Goal: Transaction & Acquisition: Purchase product/service

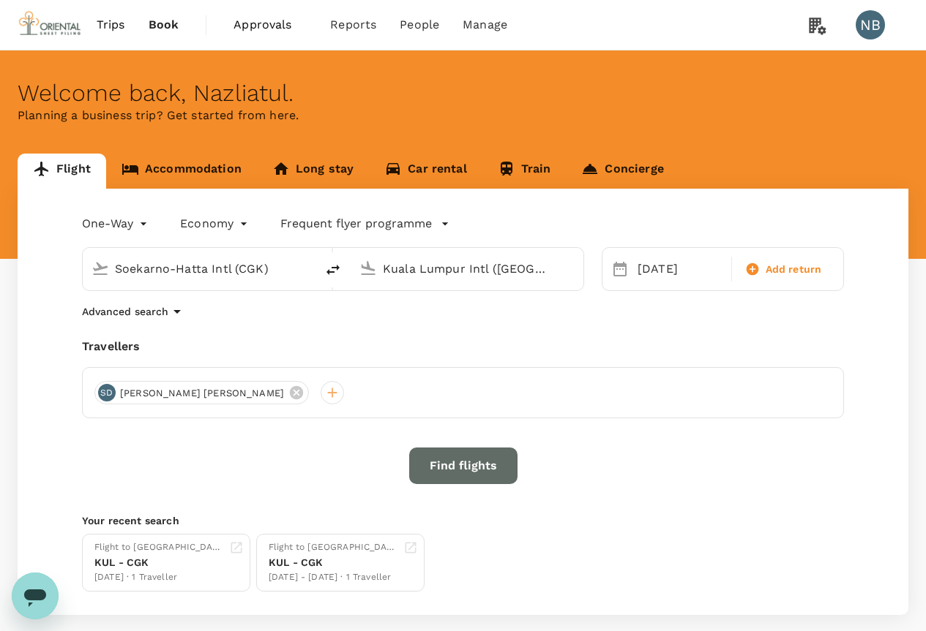
type input "Soekarno-Hatta Intl (CGK)"
type input "Kuala Lumpur Intl ([GEOGRAPHIC_DATA])"
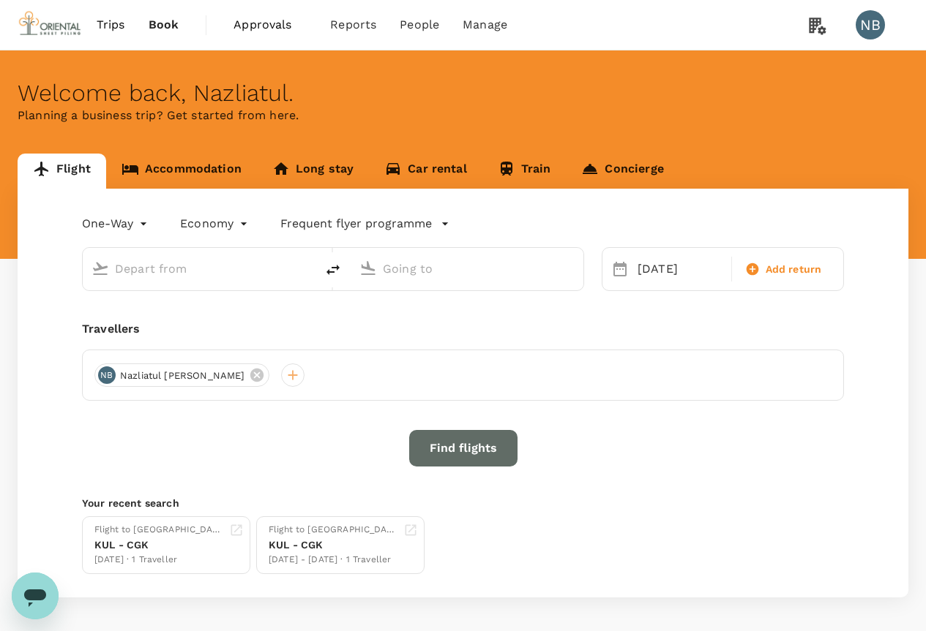
type input "Soekarno-Hatta Intl (CGK)"
type input "Kuala Lumpur Intl ([GEOGRAPHIC_DATA])"
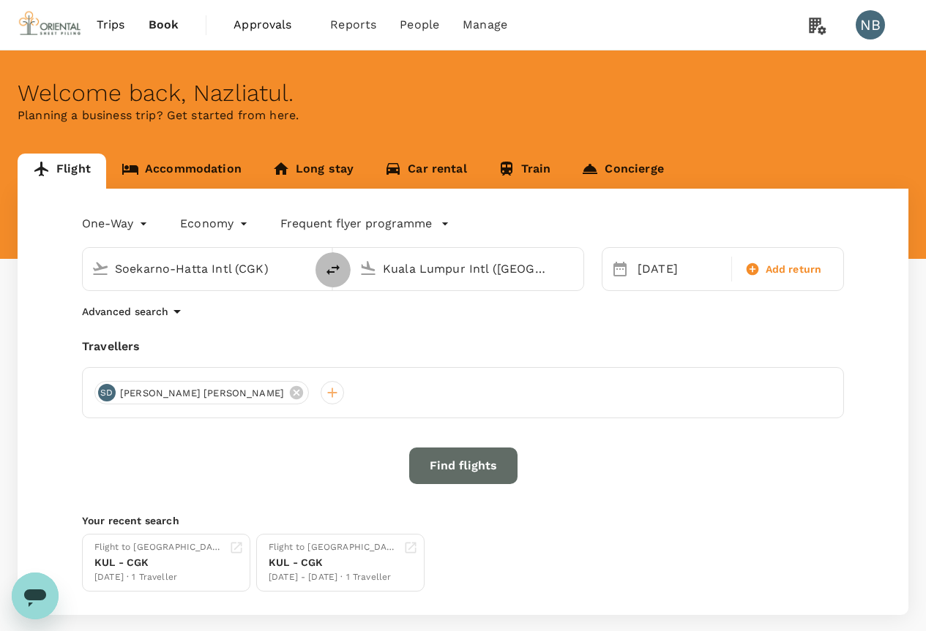
click at [331, 272] on icon "delete" at bounding box center [332, 270] width 13 height 10
type input "Kuala Lumpur Intl ([GEOGRAPHIC_DATA])"
type input "Soekarno-Hatta Intl (CGK)"
click at [640, 267] on div "[DATE]" at bounding box center [679, 269] width 97 height 29
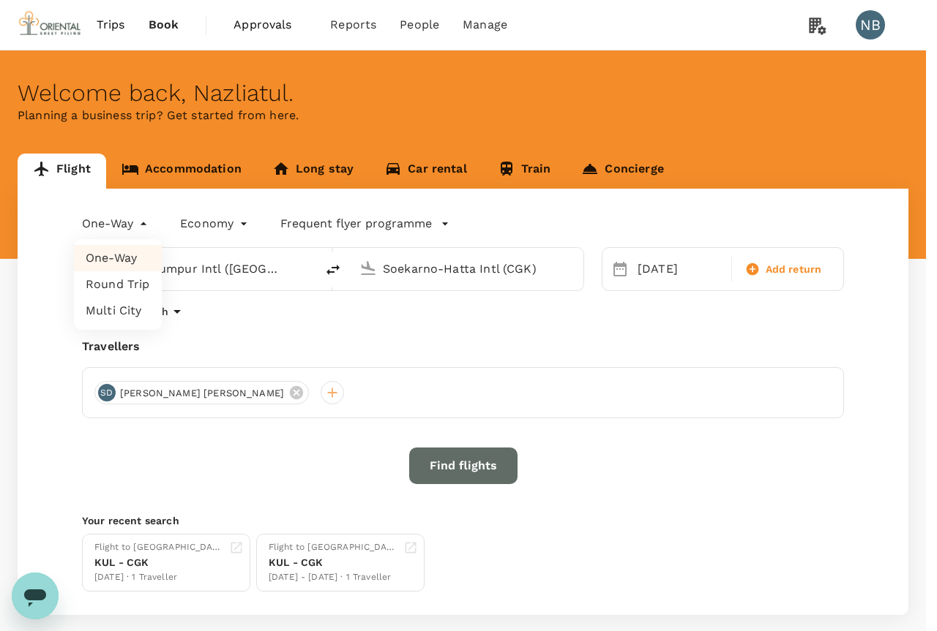
click at [113, 230] on body "Trips Book Approvals 0 Reports People Manage NB Welcome back , Nazliatul . Plan…" at bounding box center [468, 354] width 937 height 708
click at [116, 283] on li "Round Trip" at bounding box center [118, 284] width 88 height 26
type input "roundtrip"
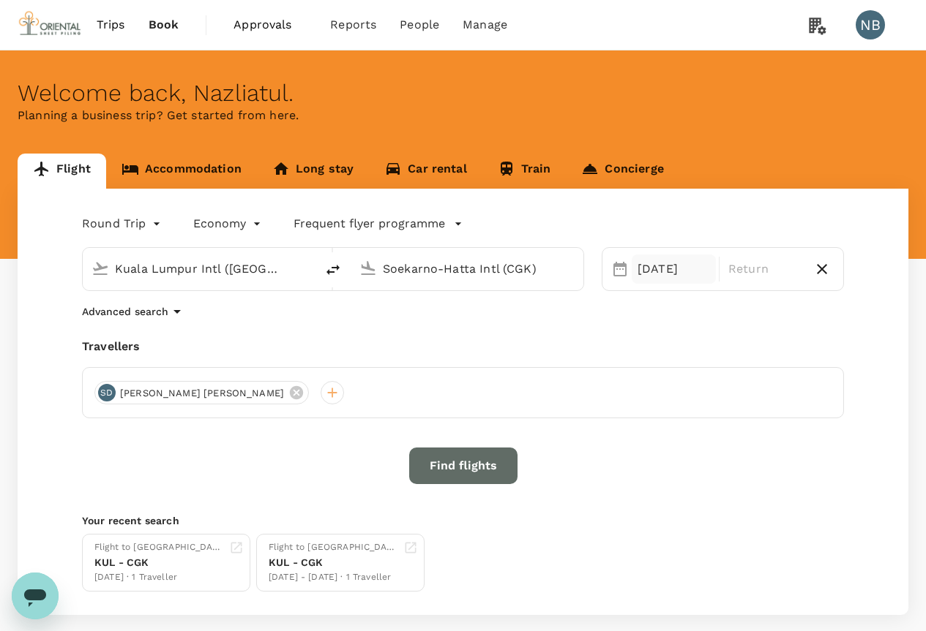
click at [672, 263] on div "[DATE]" at bounding box center [673, 269] width 84 height 29
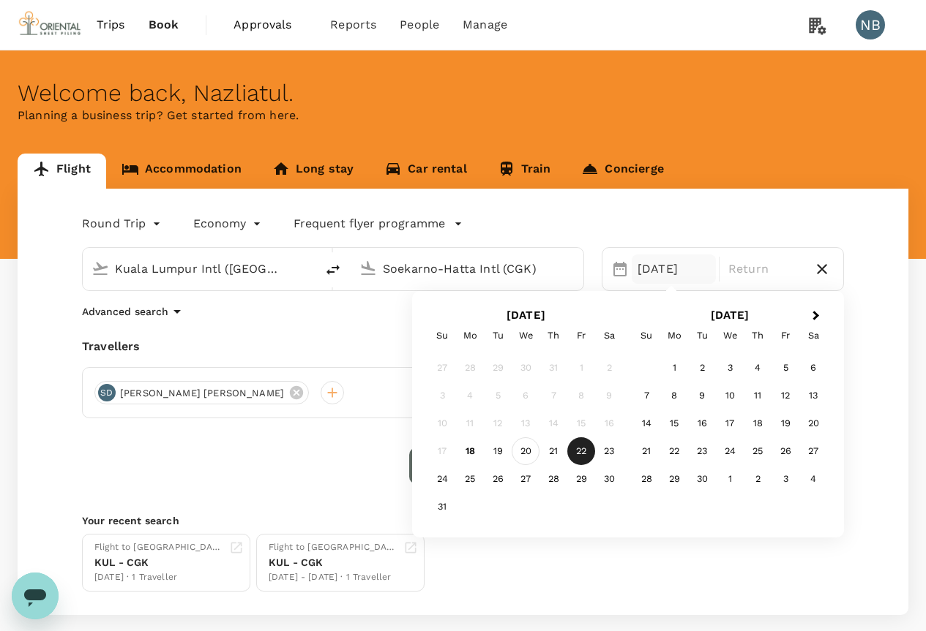
click at [529, 449] on div "20" at bounding box center [525, 452] width 28 height 28
click at [577, 450] on div "22" at bounding box center [581, 452] width 28 height 28
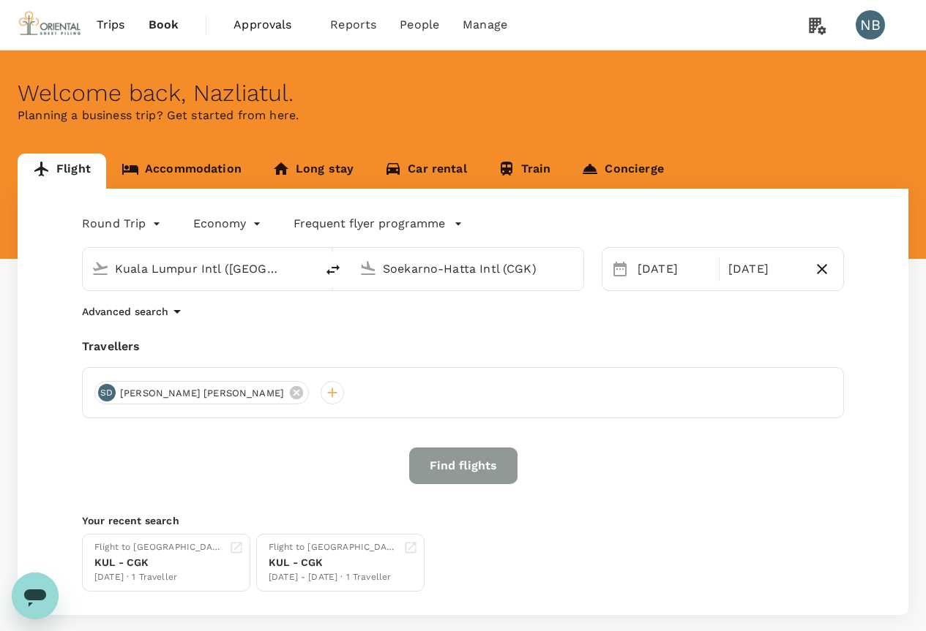
click at [434, 469] on button "Find flights" at bounding box center [463, 466] width 108 height 37
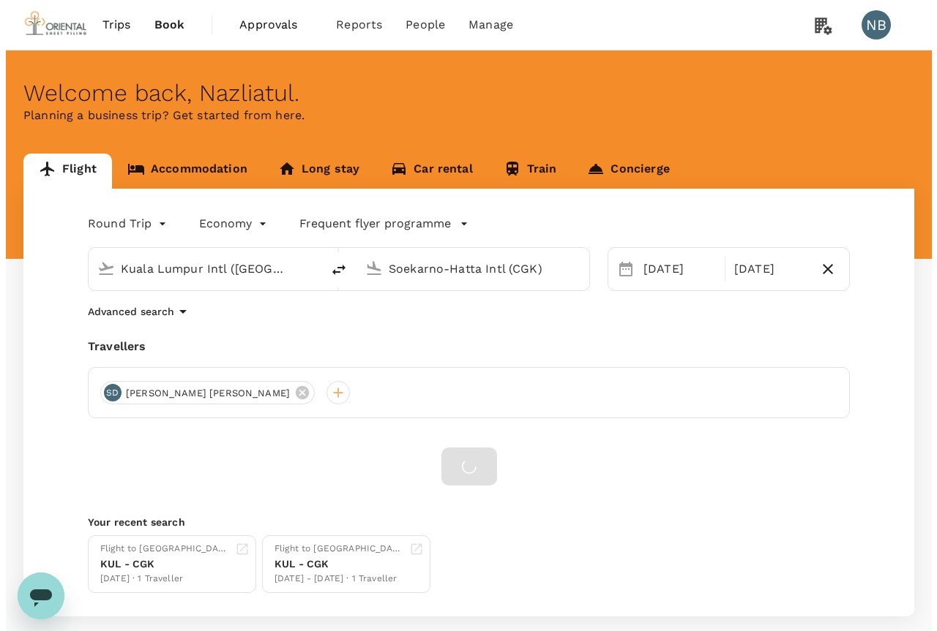
scroll to position [78, 0]
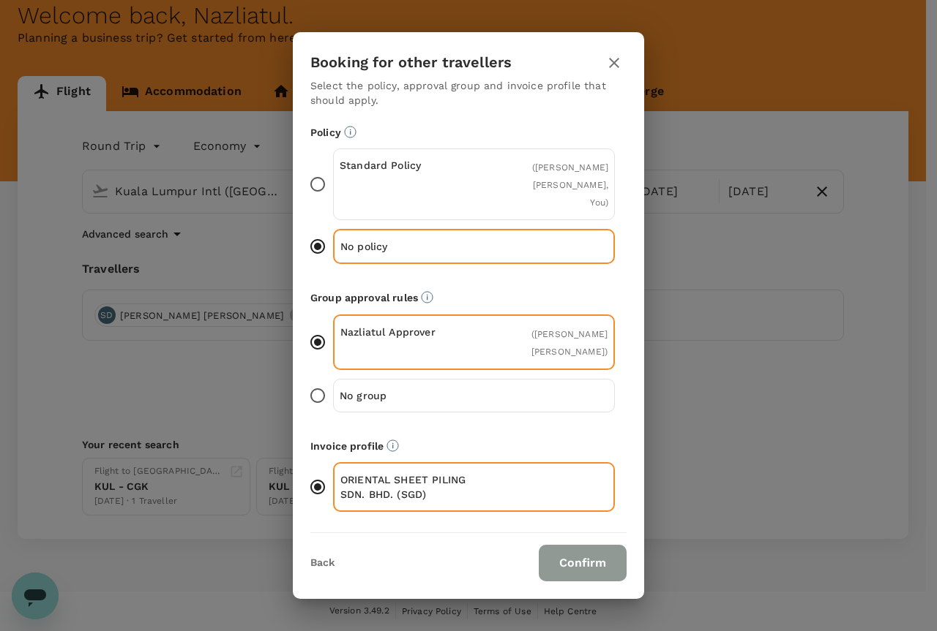
click at [568, 558] on button "Confirm" at bounding box center [582, 563] width 88 height 37
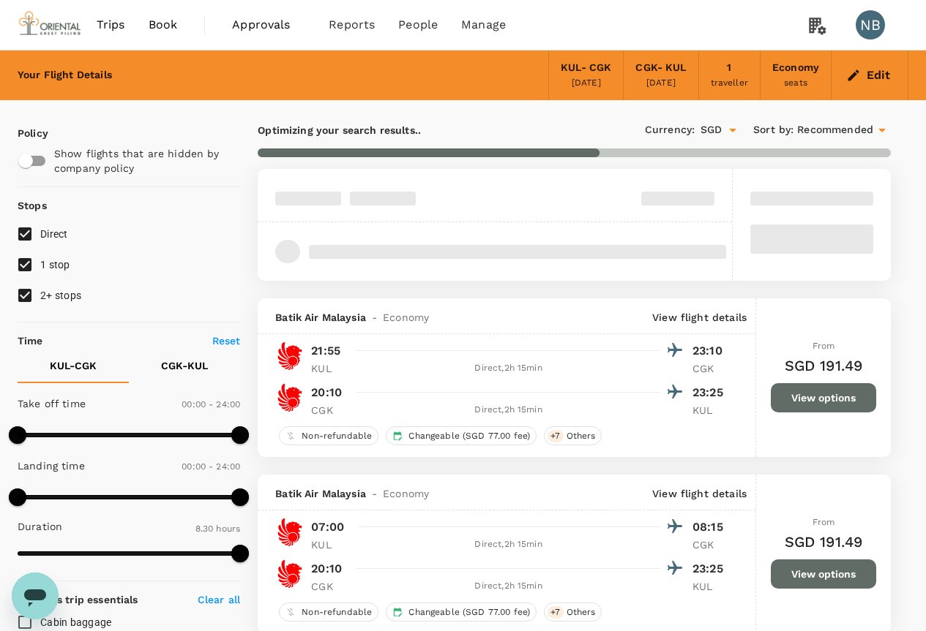
type input "SGD"
type input "1440"
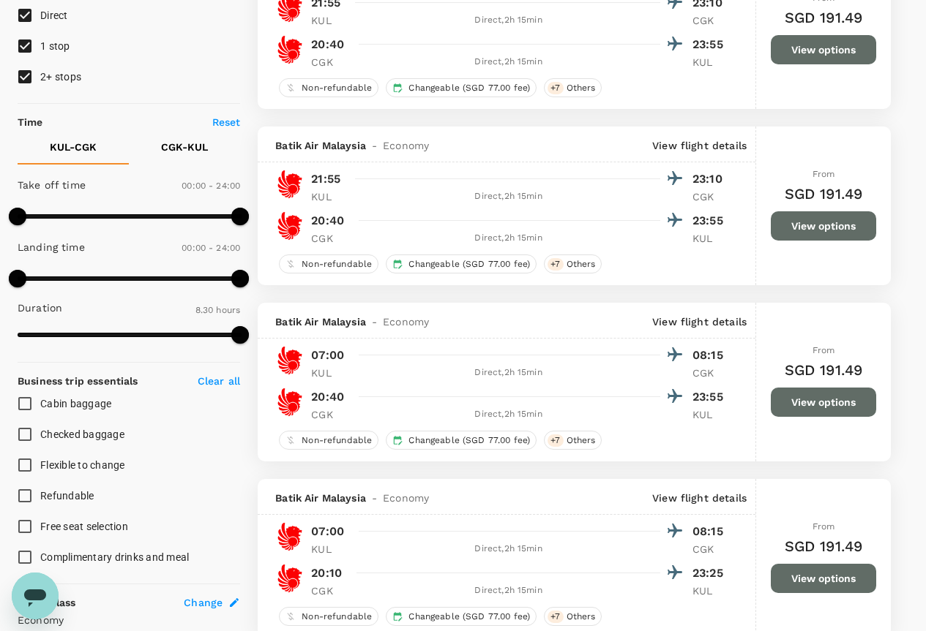
scroll to position [219, 0]
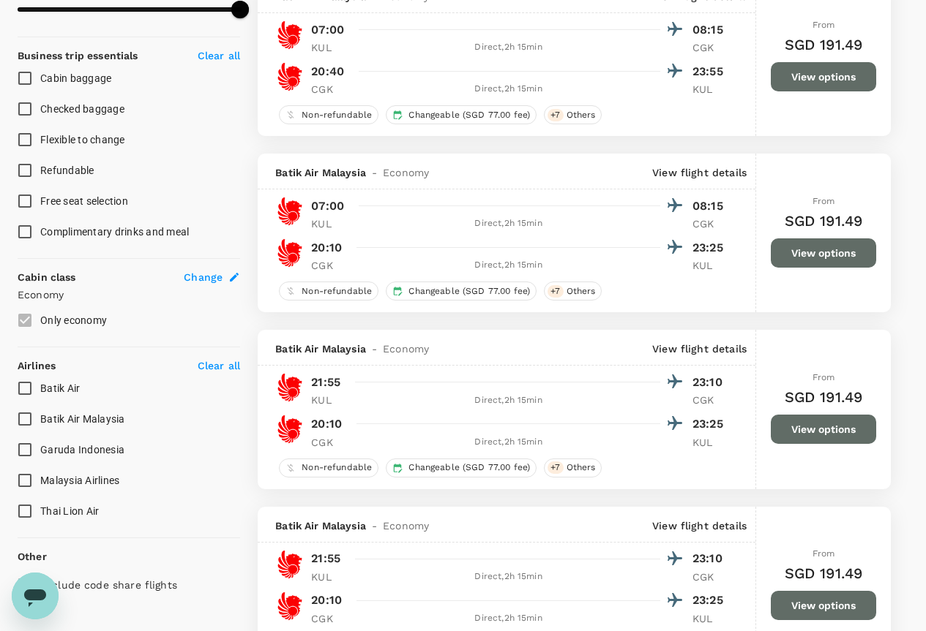
type input "585"
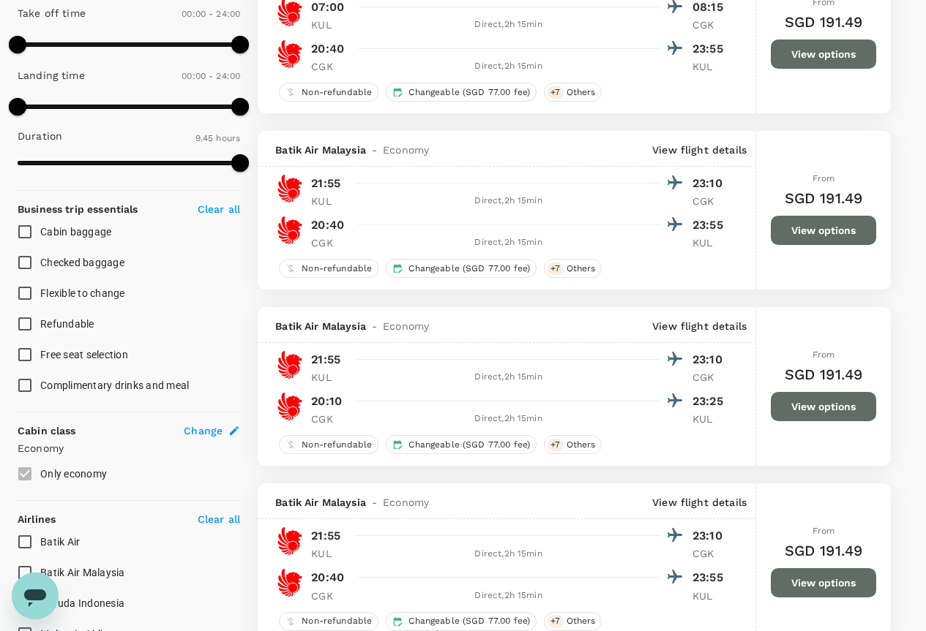
scroll to position [0, 0]
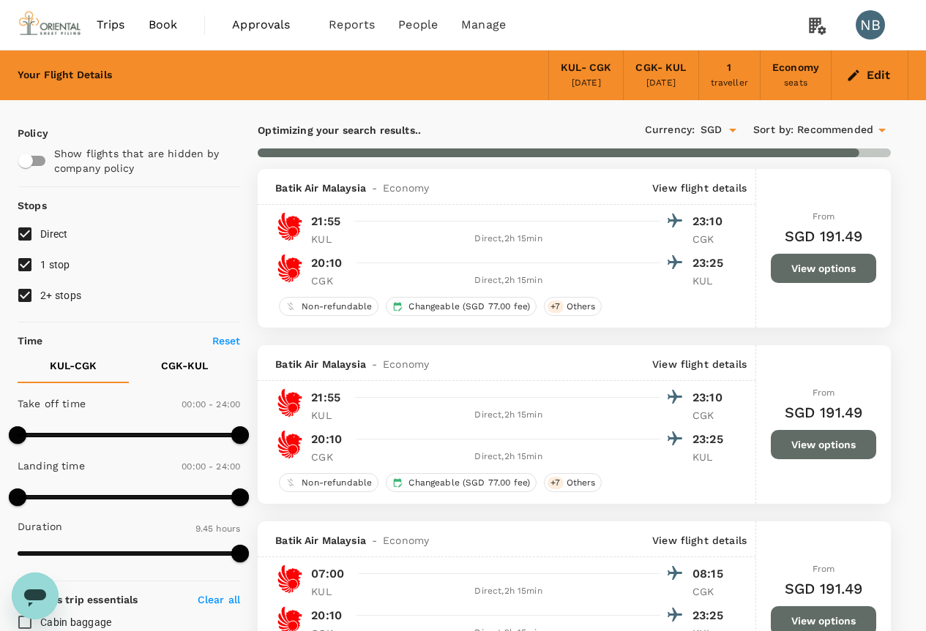
click at [28, 265] on input "1 stop" at bounding box center [25, 264] width 31 height 31
checkbox input "false"
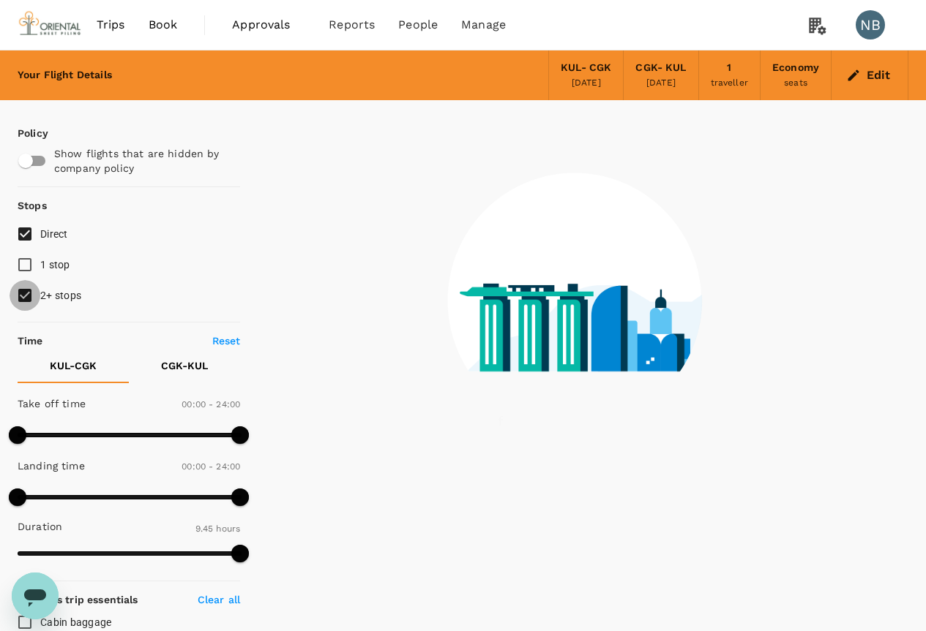
click at [22, 290] on input "2+ stops" at bounding box center [25, 295] width 31 height 31
checkbox input "false"
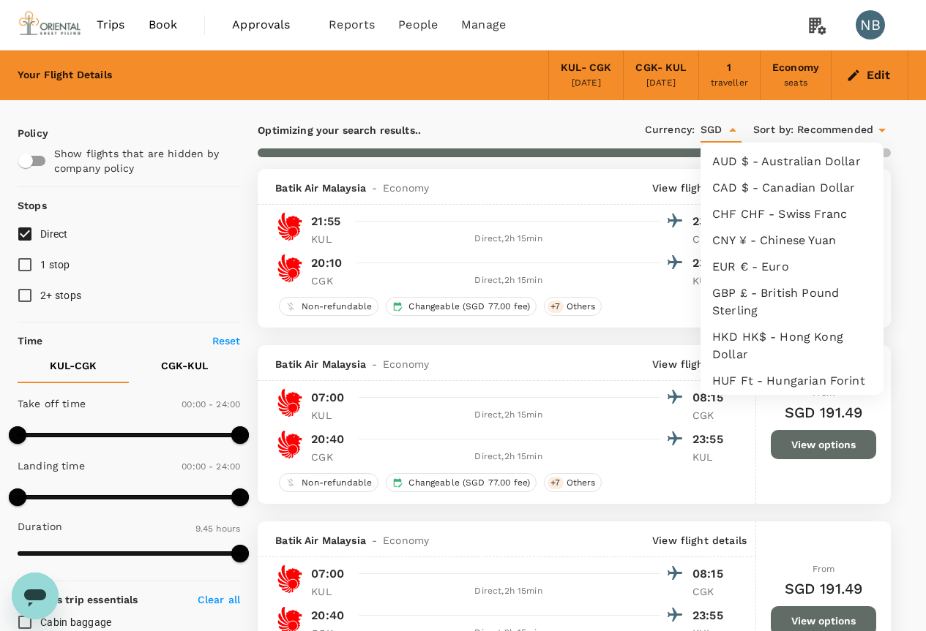
click at [708, 127] on input "SGD" at bounding box center [711, 130] width 22 height 24
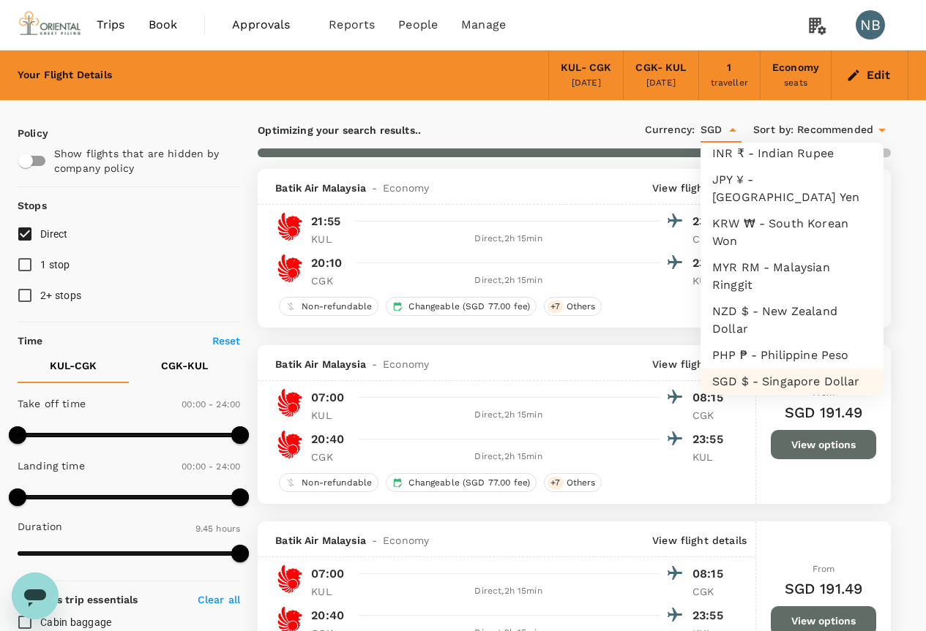
click at [764, 279] on li "MYR RM - Malaysian Ringgit" at bounding box center [791, 277] width 183 height 44
type input "MYR"
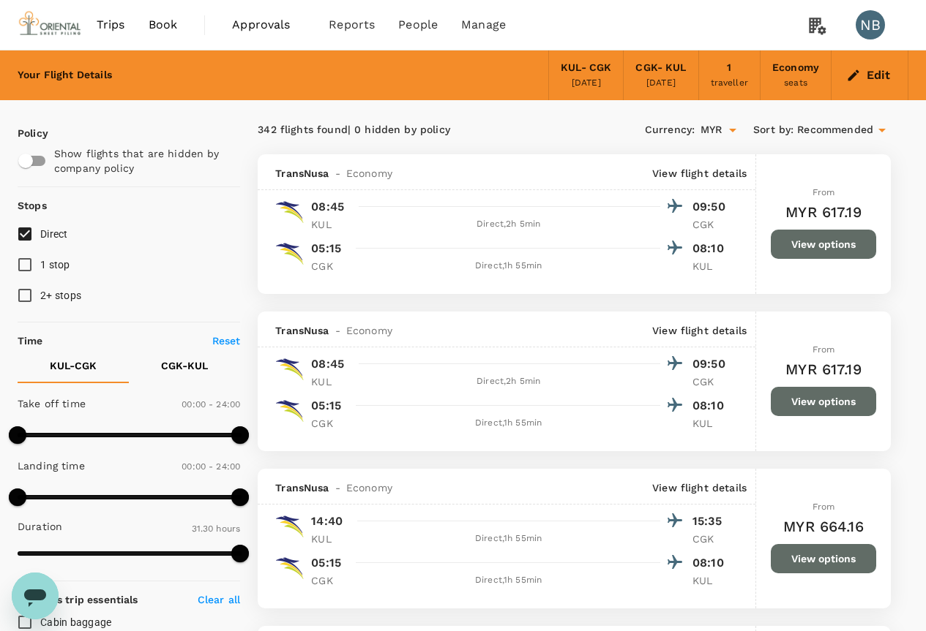
click at [745, 72] on div "1 traveller" at bounding box center [729, 75] width 61 height 50
click at [614, 66] on div "KUL - CGK [DATE]" at bounding box center [585, 75] width 75 height 50
click at [637, 70] on div "CGK - KUL" at bounding box center [660, 68] width 50 height 16
click at [851, 71] on icon "button" at bounding box center [853, 75] width 15 height 15
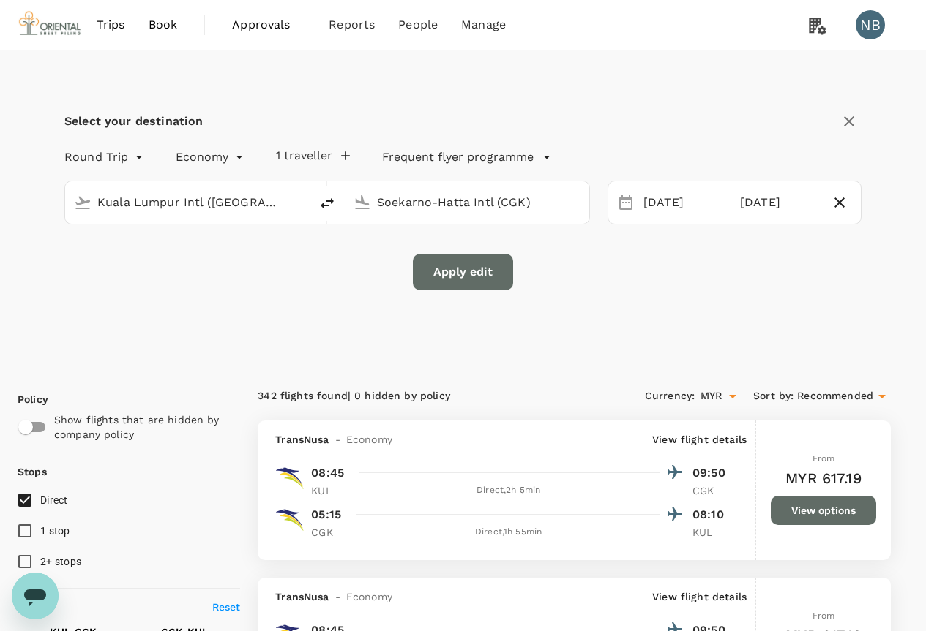
type input "Kuala Lumpur Intl ([GEOGRAPHIC_DATA])"
type input "Soekarno-Hatta Intl (CGK)"
type input "Kuala Lumpur Intl ([GEOGRAPHIC_DATA])"
type input "Soekarno-Hatta Intl (CGK)"
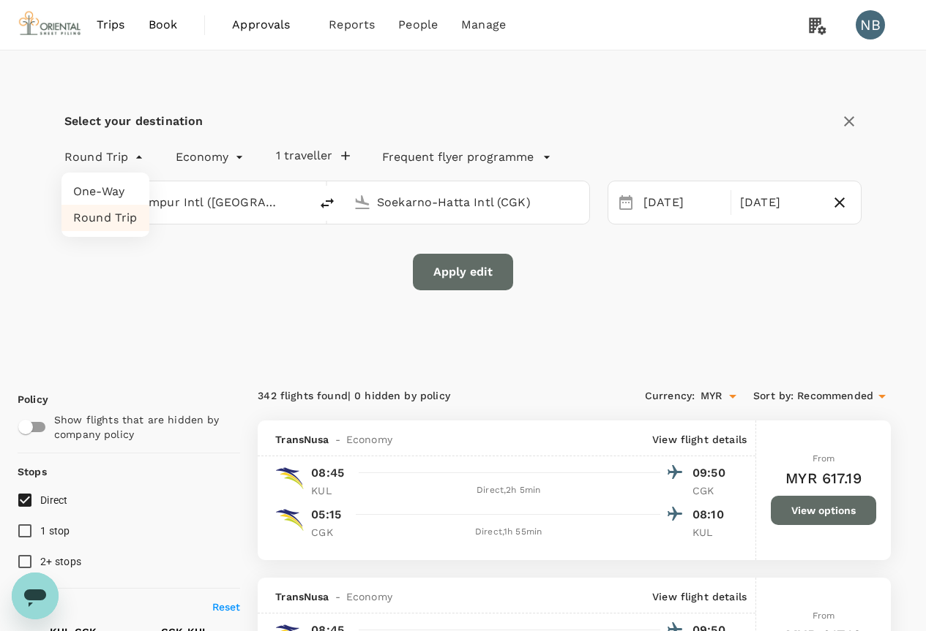
click at [94, 182] on li "One-Way" at bounding box center [105, 192] width 88 height 26
type input "oneway"
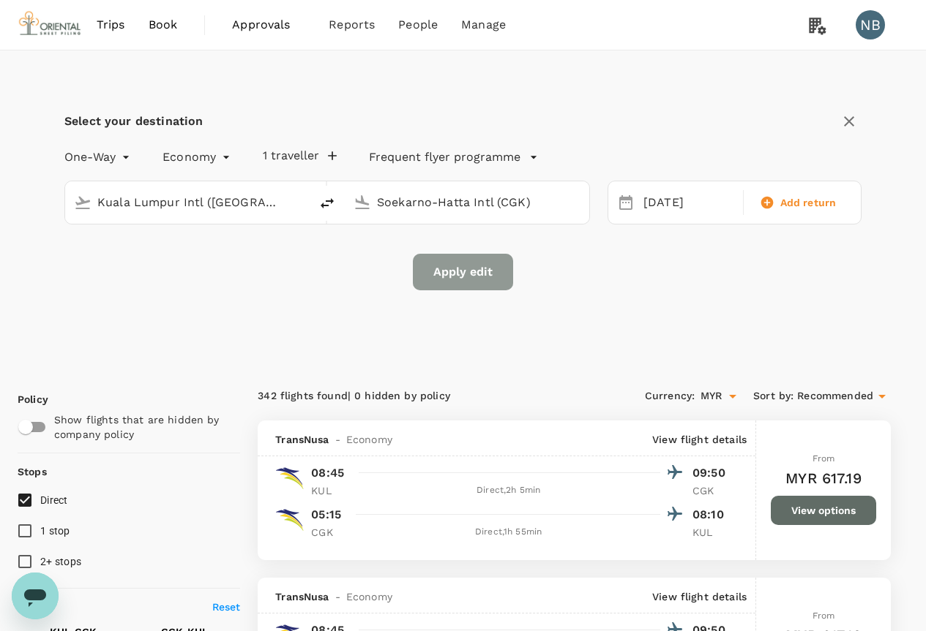
click at [468, 269] on button "Apply edit" at bounding box center [463, 272] width 100 height 37
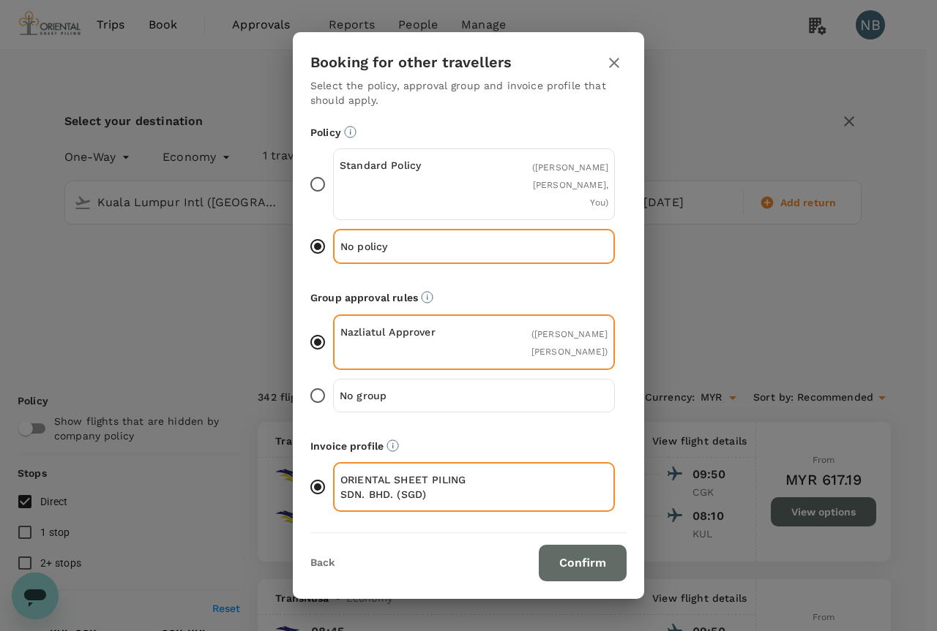
click at [576, 561] on button "Confirm" at bounding box center [582, 563] width 88 height 37
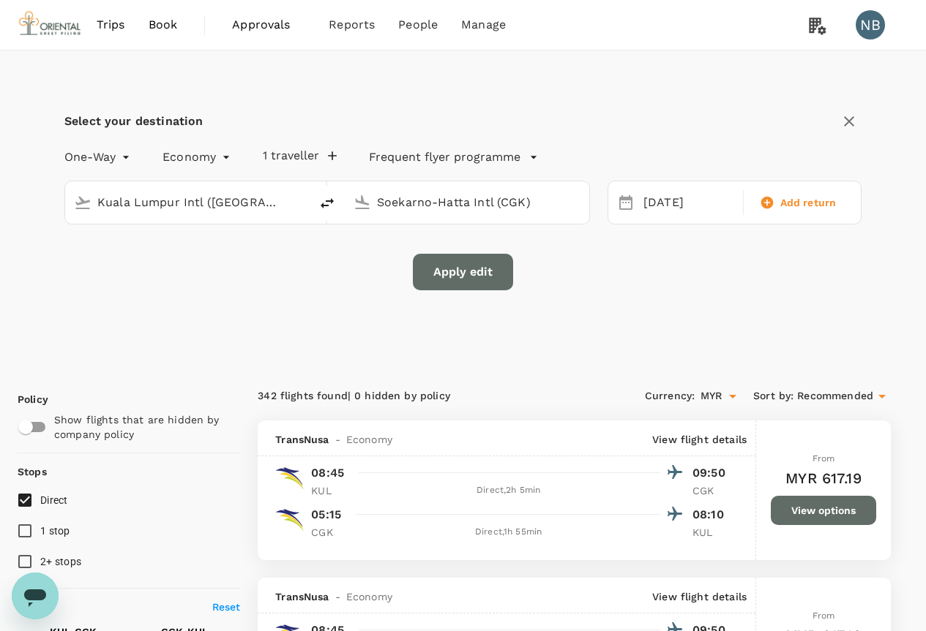
checkbox input "false"
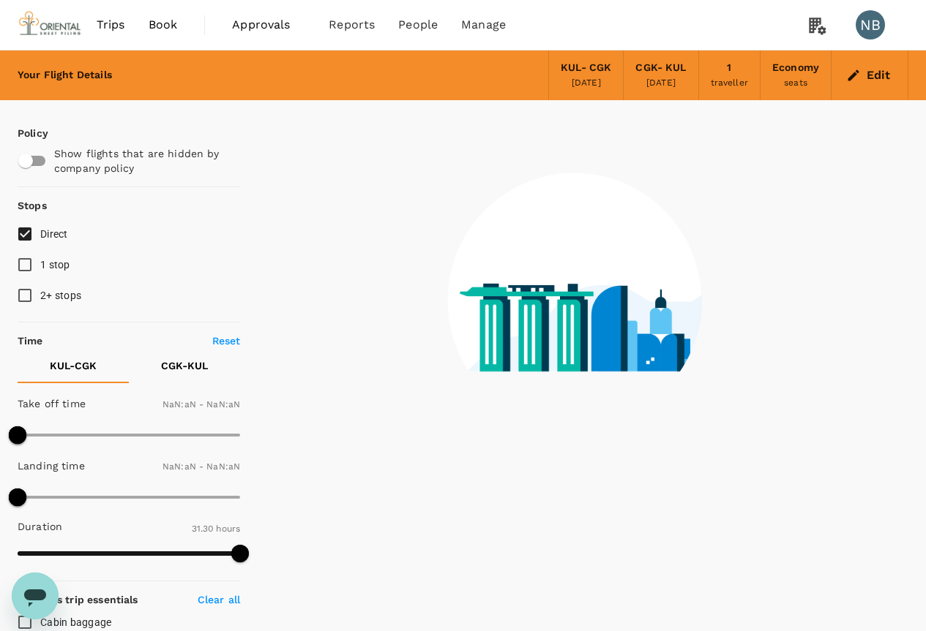
type input "1440"
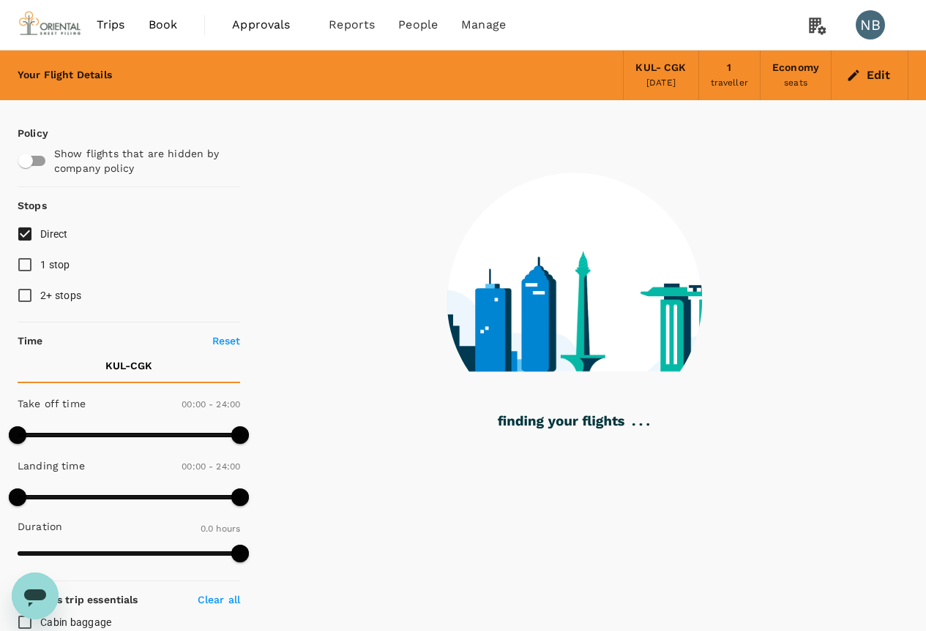
type input "945"
checkbox input "true"
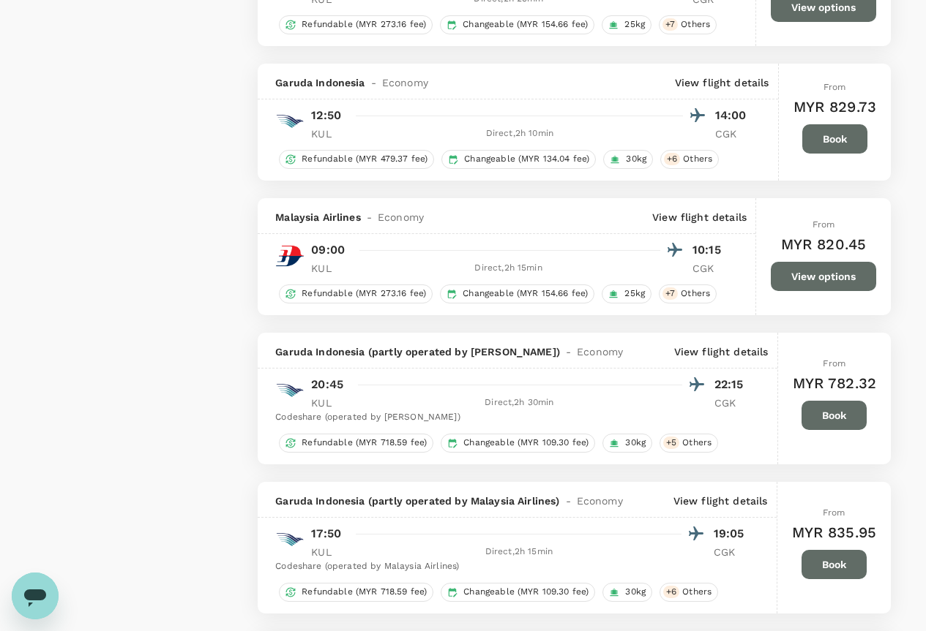
scroll to position [1902, 0]
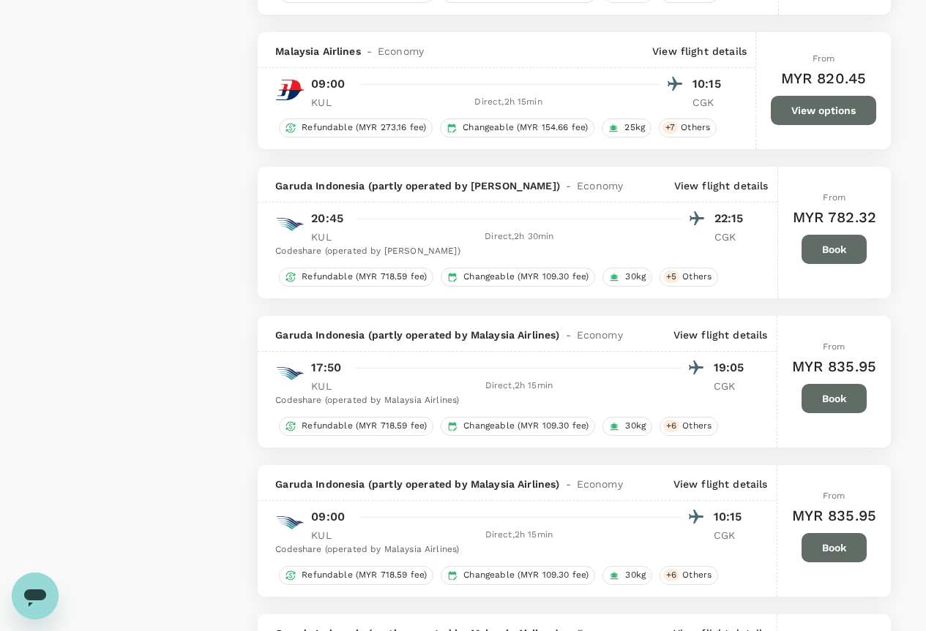
type input "1890"
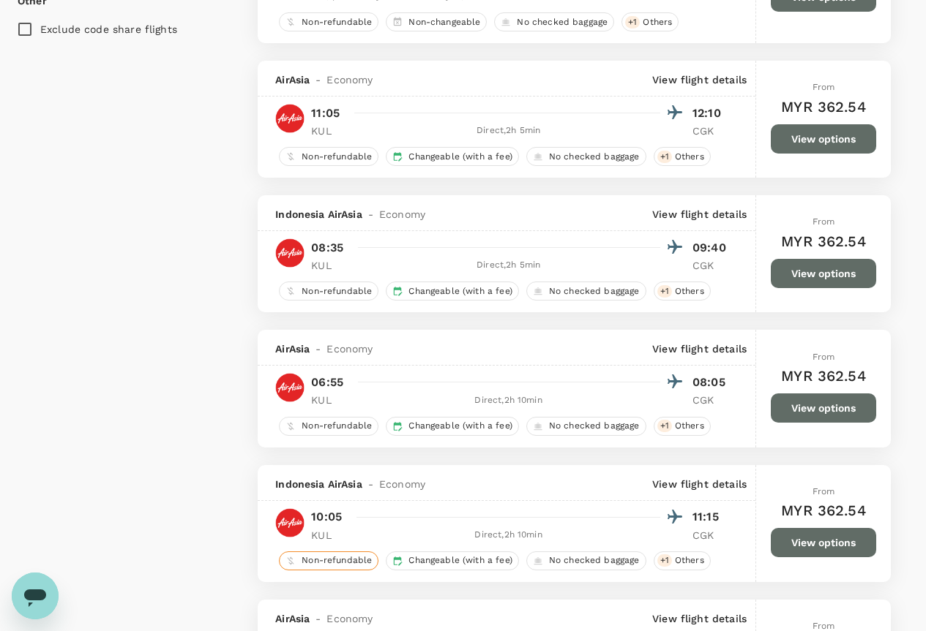
scroll to position [1477, 0]
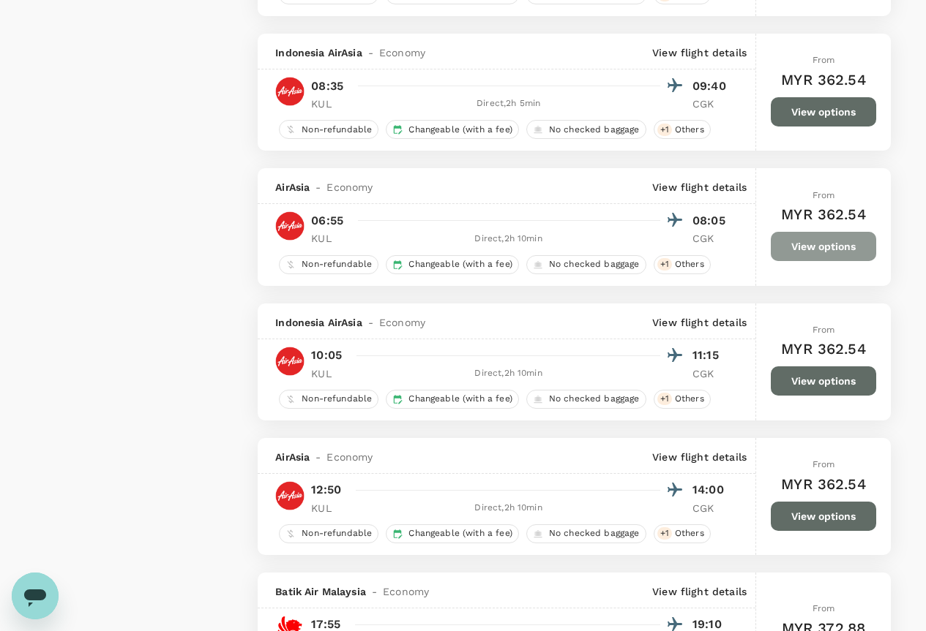
click at [833, 241] on button "View options" at bounding box center [822, 246] width 105 height 29
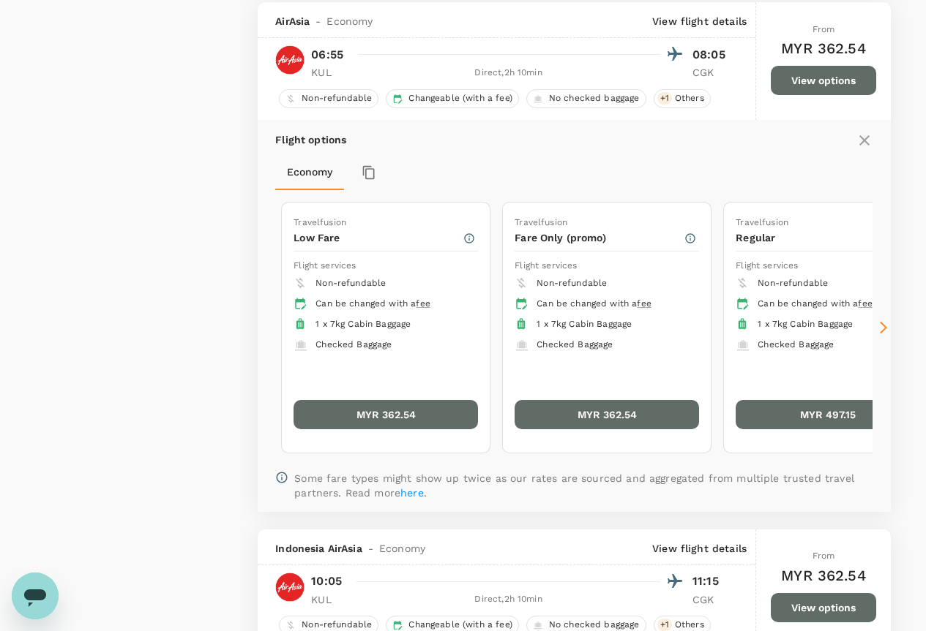
scroll to position [1645, 0]
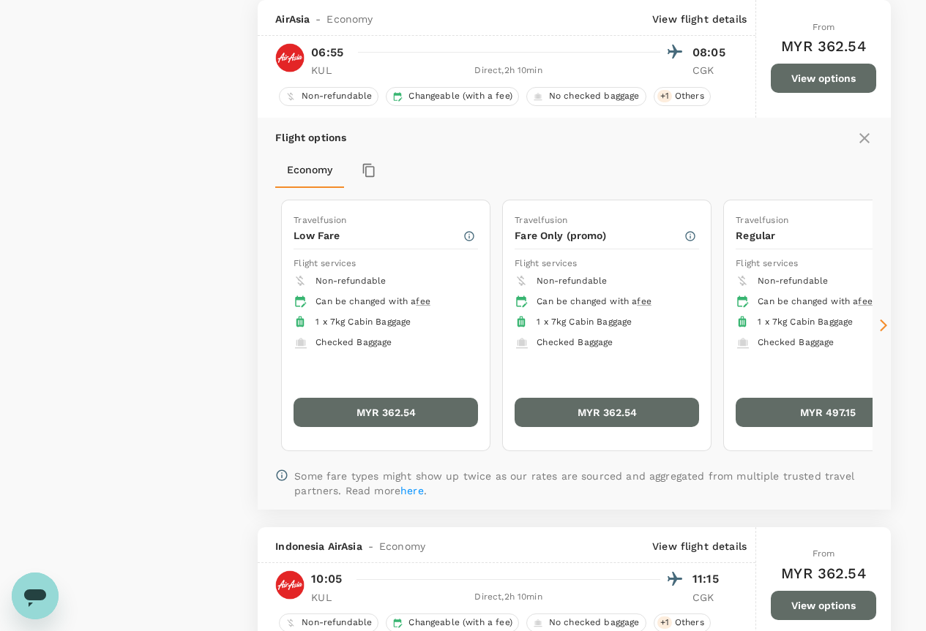
click at [884, 326] on icon at bounding box center [883, 325] width 15 height 15
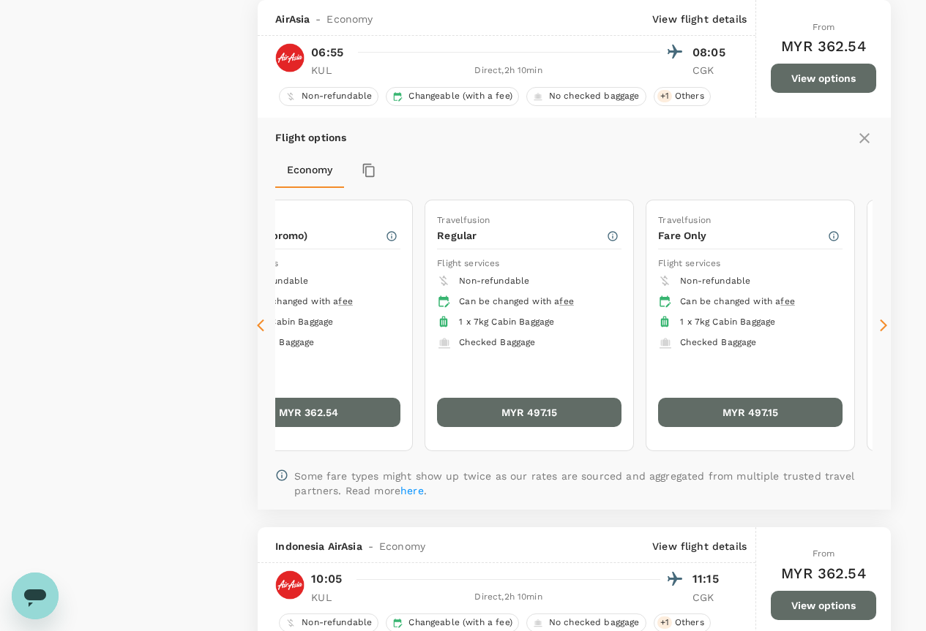
click at [884, 326] on icon at bounding box center [883, 325] width 15 height 15
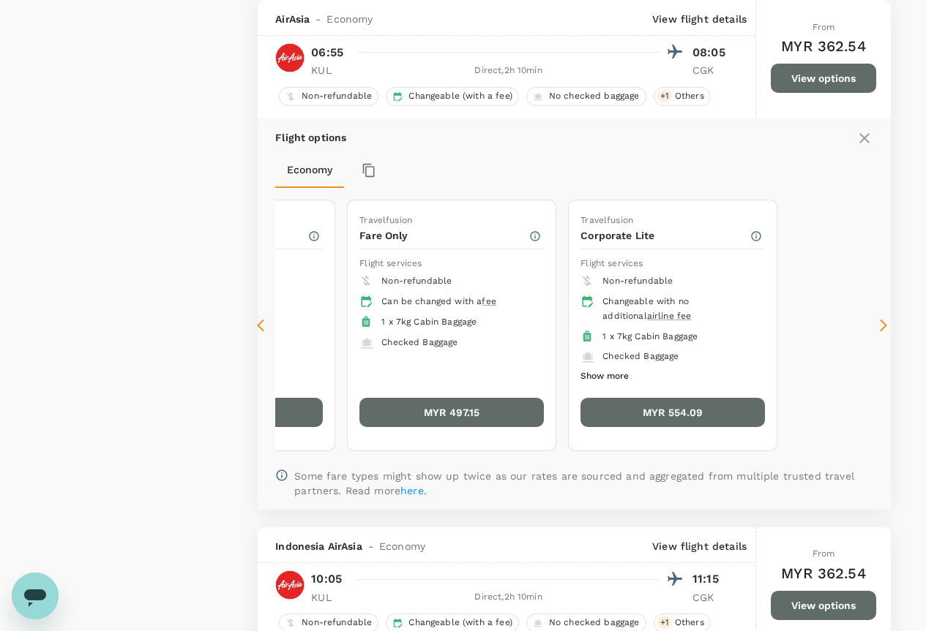
click at [884, 326] on icon at bounding box center [883, 325] width 15 height 15
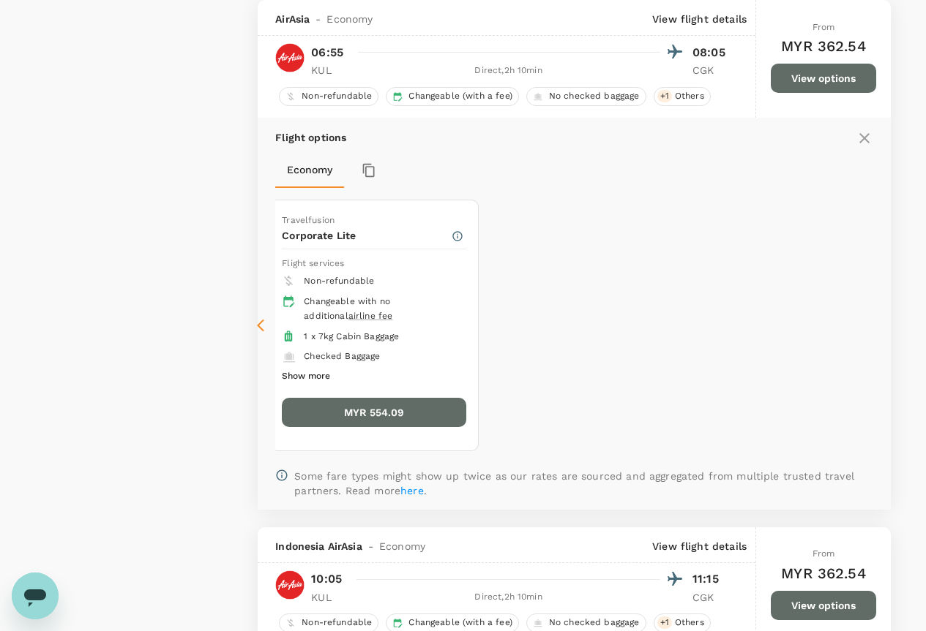
click at [324, 399] on button "MYR 554.09" at bounding box center [374, 412] width 184 height 29
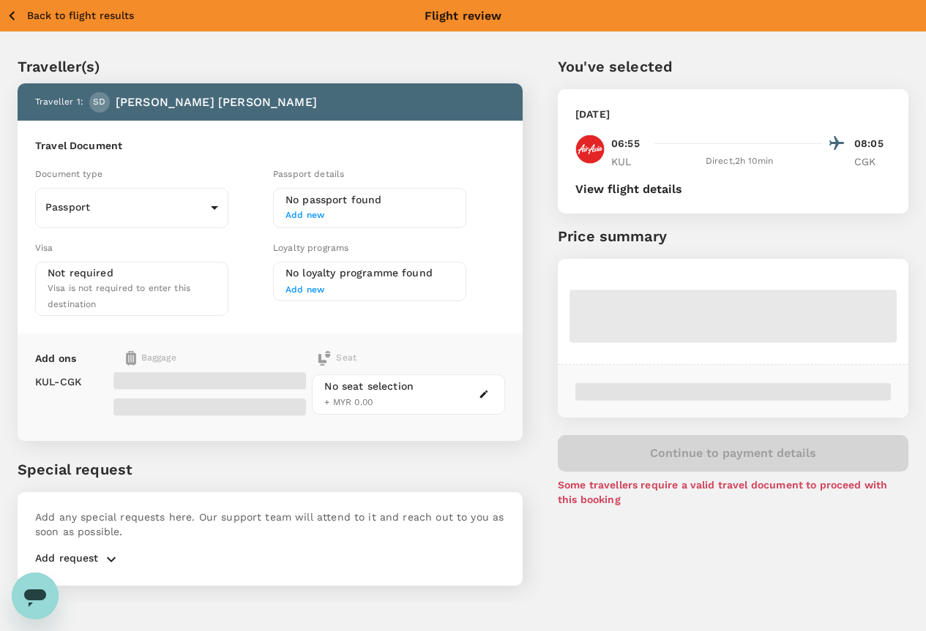
click at [228, 378] on div at bounding box center [209, 394] width 192 height 56
click at [413, 384] on div "No seat selection + MYR 0.00" at bounding box center [368, 394] width 89 height 31
click at [489, 389] on icon "button" at bounding box center [483, 394] width 10 height 10
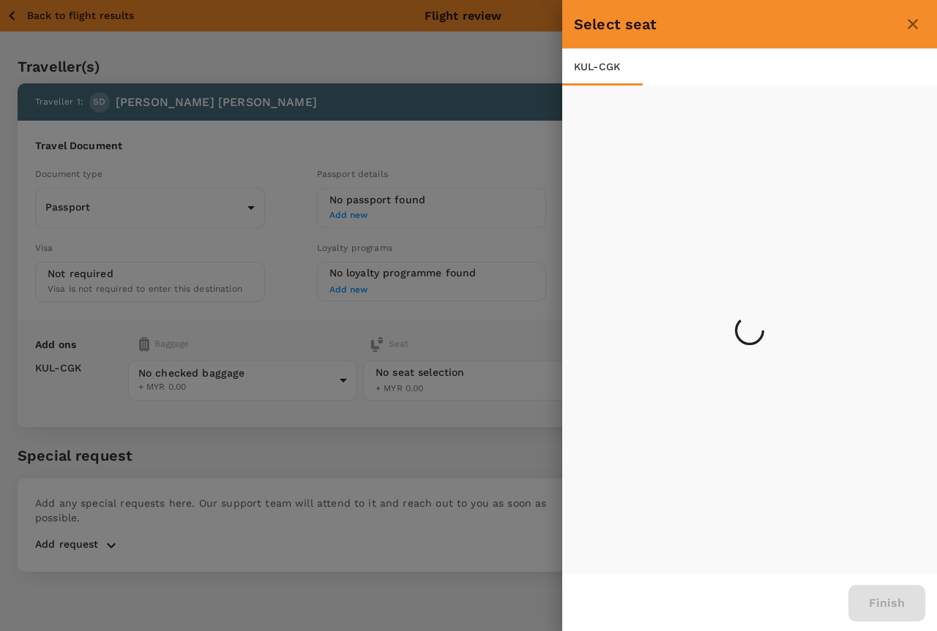
click at [303, 395] on div at bounding box center [468, 315] width 937 height 631
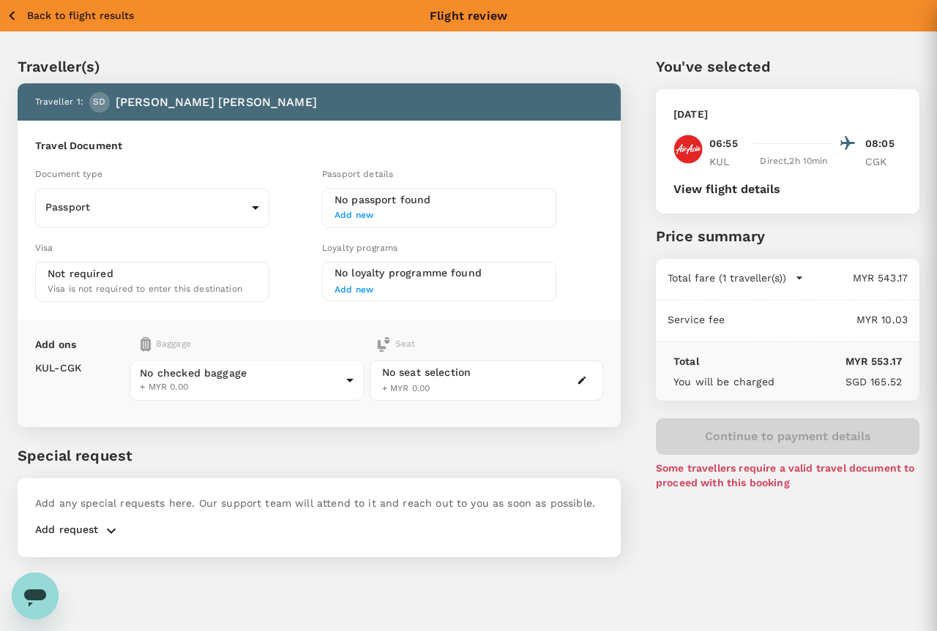
click at [347, 380] on body "Back to flight results Flight review Traveller(s) Traveller 1 : SD [PERSON_NAME…" at bounding box center [468, 335] width 937 height 671
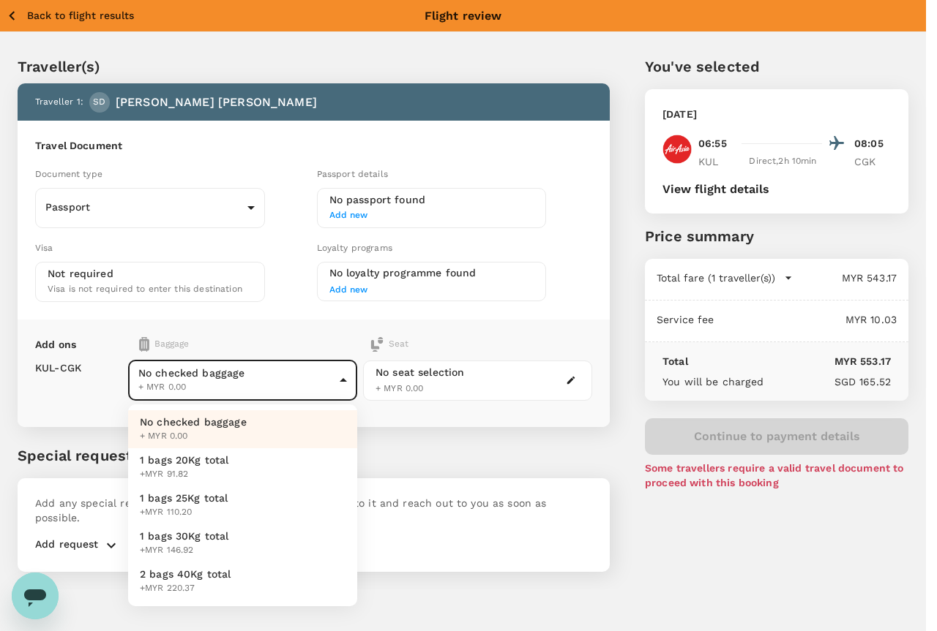
click at [173, 460] on span "1 bags 20Kg total" at bounding box center [184, 460] width 89 height 15
type input "1 - 27.43"
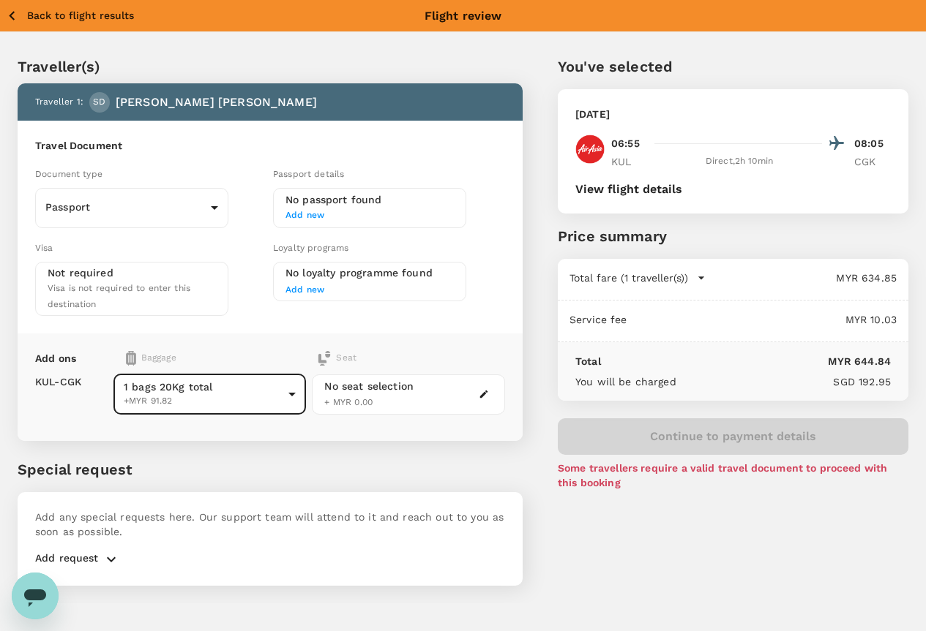
click at [413, 383] on div "No seat selection + MYR 0.00" at bounding box center [368, 394] width 89 height 31
click at [489, 389] on icon "button" at bounding box center [483, 394] width 10 height 10
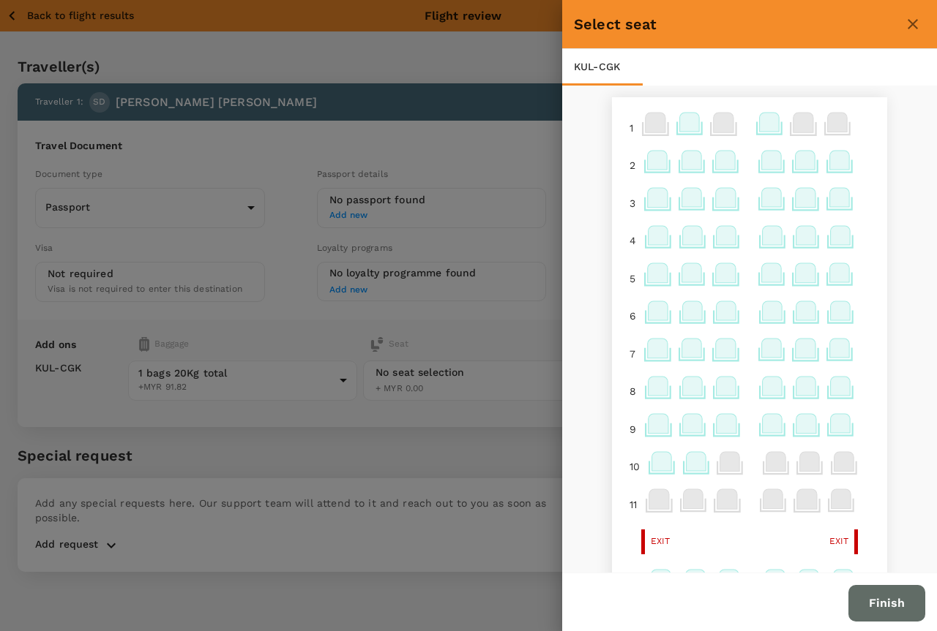
click at [716, 200] on icon at bounding box center [726, 197] width 20 height 19
click at [886, 169] on p "Select" at bounding box center [896, 165] width 32 height 15
click at [879, 607] on button "Finish" at bounding box center [886, 603] width 77 height 37
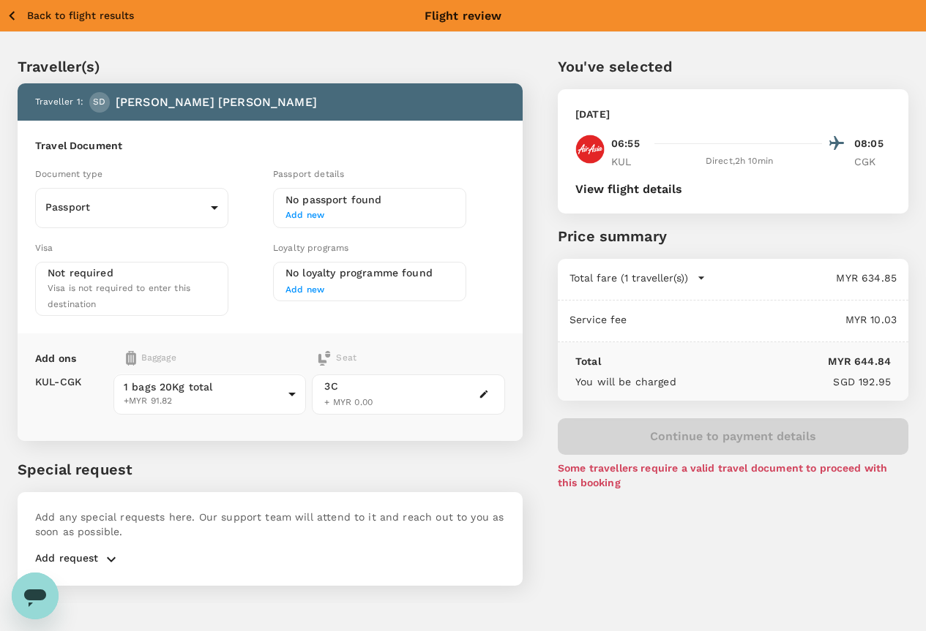
click at [7, 15] on icon "button" at bounding box center [12, 16] width 18 height 18
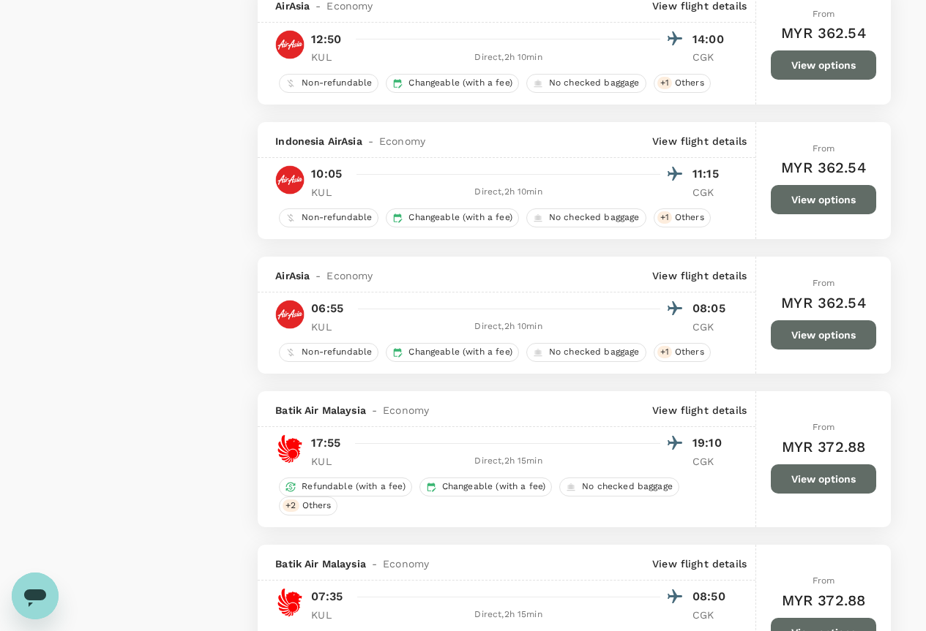
scroll to position [1684, 0]
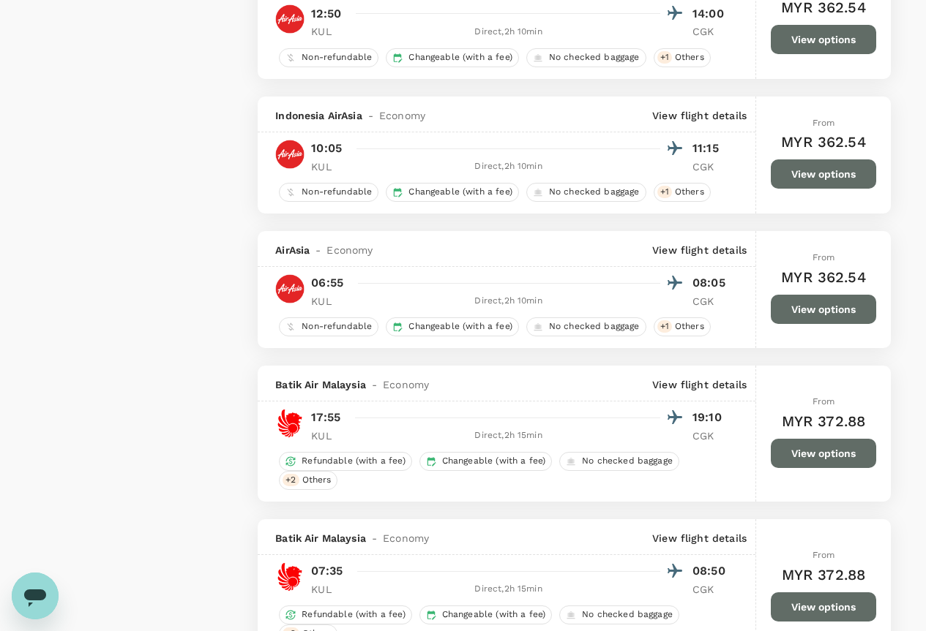
click at [788, 317] on button "View options" at bounding box center [822, 309] width 105 height 29
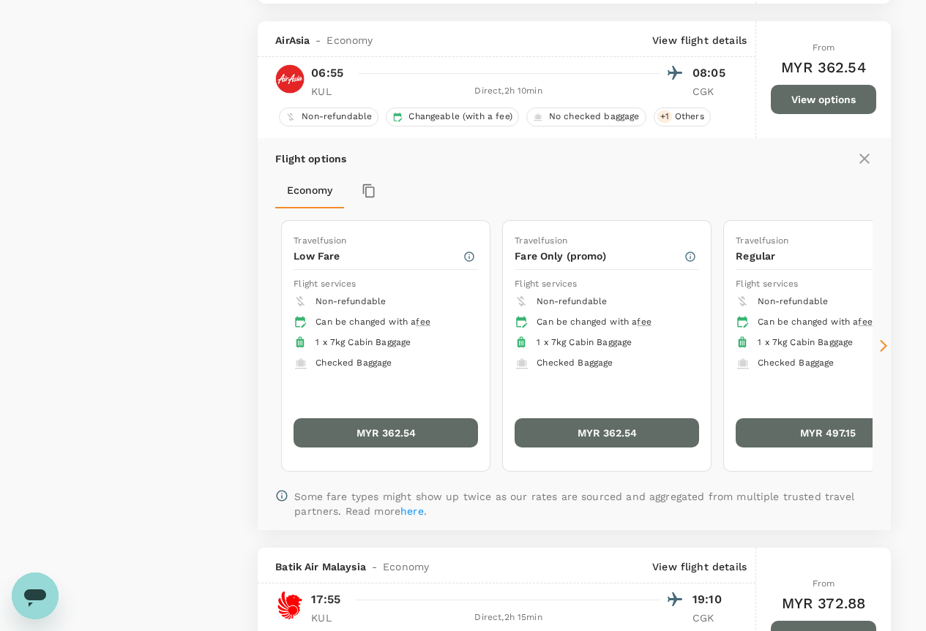
scroll to position [1915, 0]
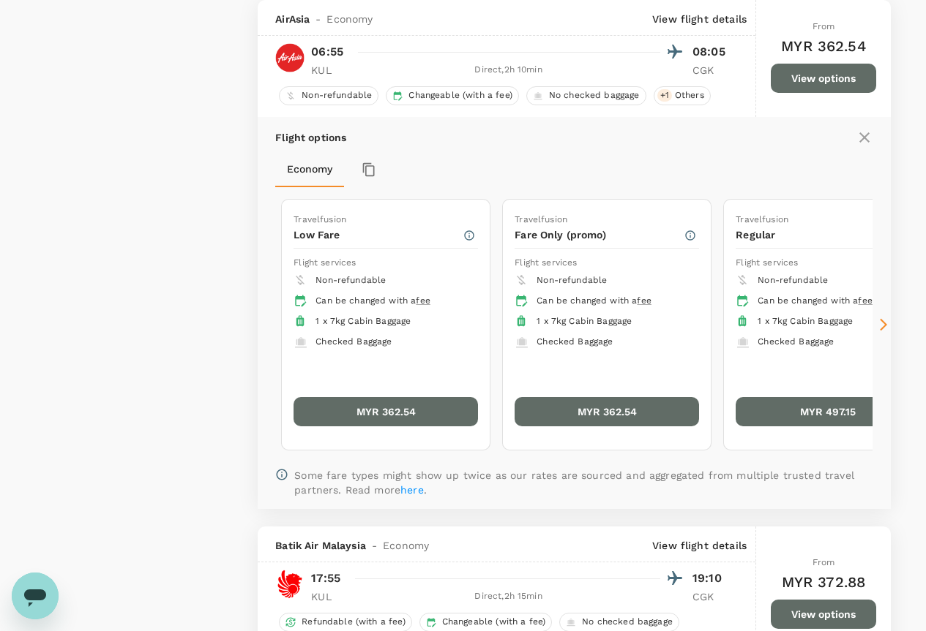
click at [878, 320] on icon at bounding box center [883, 325] width 15 height 15
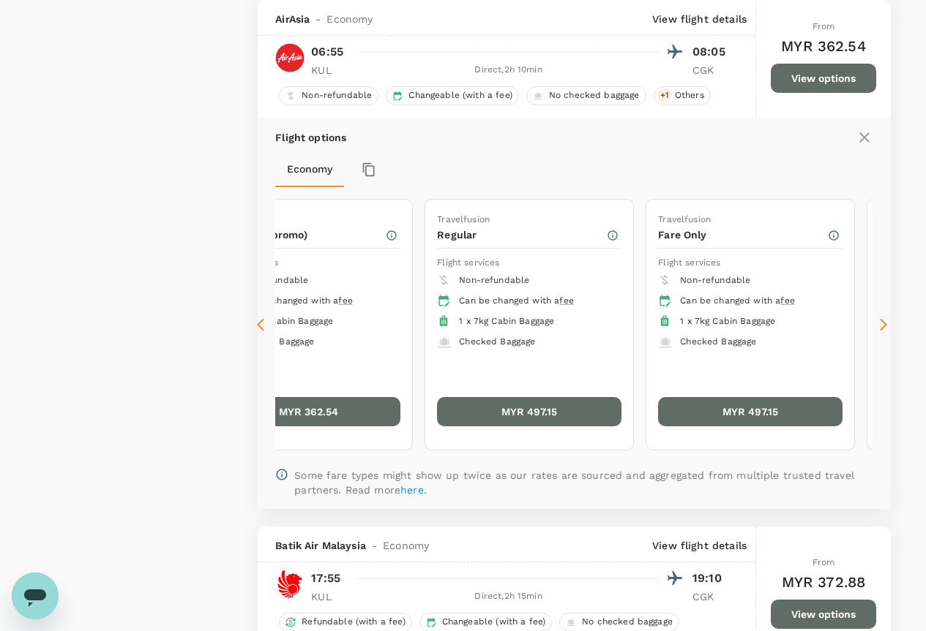
click at [878, 320] on icon at bounding box center [883, 325] width 15 height 15
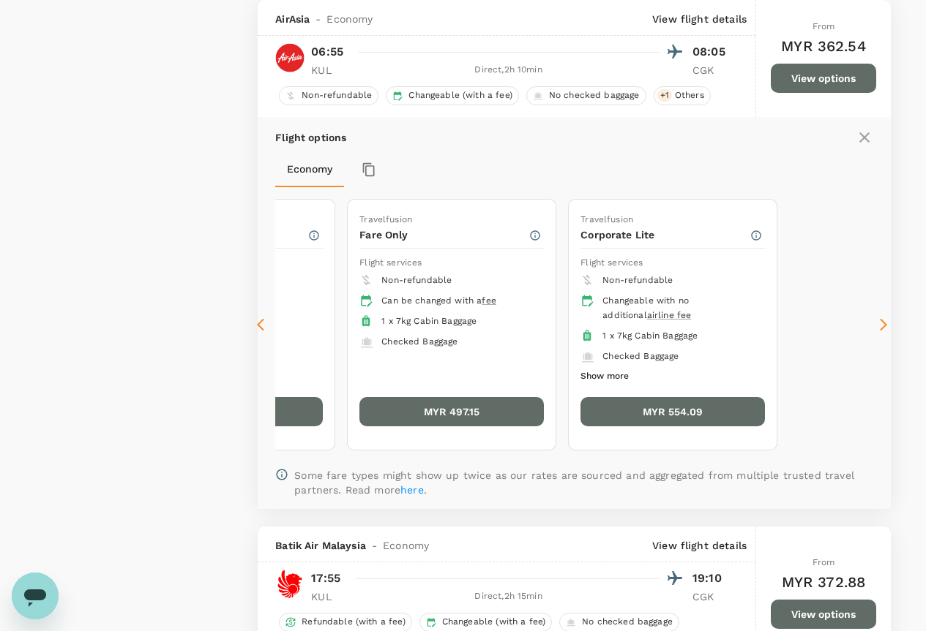
click at [878, 320] on icon at bounding box center [883, 325] width 15 height 15
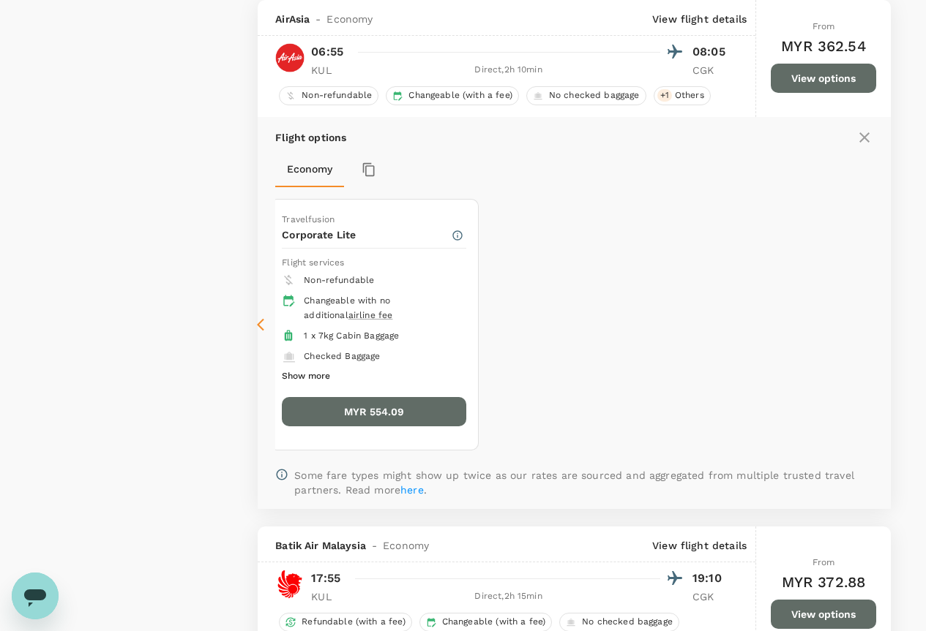
click at [263, 324] on icon at bounding box center [264, 325] width 15 height 15
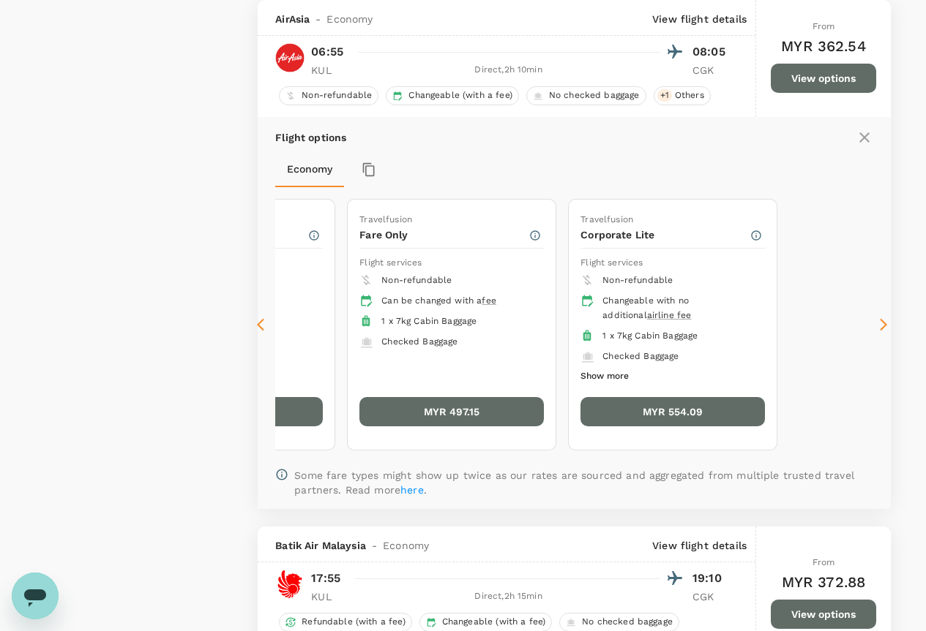
click at [263, 324] on icon at bounding box center [264, 325] width 15 height 15
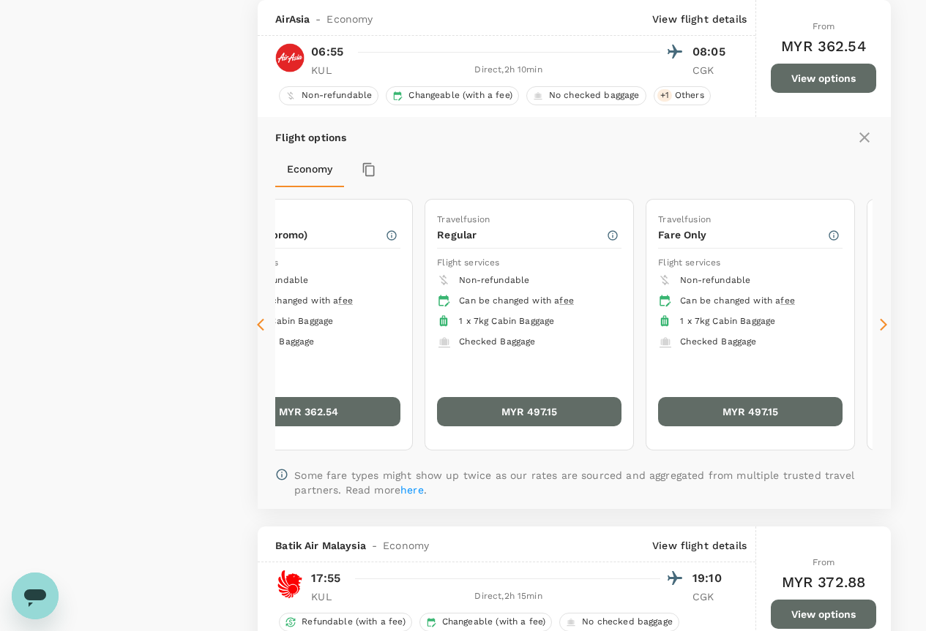
click at [264, 324] on icon at bounding box center [264, 325] width 15 height 15
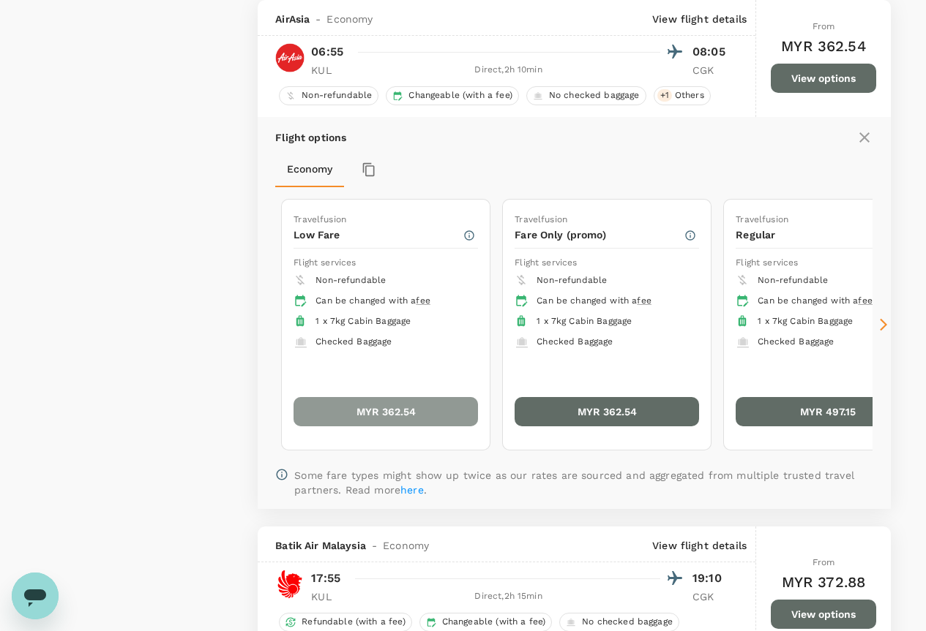
click at [365, 413] on button "MYR 362.54" at bounding box center [385, 411] width 184 height 29
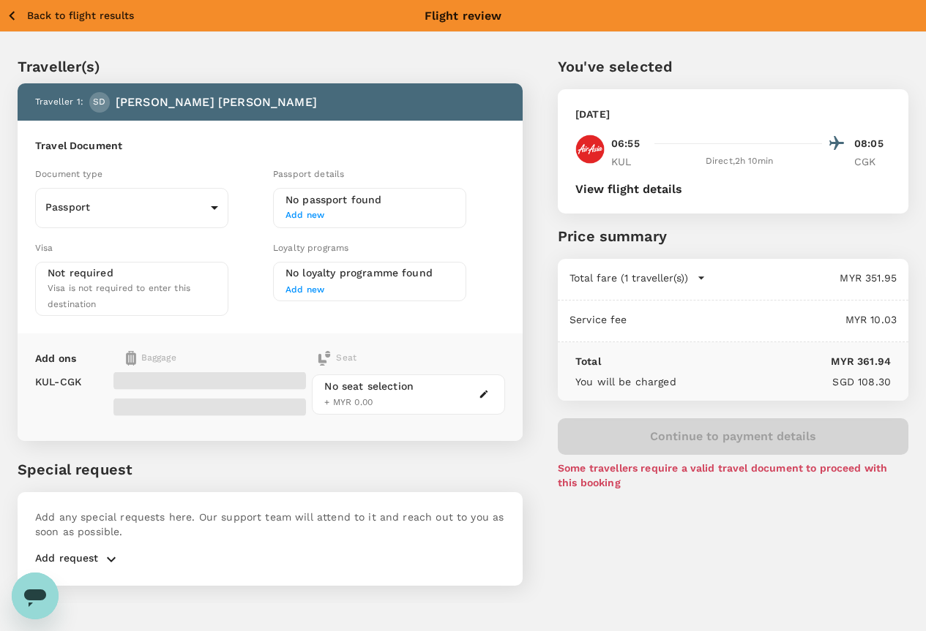
click at [504, 397] on div "No seat selection + MYR 0.00" at bounding box center [408, 395] width 192 height 40
click at [504, 391] on div "No seat selection + MYR 0.00" at bounding box center [408, 395] width 192 height 40
click at [488, 391] on icon "button" at bounding box center [484, 395] width 8 height 8
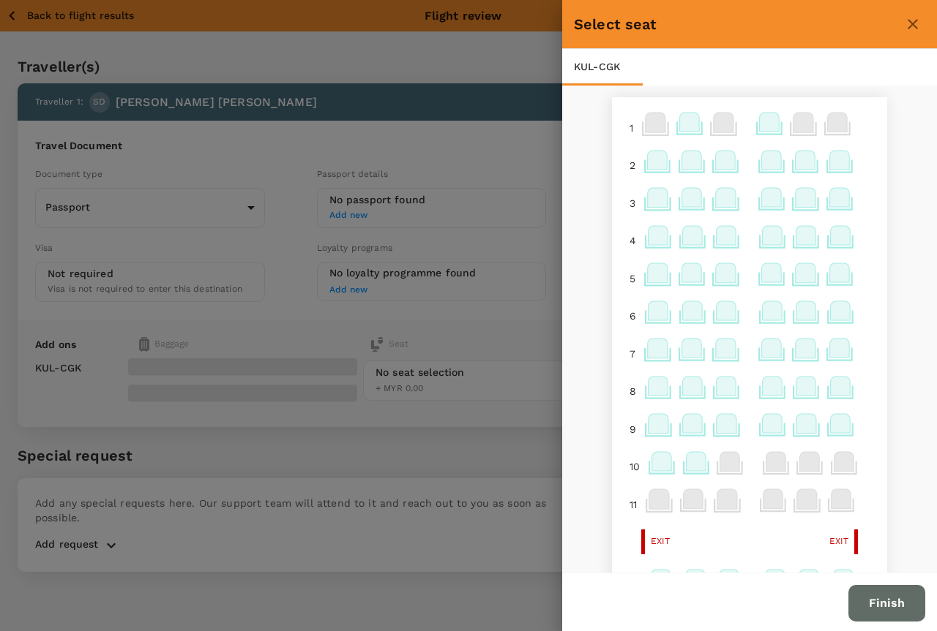
click at [720, 195] on icon at bounding box center [726, 197] width 20 height 19
click at [673, 124] on div at bounding box center [690, 128] width 34 height 38
click at [716, 165] on icon at bounding box center [726, 160] width 20 height 19
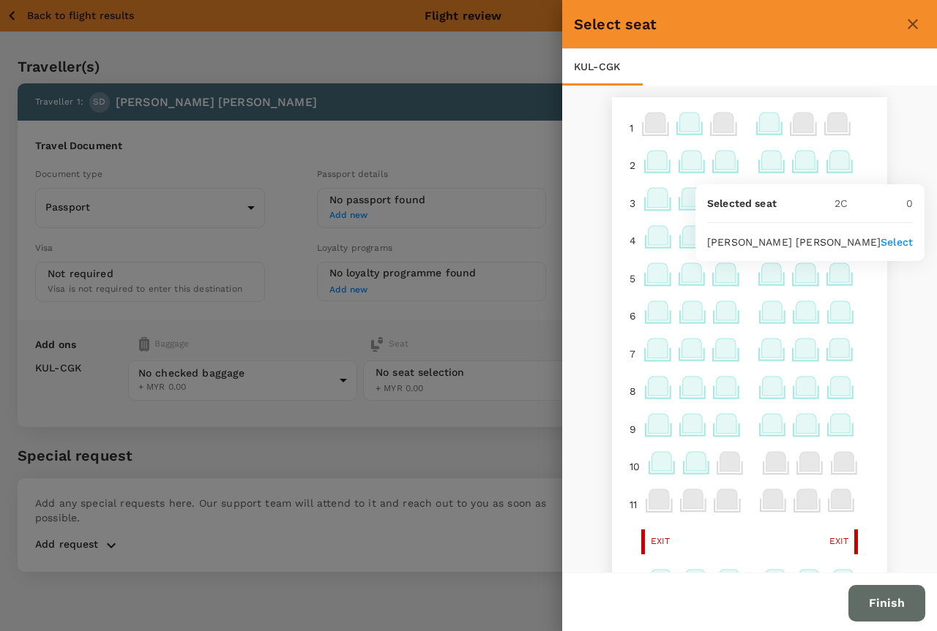
click at [892, 246] on p "Select" at bounding box center [896, 242] width 32 height 15
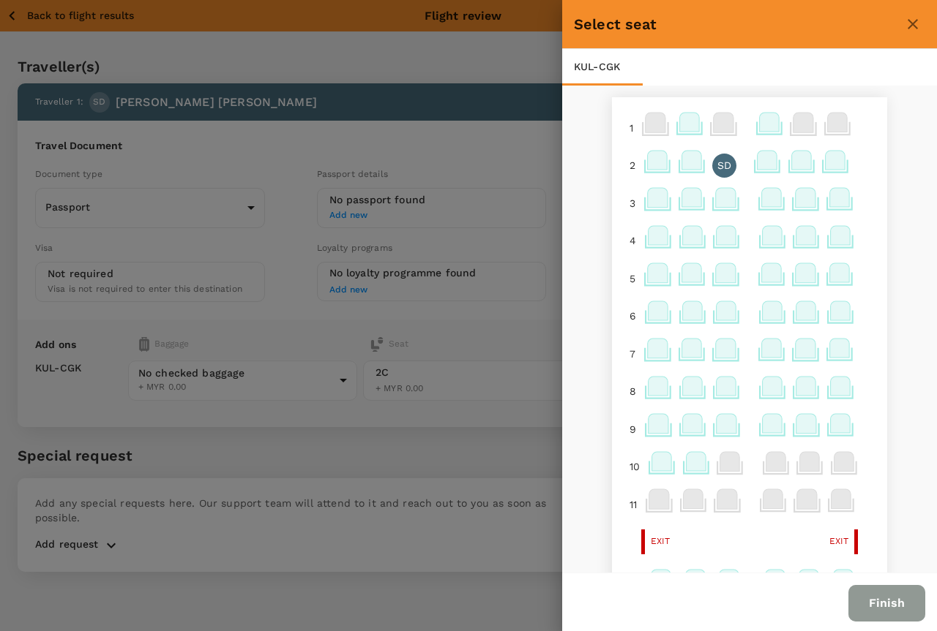
click at [884, 609] on button "Finish" at bounding box center [886, 603] width 77 height 37
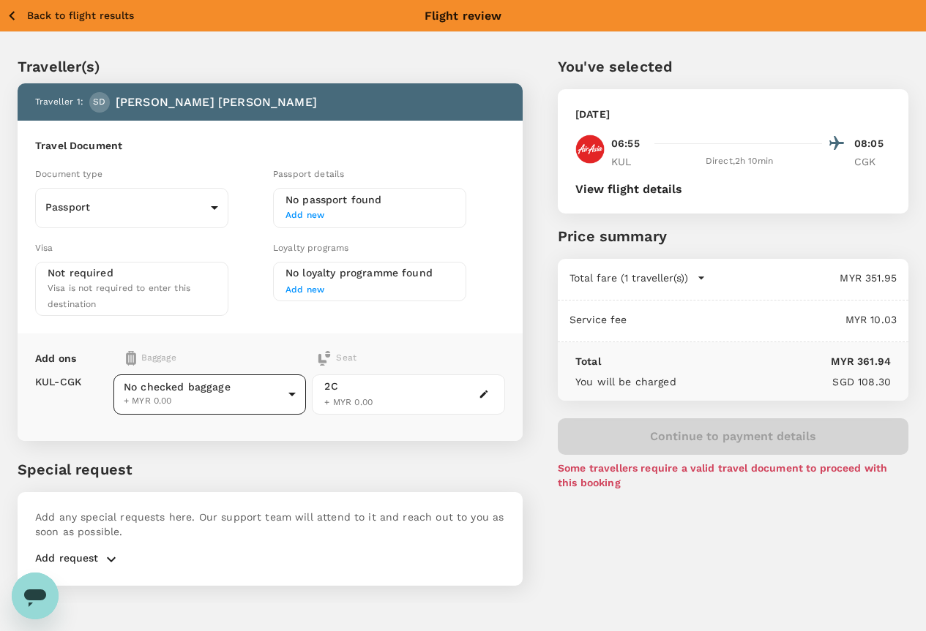
click at [273, 378] on body "Back to flight results Flight review Traveller(s) Traveller 1 : SD [PERSON_NAME…" at bounding box center [463, 335] width 926 height 671
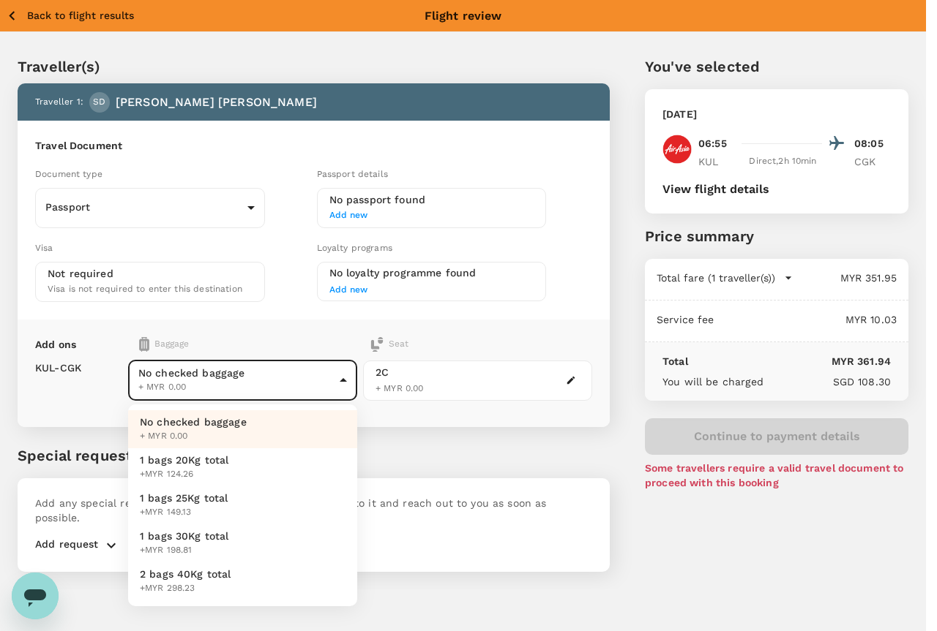
click at [183, 477] on span "+MYR 124.26" at bounding box center [184, 475] width 89 height 15
type input "1 - 37.12"
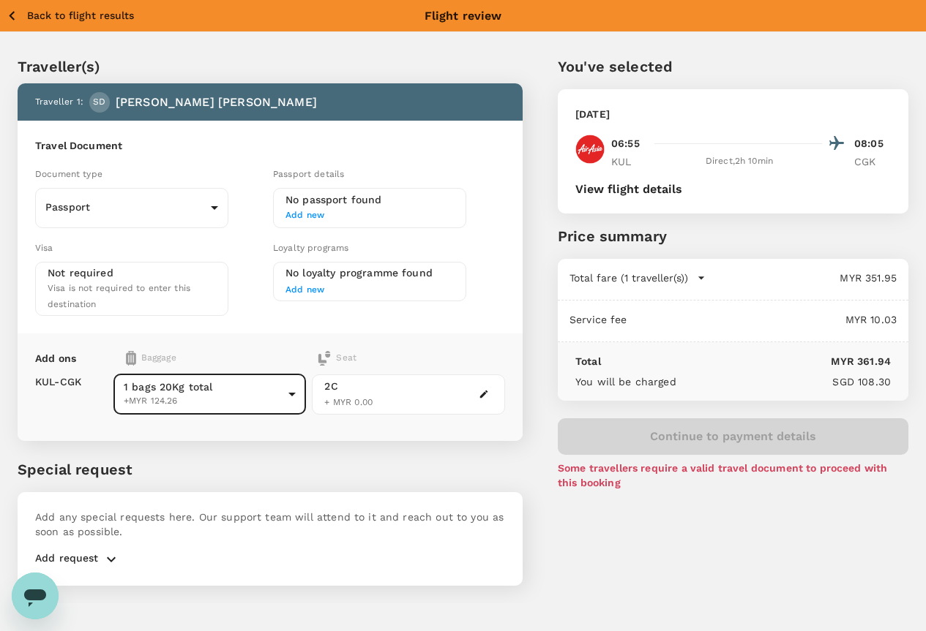
click at [625, 398] on div "You've selected [DATE] 06:55 08:05 KUL Direct , 2h 10min CGK View flight detail…" at bounding box center [715, 311] width 386 height 583
click at [4, 15] on icon "button" at bounding box center [12, 16] width 18 height 18
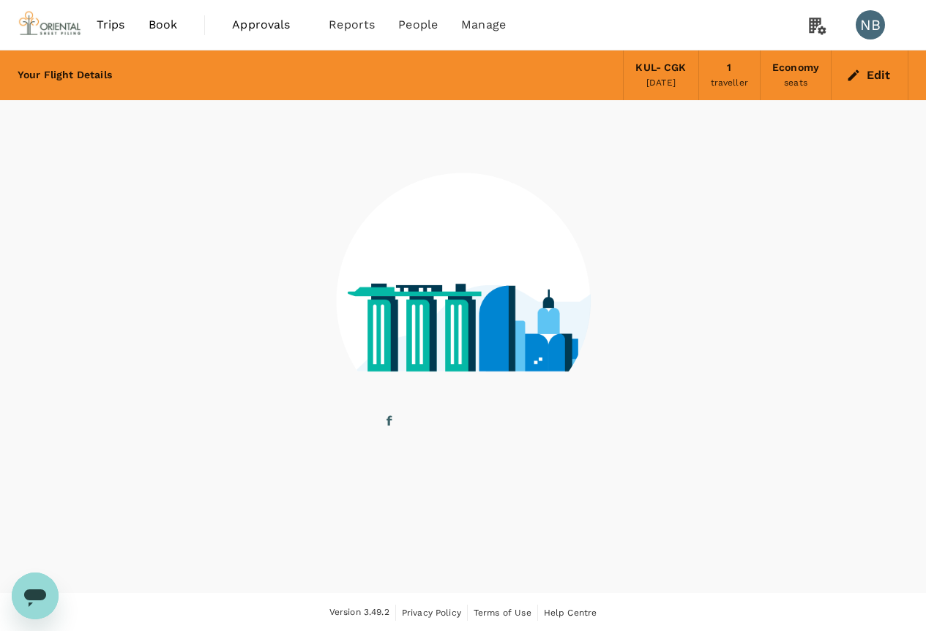
scroll to position [1, 0]
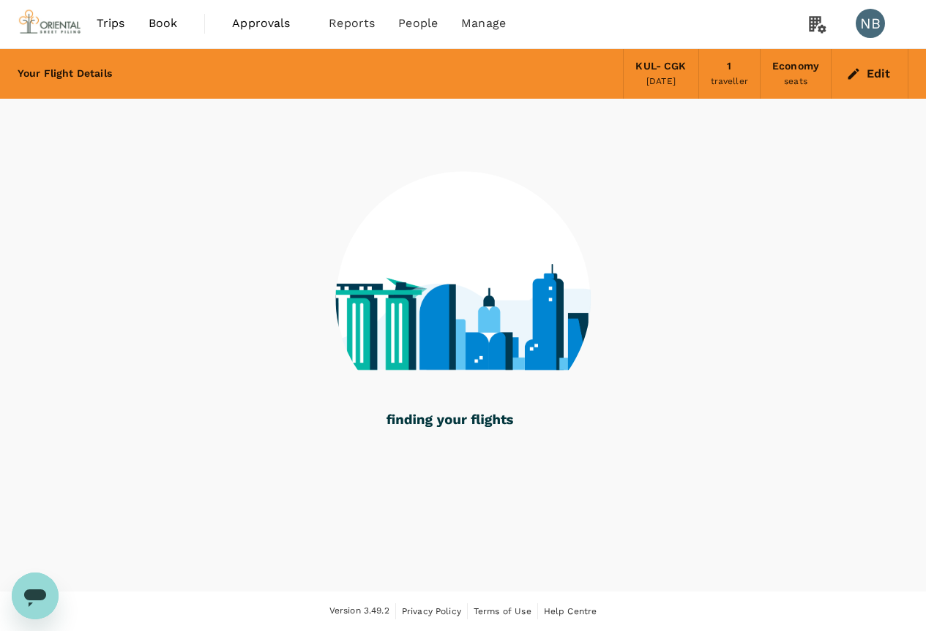
click at [670, 78] on div "[DATE]" at bounding box center [660, 82] width 29 height 15
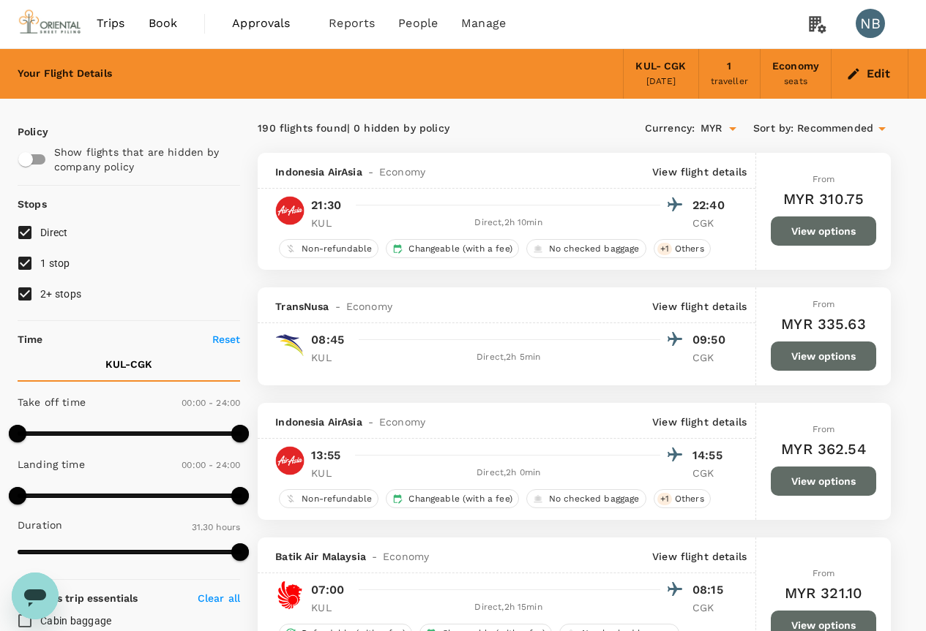
click at [655, 73] on div "KUL - CGK" at bounding box center [660, 67] width 50 height 16
click at [664, 77] on div "[DATE]" at bounding box center [660, 82] width 29 height 15
click at [857, 83] on button "Edit" at bounding box center [869, 73] width 53 height 23
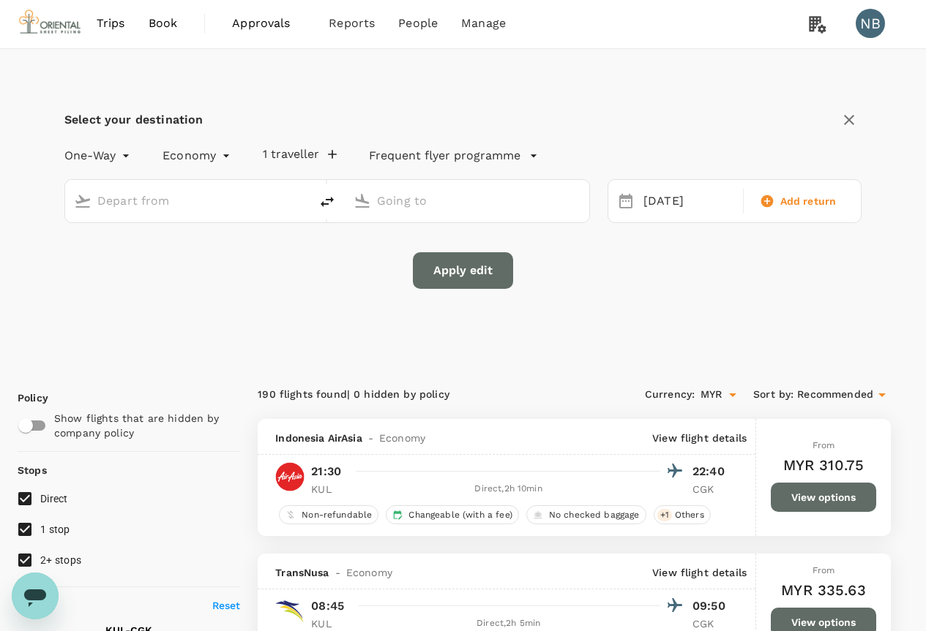
type input "Kuala Lumpur Intl ([GEOGRAPHIC_DATA])"
type input "Soekarno-Hatta Intl (CGK)"
click at [323, 200] on icon "delete" at bounding box center [327, 202] width 18 height 18
type input "Soekarno-Hatta Intl (CGK)"
type input "Kuala Lumpur Intl ([GEOGRAPHIC_DATA])"
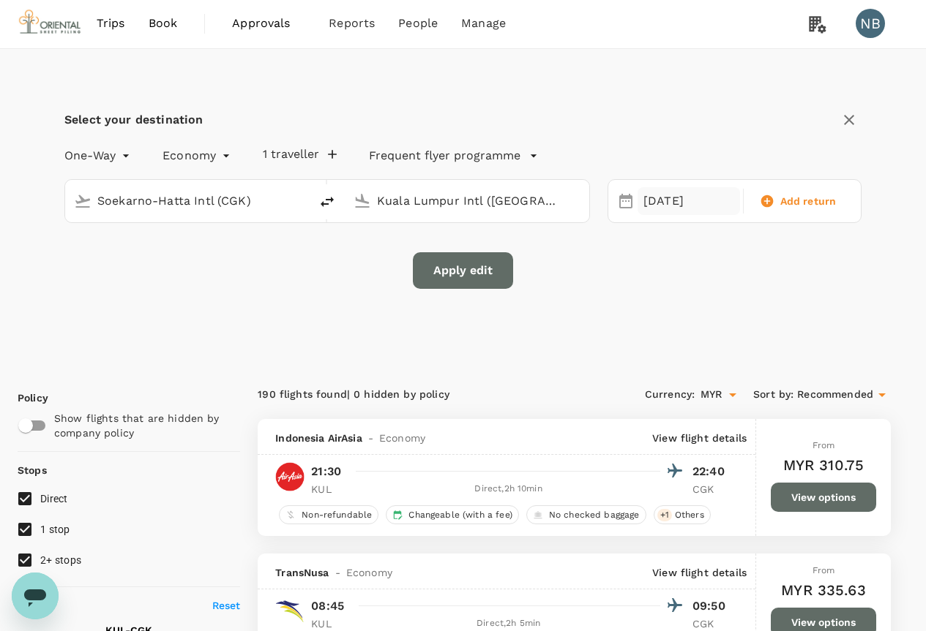
click at [655, 200] on div "[DATE]" at bounding box center [688, 201] width 102 height 29
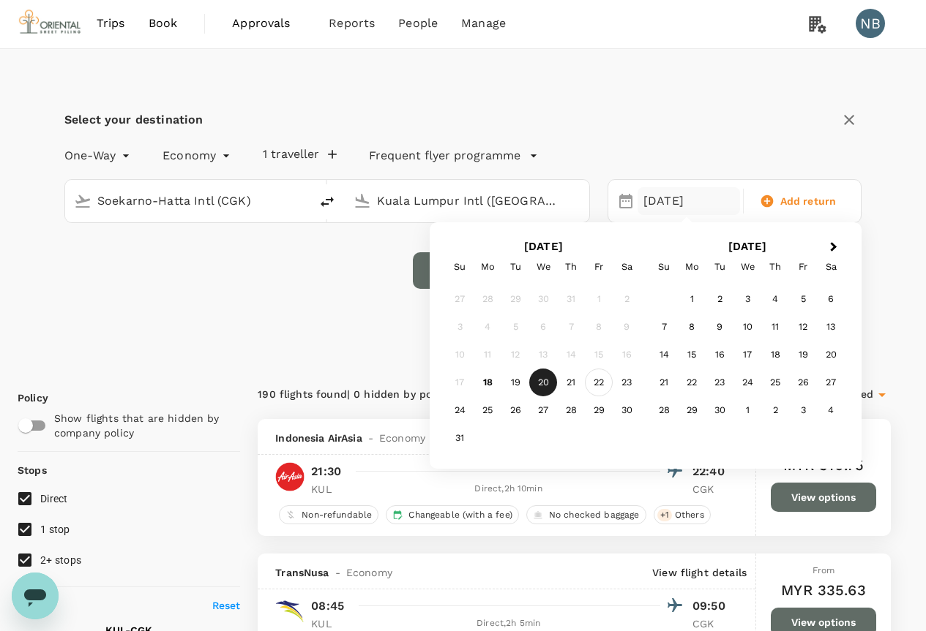
click at [607, 387] on div "22" at bounding box center [599, 383] width 28 height 28
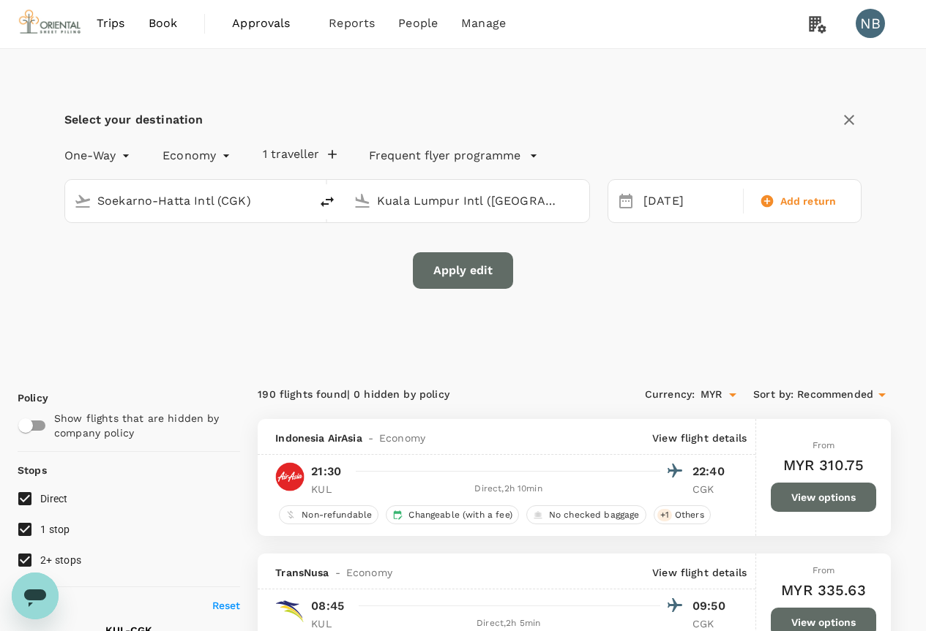
click at [433, 273] on button "Apply edit" at bounding box center [463, 270] width 100 height 37
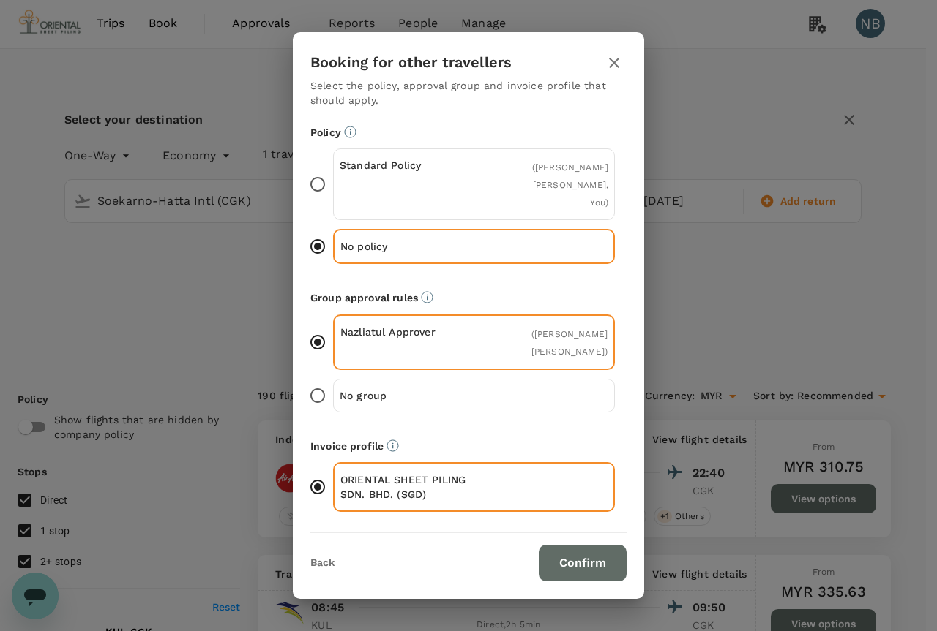
click at [588, 555] on button "Confirm" at bounding box center [582, 563] width 88 height 37
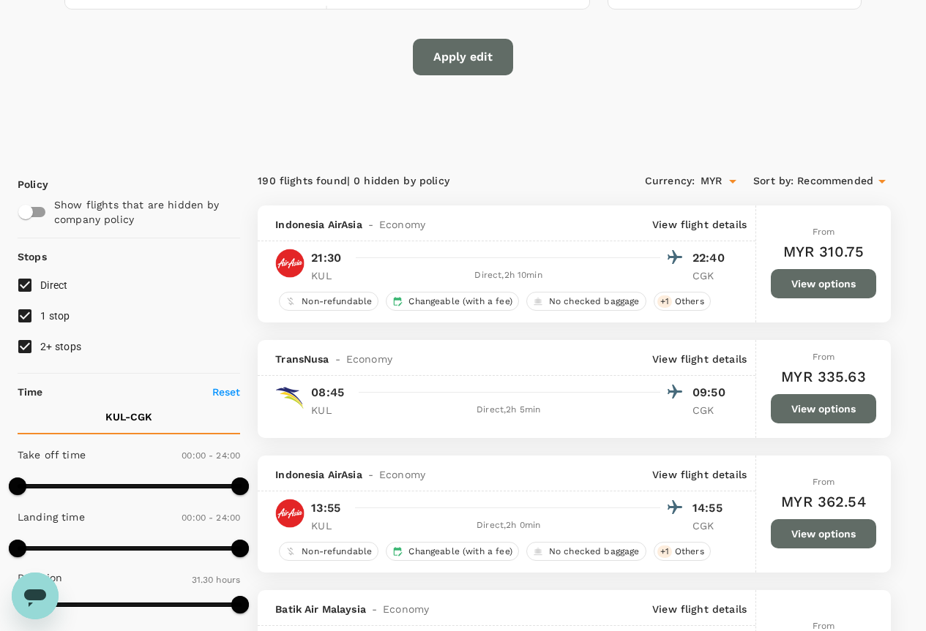
checkbox input "false"
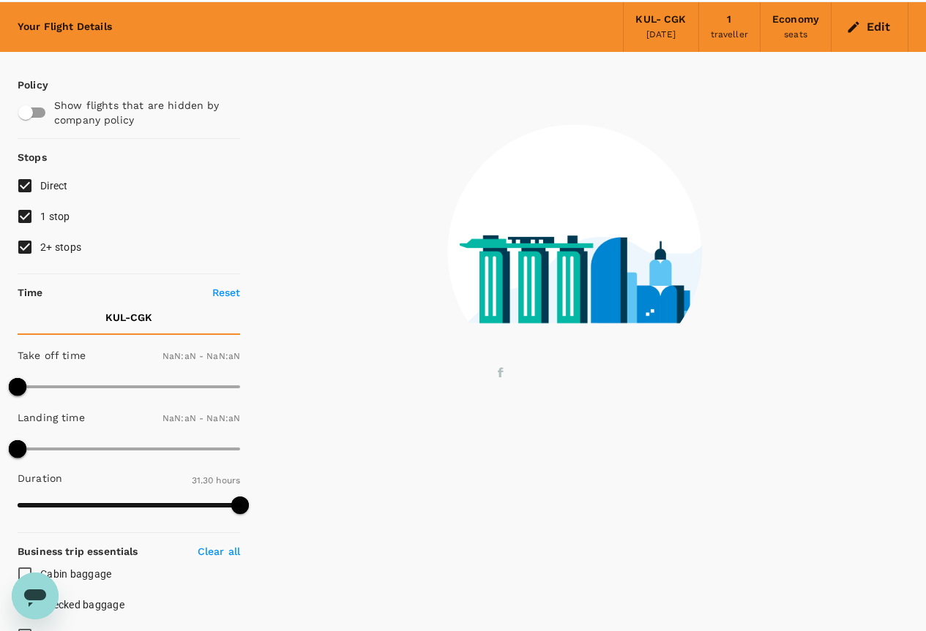
type input "1440"
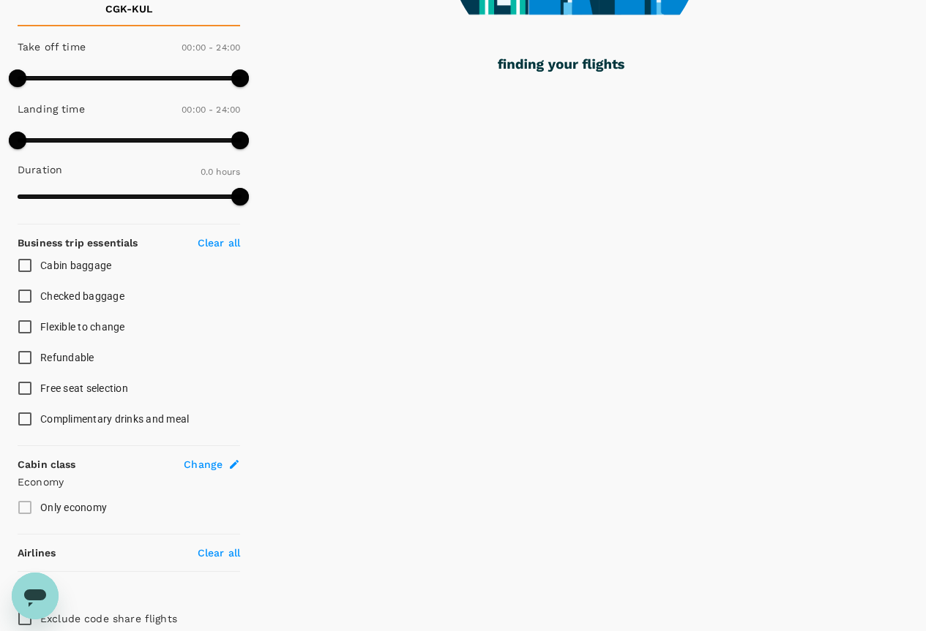
scroll to position [423, 0]
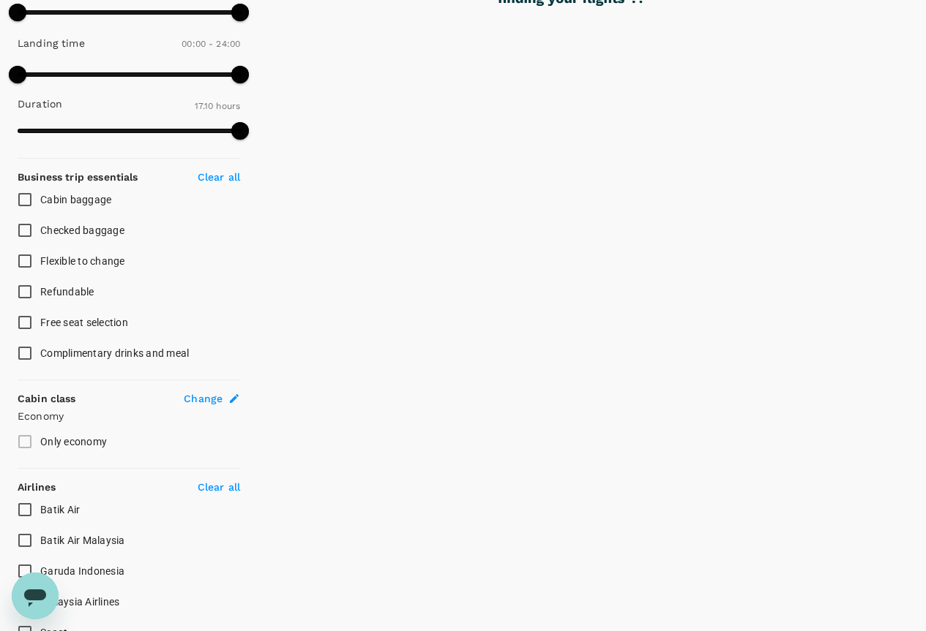
type input "1030"
checkbox input "true"
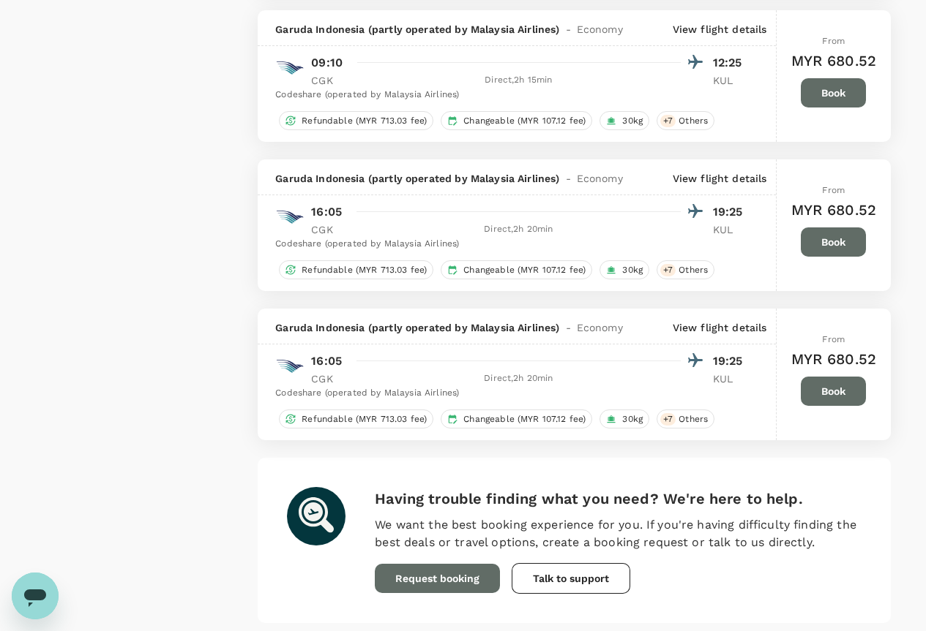
scroll to position [2657, 0]
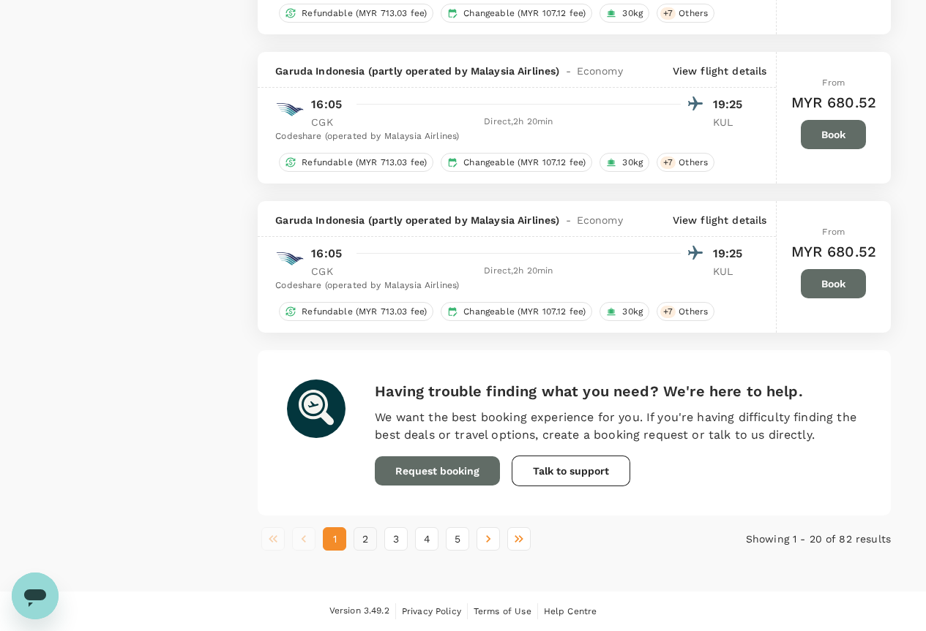
click at [370, 538] on button "2" at bounding box center [364, 539] width 23 height 23
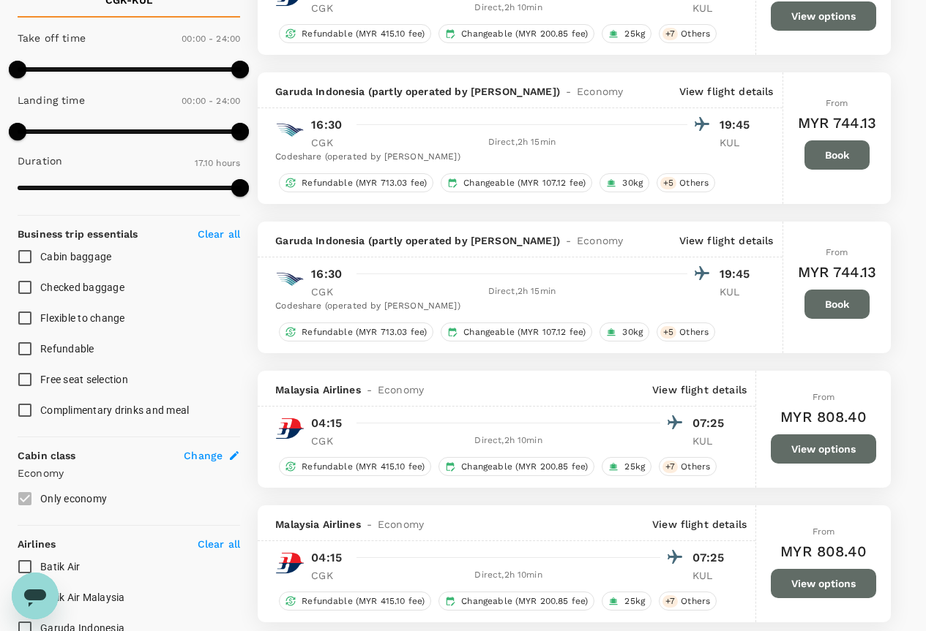
scroll to position [658, 0]
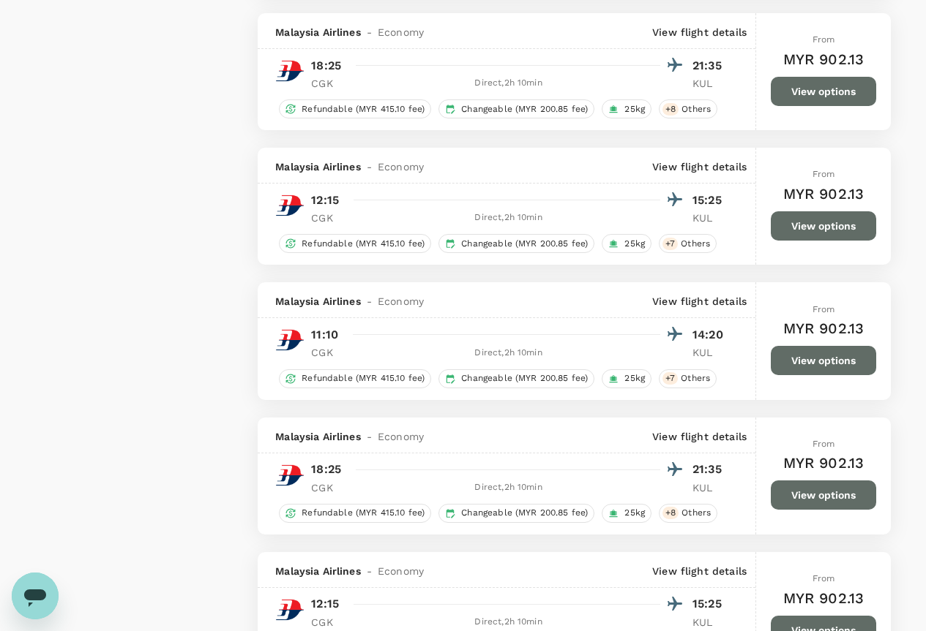
type input "1890"
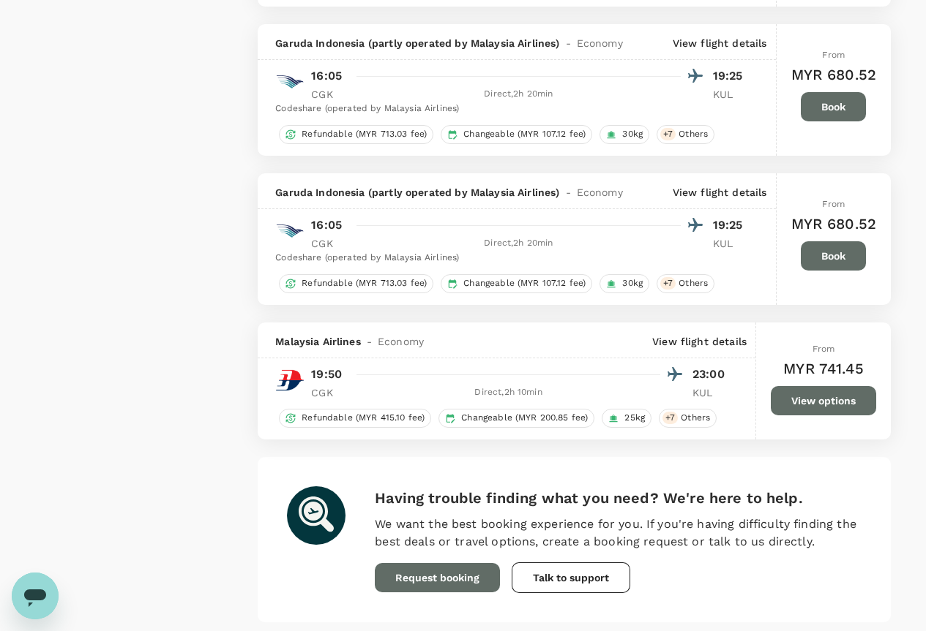
scroll to position [2682, 0]
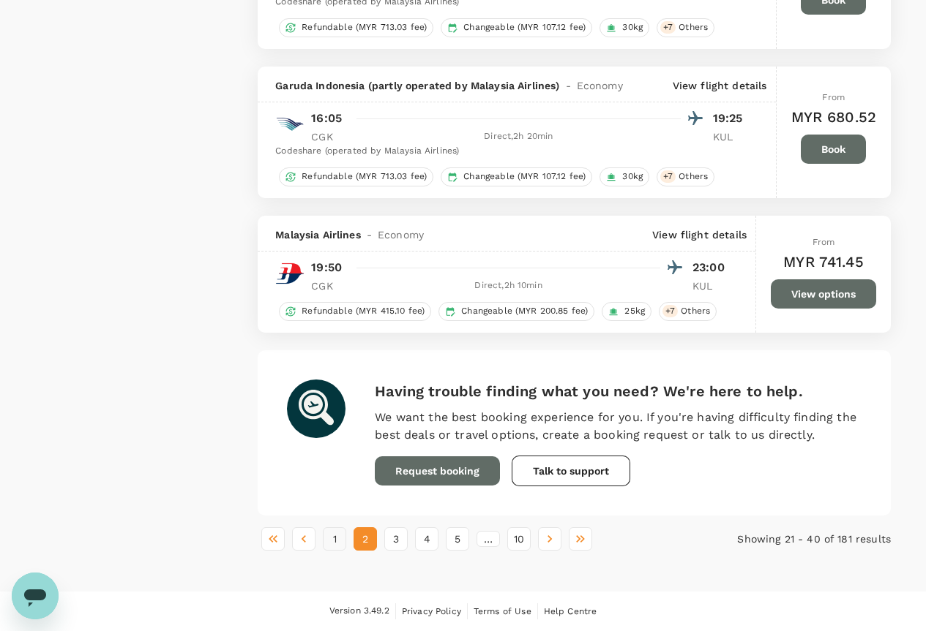
drag, startPoint x: 318, startPoint y: 540, endPoint x: 334, endPoint y: 543, distance: 17.1
click at [334, 543] on ul "1 2 3 4 5 … 10" at bounding box center [468, 539] width 421 height 23
click at [337, 543] on button "1" at bounding box center [334, 539] width 23 height 23
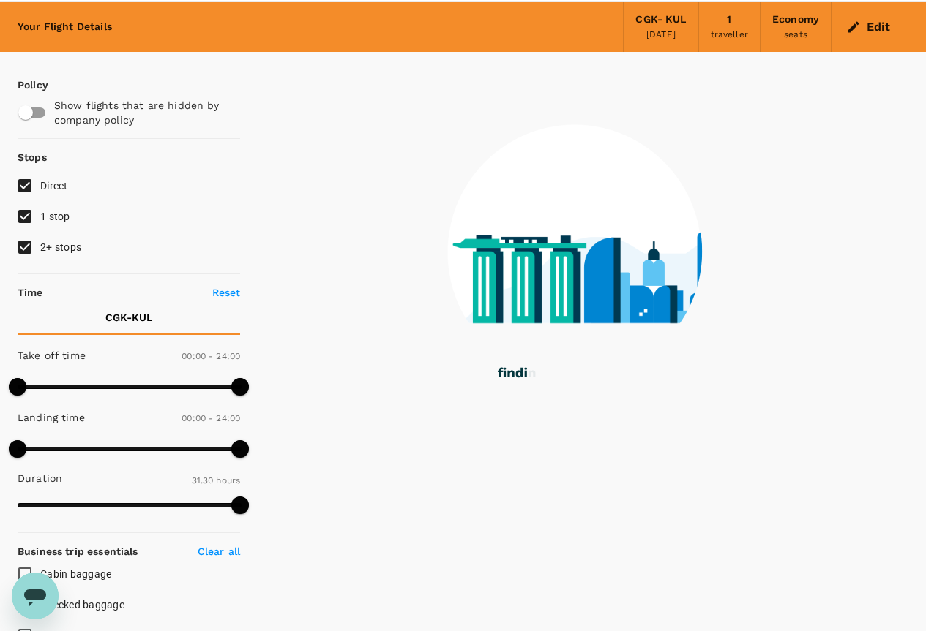
scroll to position [0, 0]
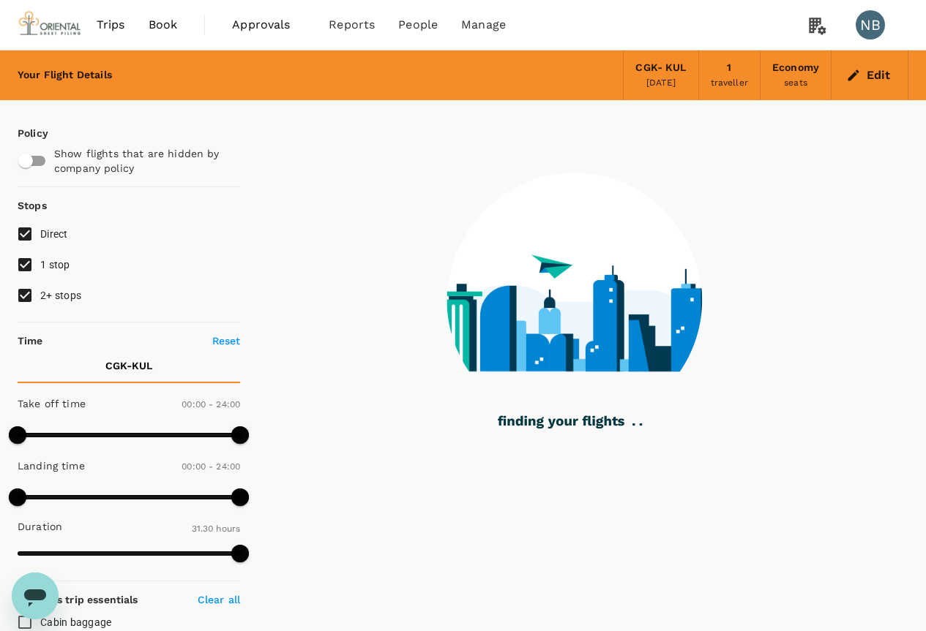
click at [18, 258] on input "1 stop" at bounding box center [25, 264] width 31 height 31
checkbox input "false"
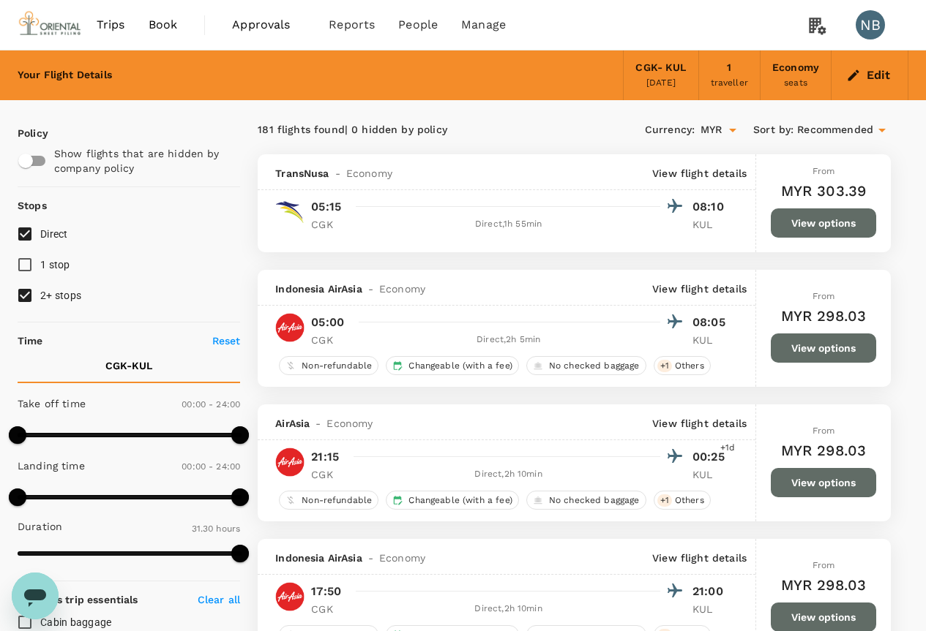
click at [21, 293] on input "2+ stops" at bounding box center [25, 295] width 31 height 31
checkbox input "false"
type input "MYR"
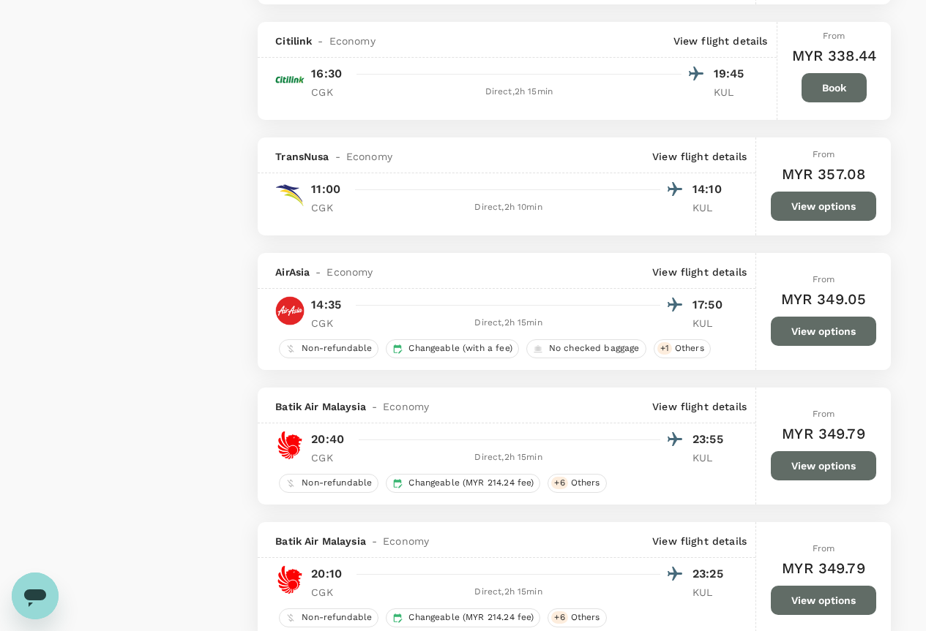
scroll to position [2049, 0]
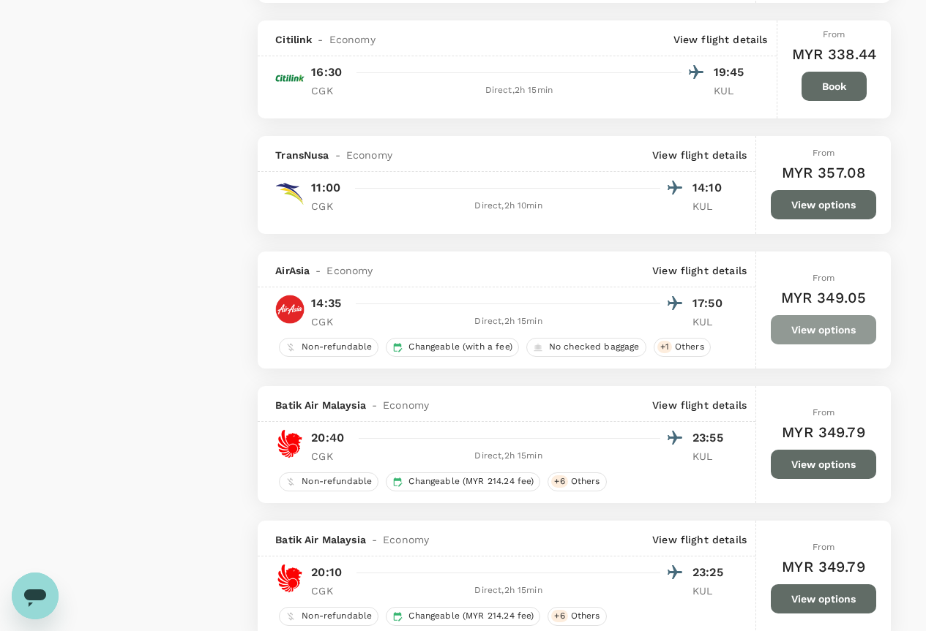
click at [799, 331] on button "View options" at bounding box center [822, 329] width 105 height 29
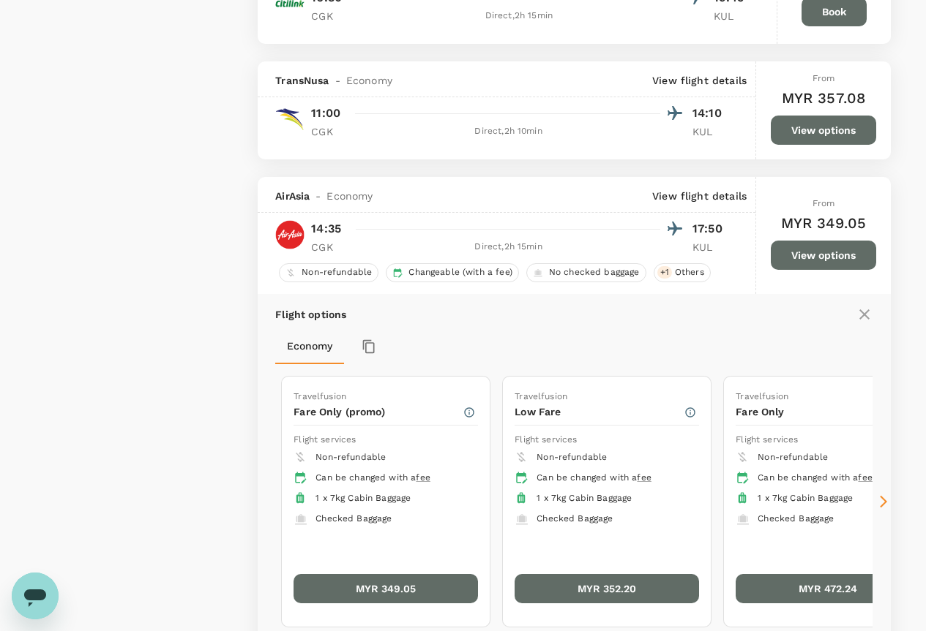
scroll to position [2300, 0]
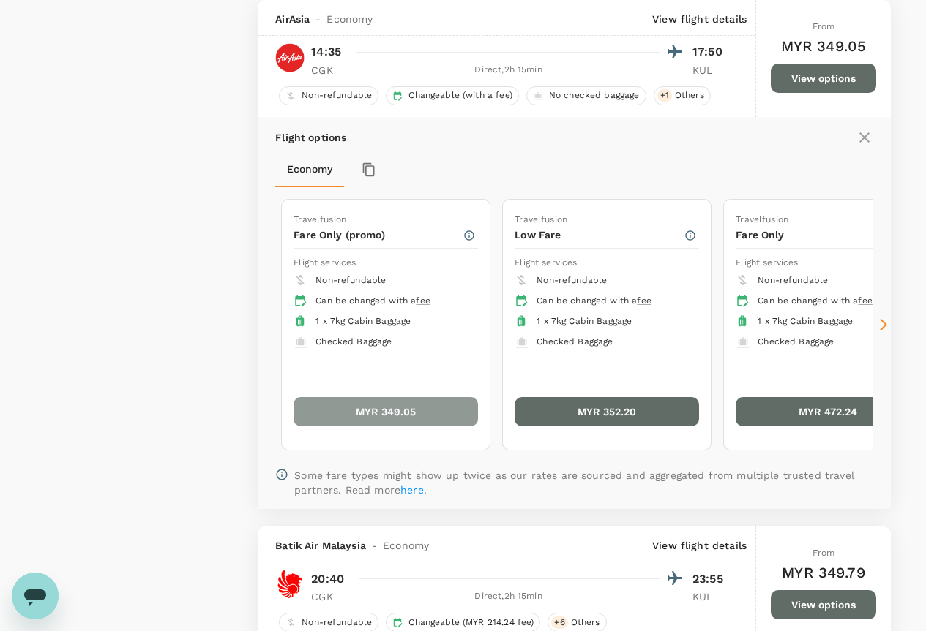
click at [332, 411] on button "MYR 349.05" at bounding box center [385, 411] width 184 height 29
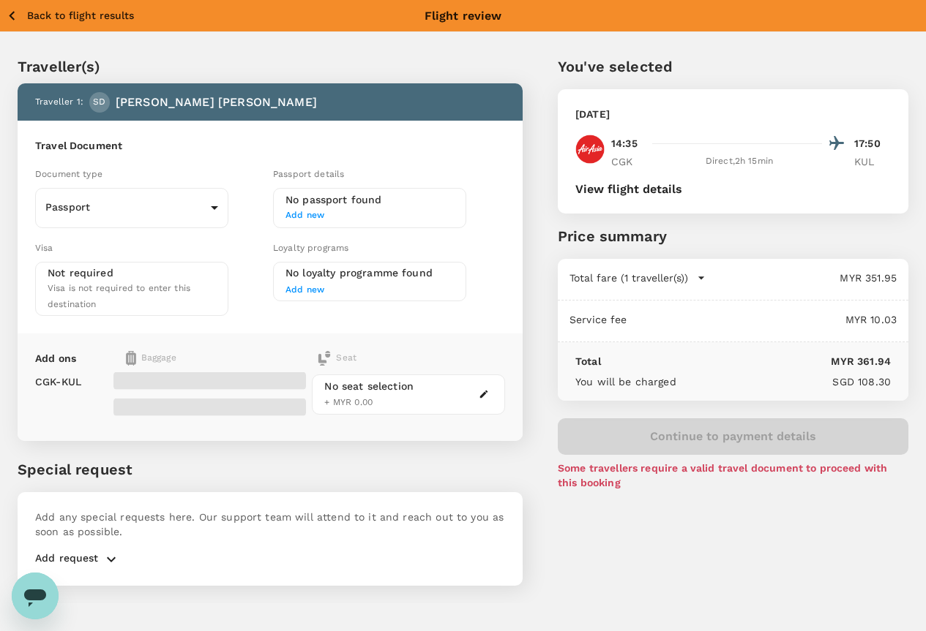
click at [492, 386] on button "button" at bounding box center [484, 395] width 18 height 18
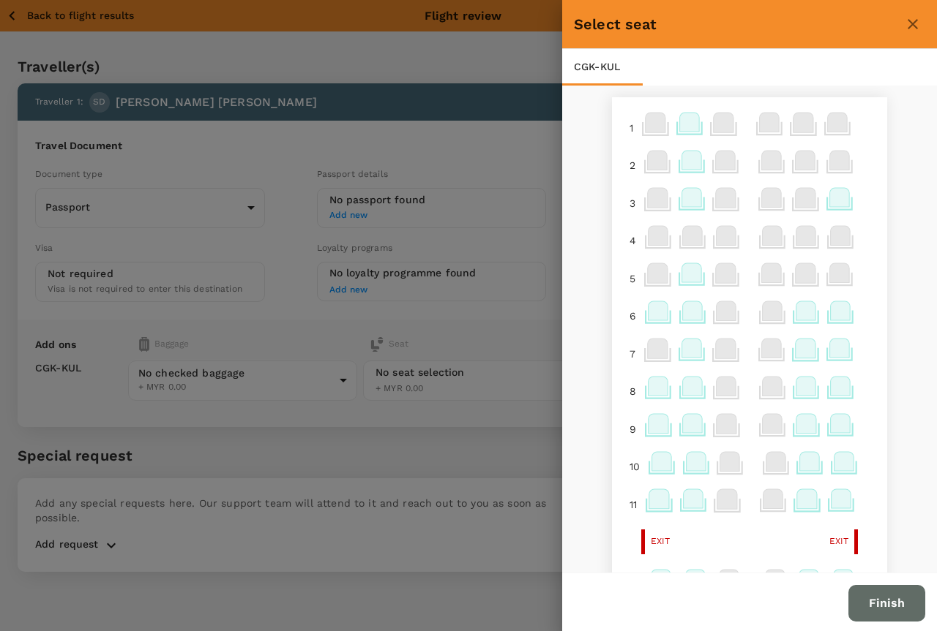
click at [679, 123] on icon at bounding box center [689, 122] width 20 height 19
click at [858, 201] on p "Select" at bounding box center [863, 205] width 32 height 15
click at [287, 372] on div at bounding box center [468, 315] width 937 height 631
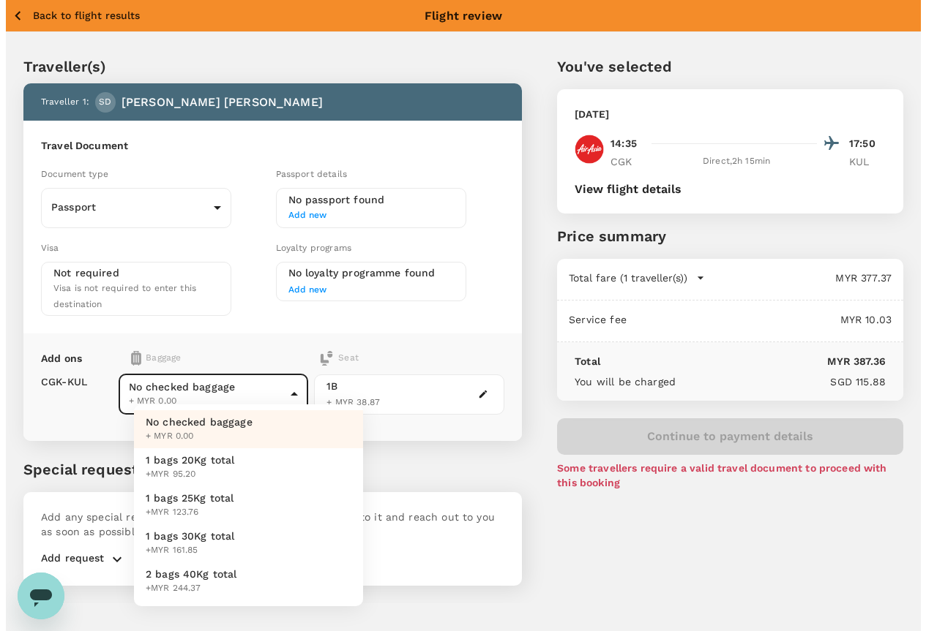
click at [287, 372] on body "Back to flight results Flight review Traveller(s) Traveller 1 : SD [PERSON_NAME…" at bounding box center [463, 335] width 926 height 671
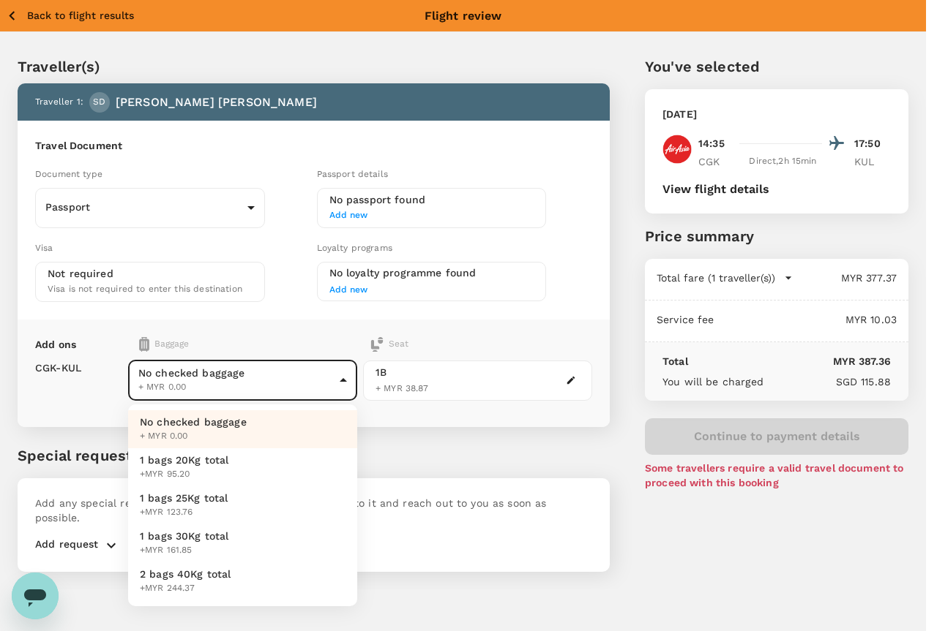
click at [185, 469] on span "+MYR 95.20" at bounding box center [184, 475] width 89 height 15
type input "1 - 28.44"
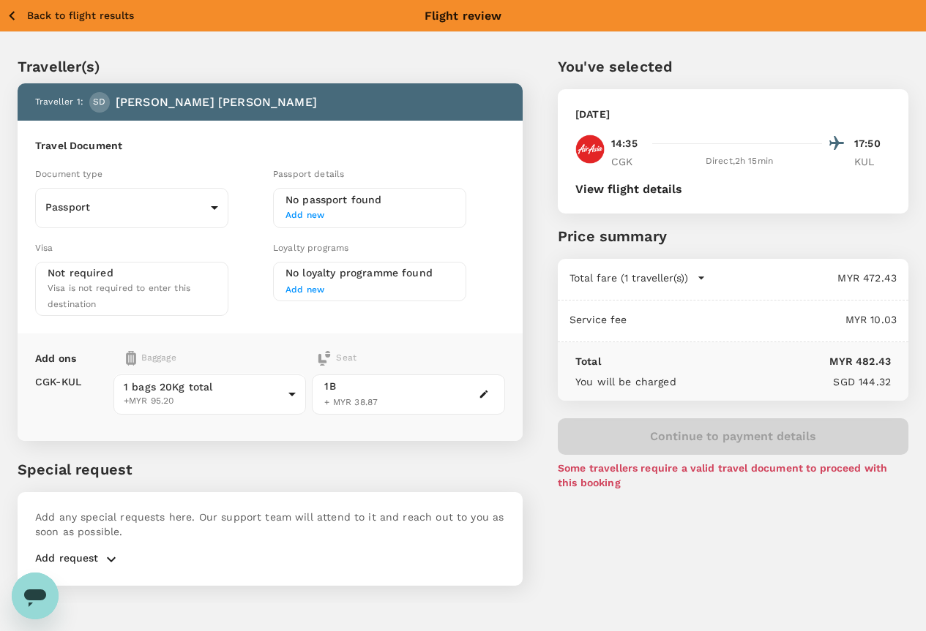
click at [17, 15] on icon "button" at bounding box center [12, 16] width 18 height 18
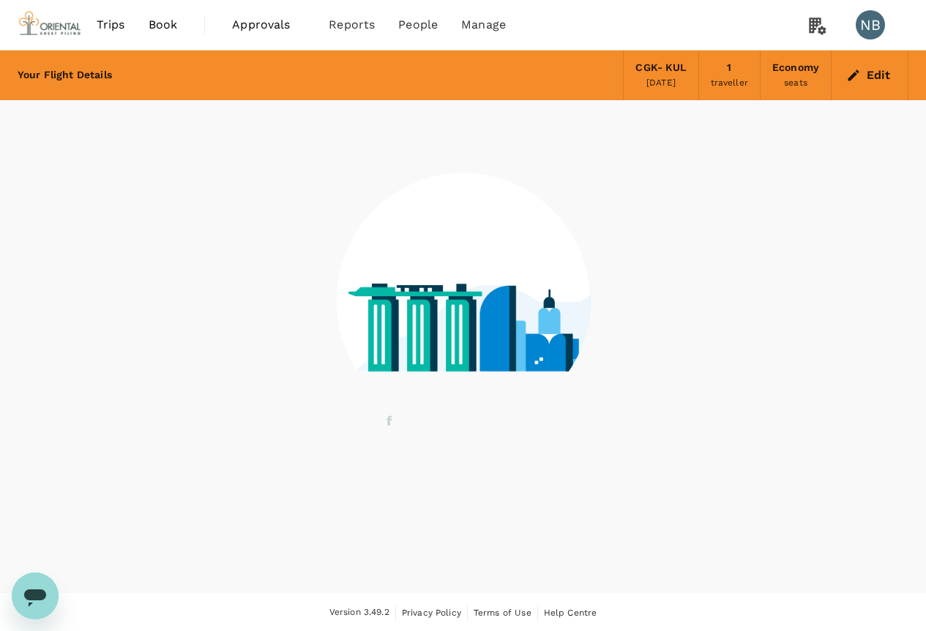
scroll to position [1, 0]
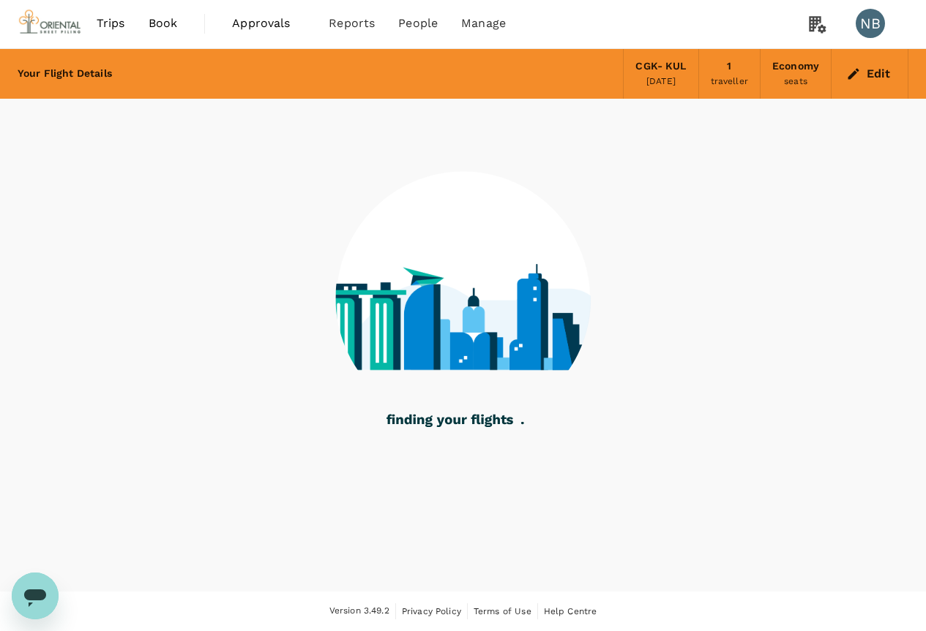
click at [662, 69] on div "CGK - KUL" at bounding box center [660, 67] width 50 height 16
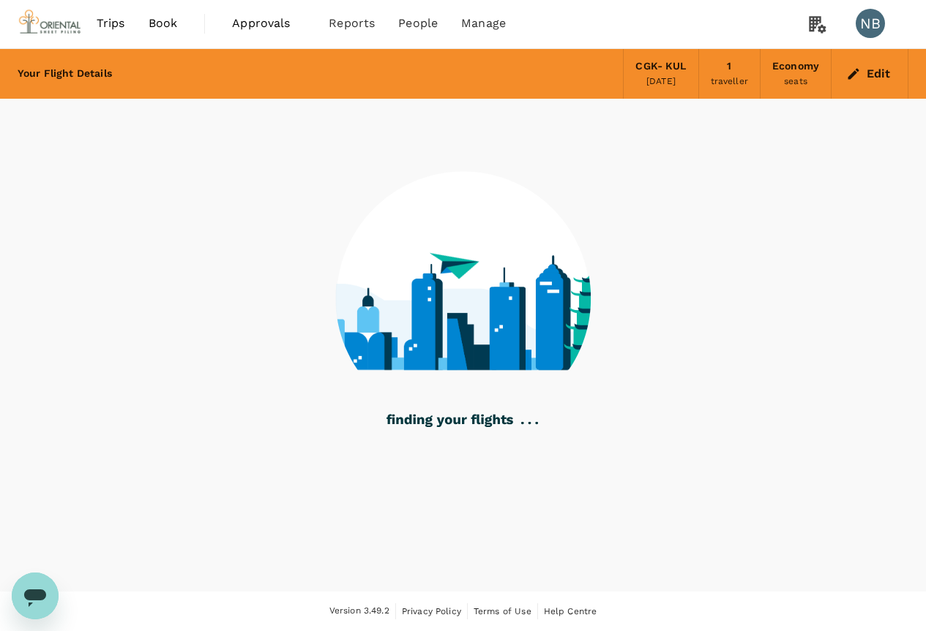
click at [866, 76] on button "Edit" at bounding box center [869, 73] width 53 height 23
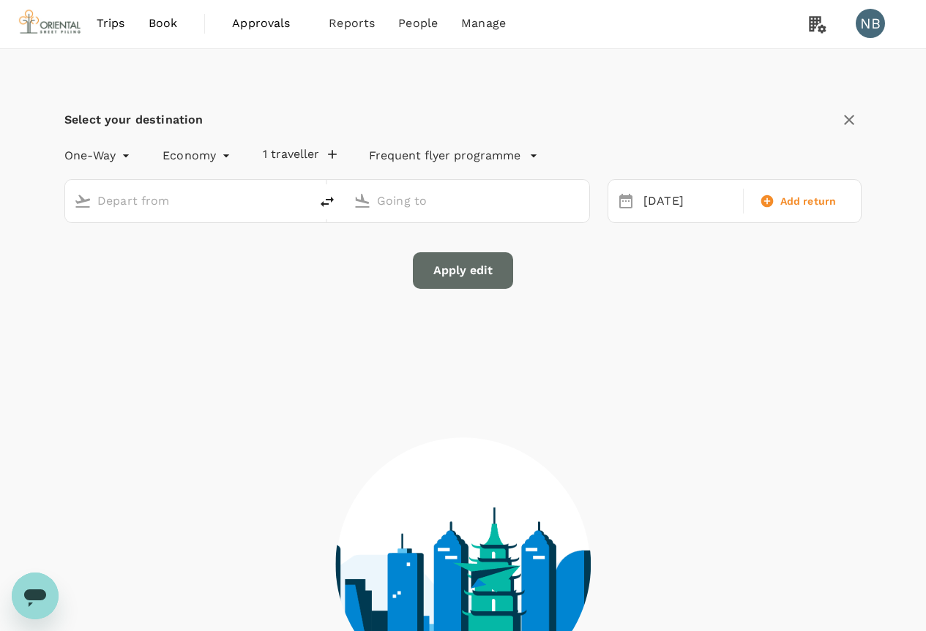
type input "Soekarno-Hatta Intl (CGK)"
type input "Kuala Lumpur Intl ([GEOGRAPHIC_DATA])"
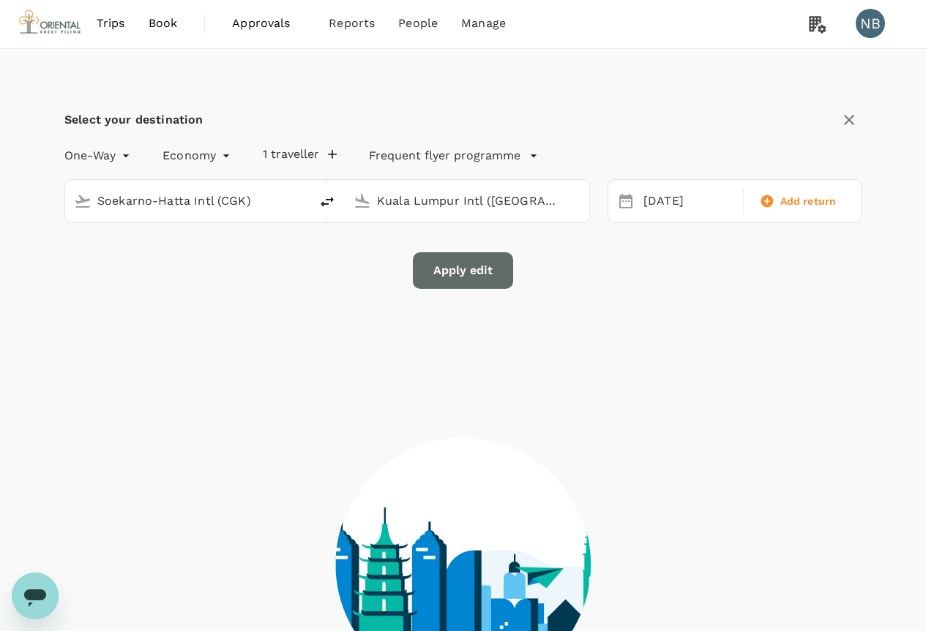
click at [335, 210] on icon "delete" at bounding box center [327, 202] width 18 height 18
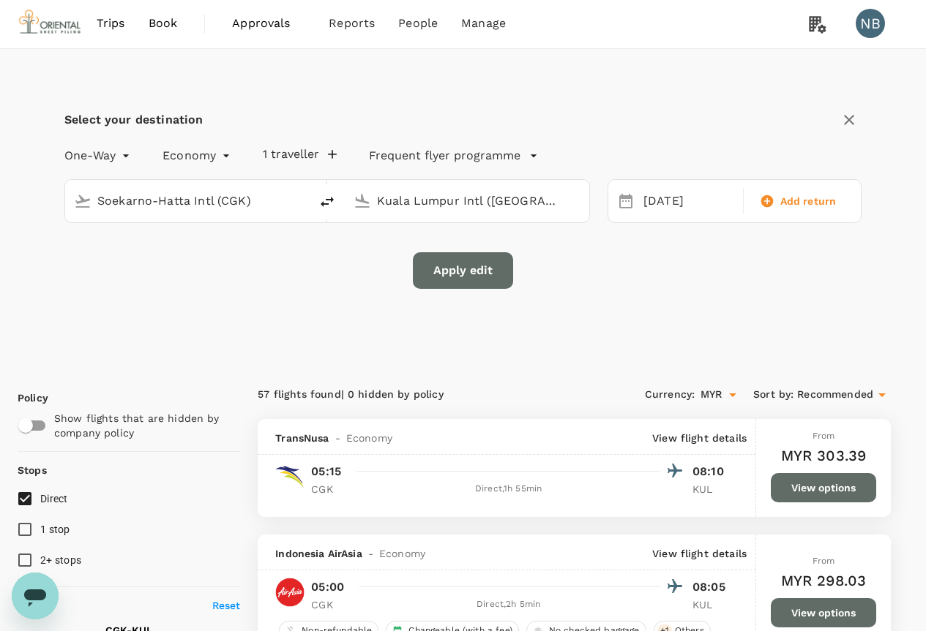
type input "Kuala Lumpur Intl ([GEOGRAPHIC_DATA])"
type input "Soekarno-Hatta Intl (CGK)"
click at [658, 199] on div "[DATE]" at bounding box center [688, 201] width 102 height 29
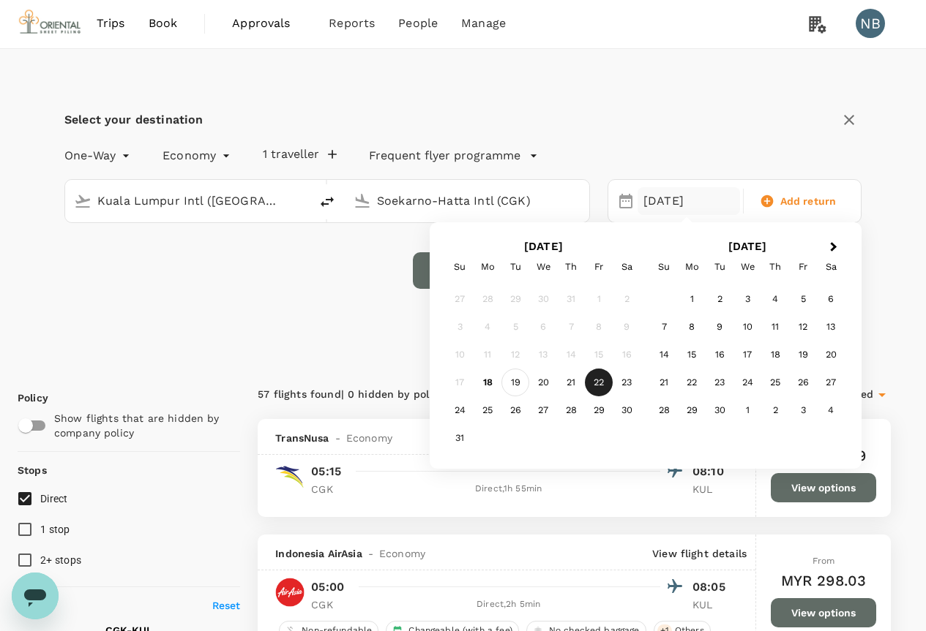
click at [509, 386] on div "19" at bounding box center [515, 383] width 28 height 28
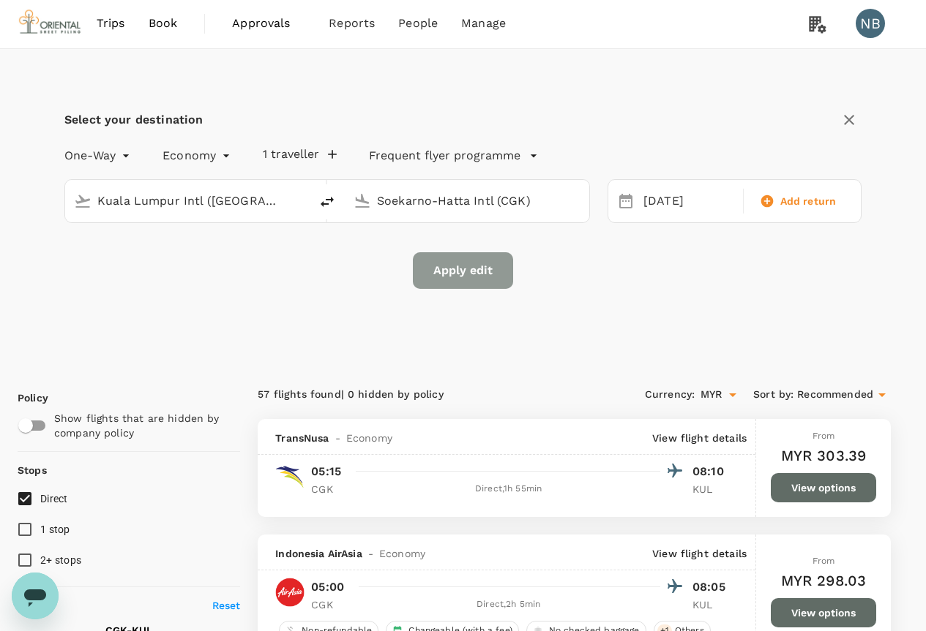
click at [448, 271] on button "Apply edit" at bounding box center [463, 270] width 100 height 37
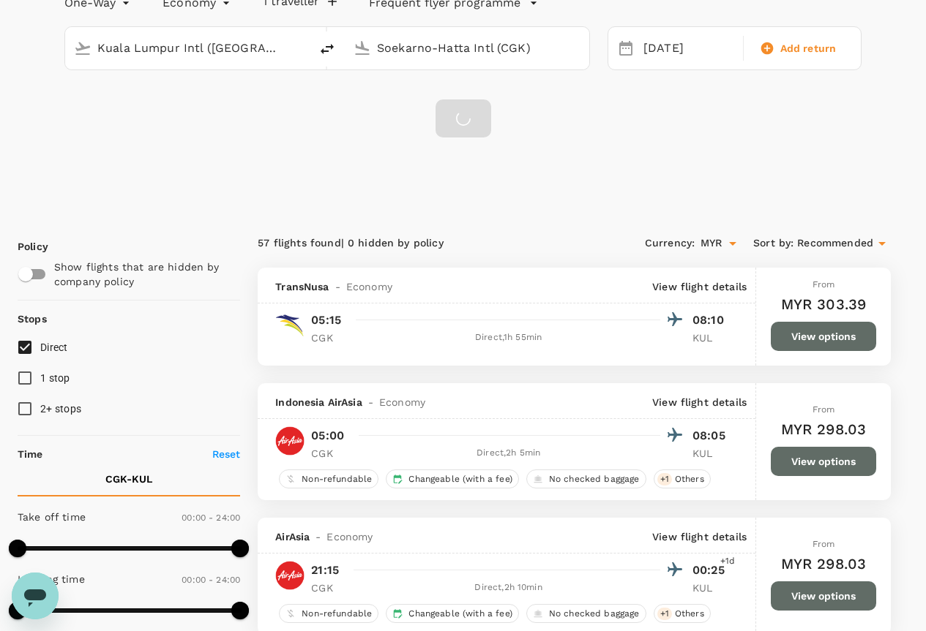
scroll to position [367, 0]
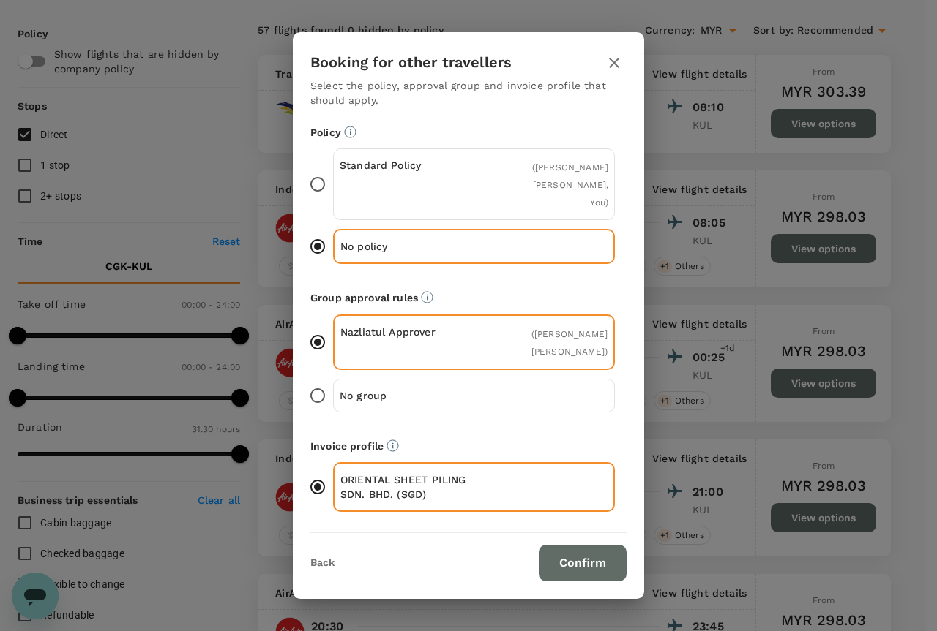
click at [552, 545] on button "Confirm" at bounding box center [582, 563] width 88 height 37
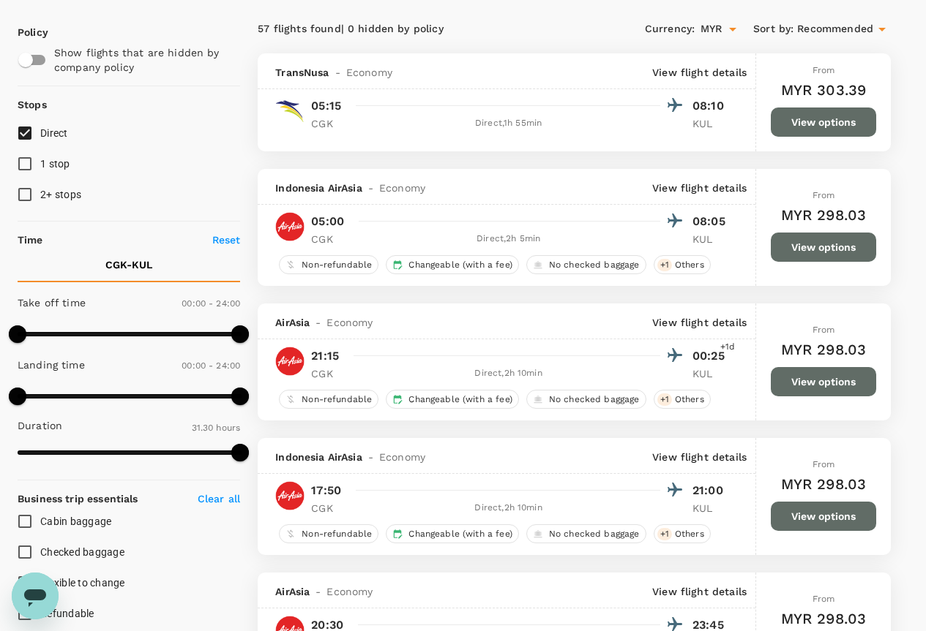
scroll to position [13, 0]
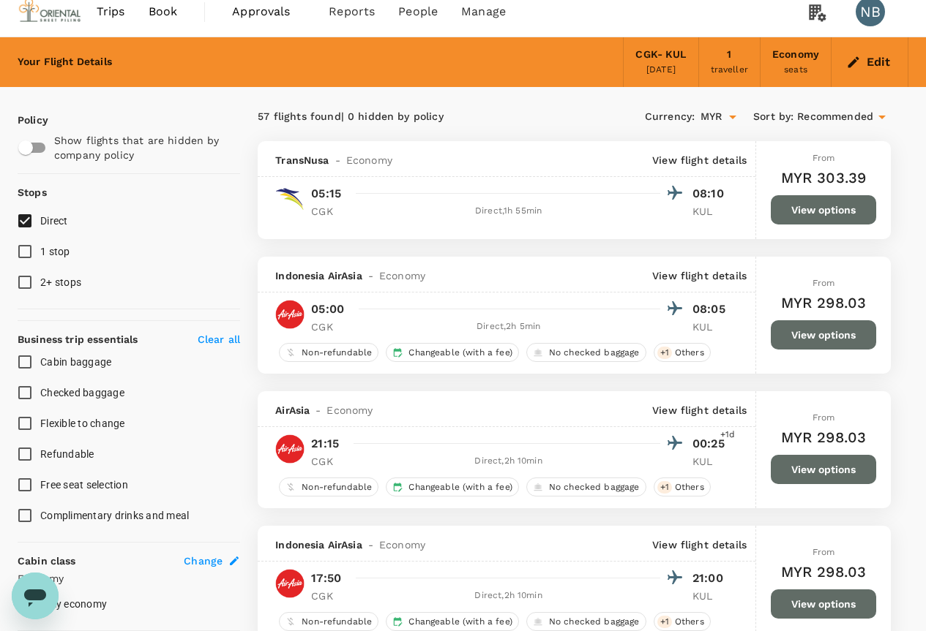
checkbox input "false"
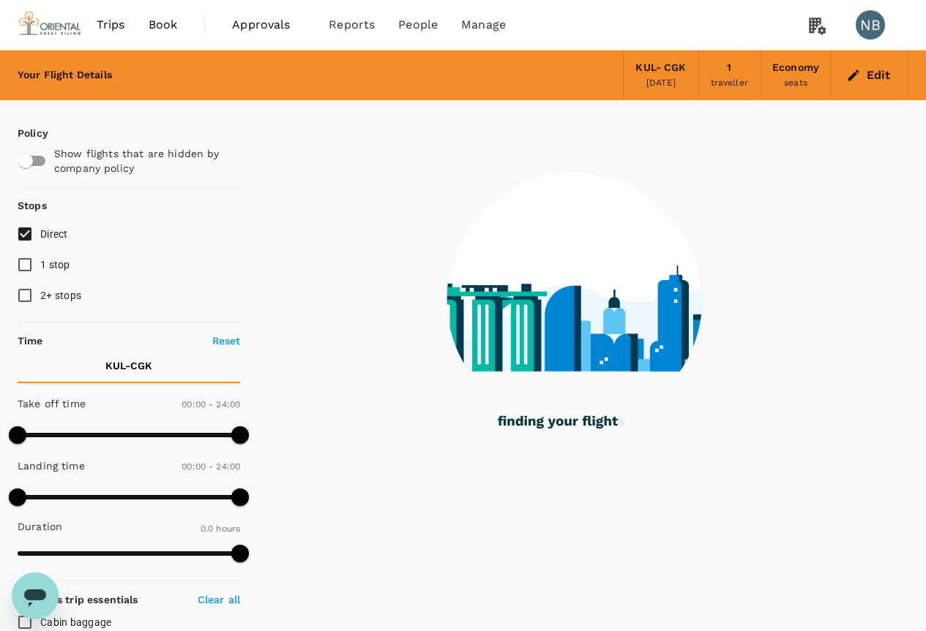
click at [847, 80] on icon "button" at bounding box center [853, 75] width 15 height 15
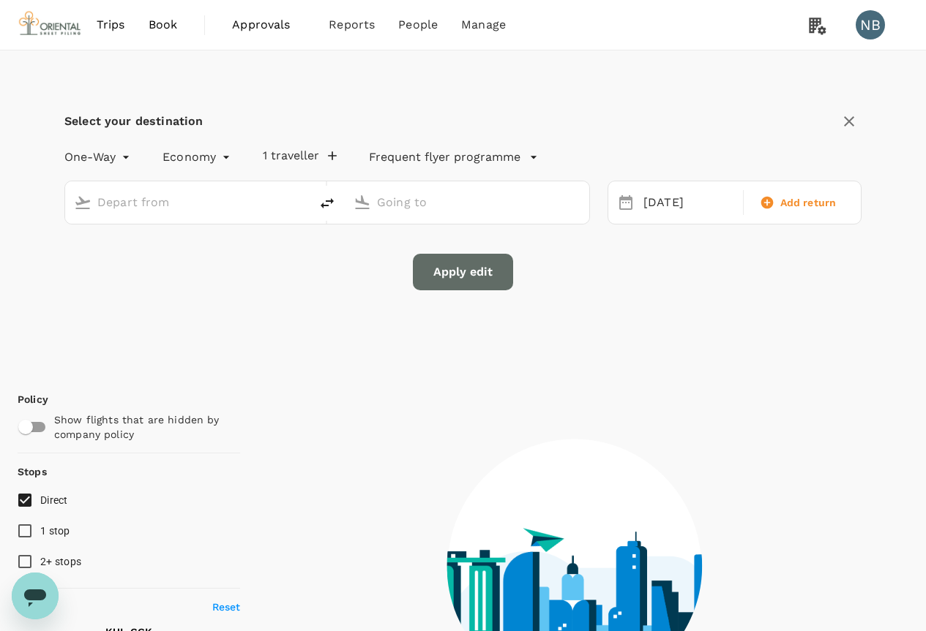
type input "Kuala Lumpur Intl ([GEOGRAPHIC_DATA])"
type input "Soekarno-Hatta Intl (CGK)"
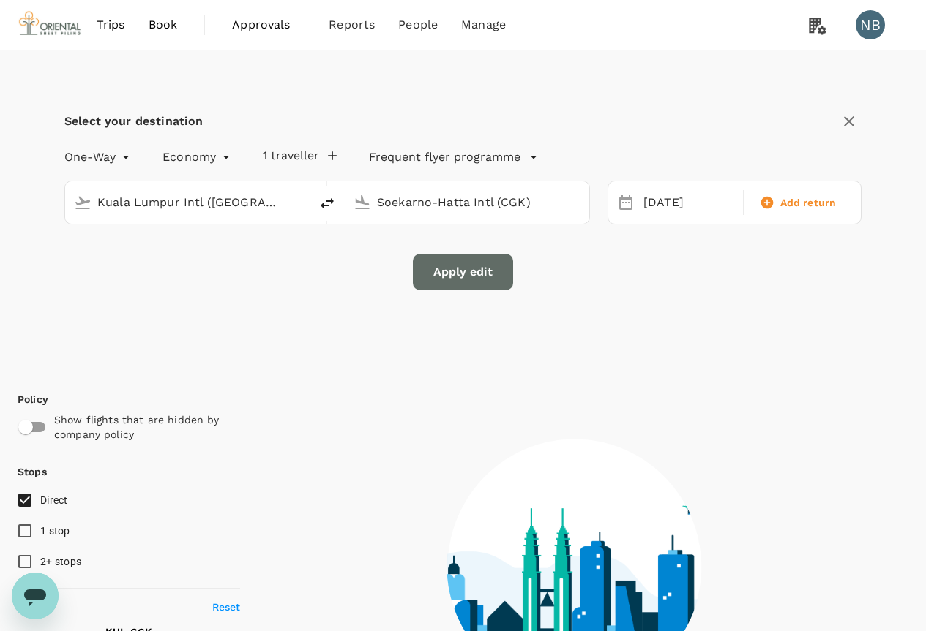
drag, startPoint x: 293, startPoint y: 136, endPoint x: 294, endPoint y: 157, distance: 21.2
click at [293, 140] on div "Select your destination One-Way oneway Economy economy 1 traveller Frequent fly…" at bounding box center [462, 199] width 797 height 181
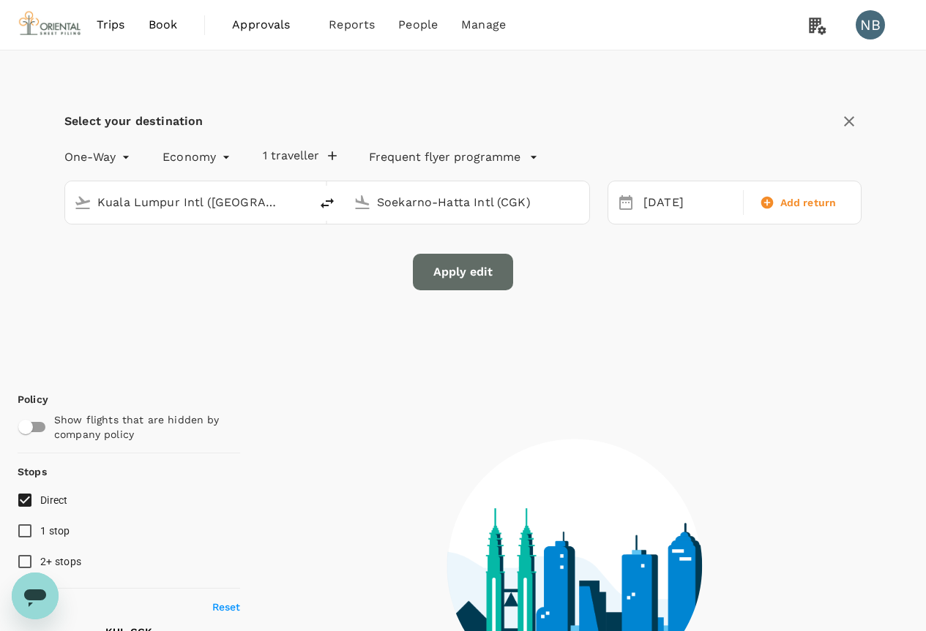
click at [293, 160] on button "1 traveller" at bounding box center [300, 156] width 74 height 15
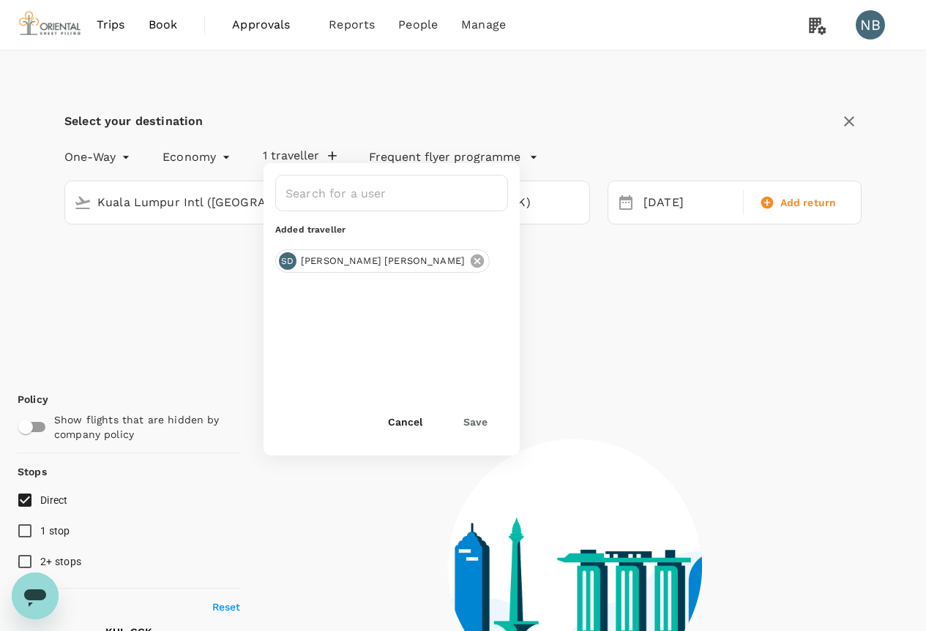
click at [470, 261] on icon at bounding box center [476, 261] width 13 height 13
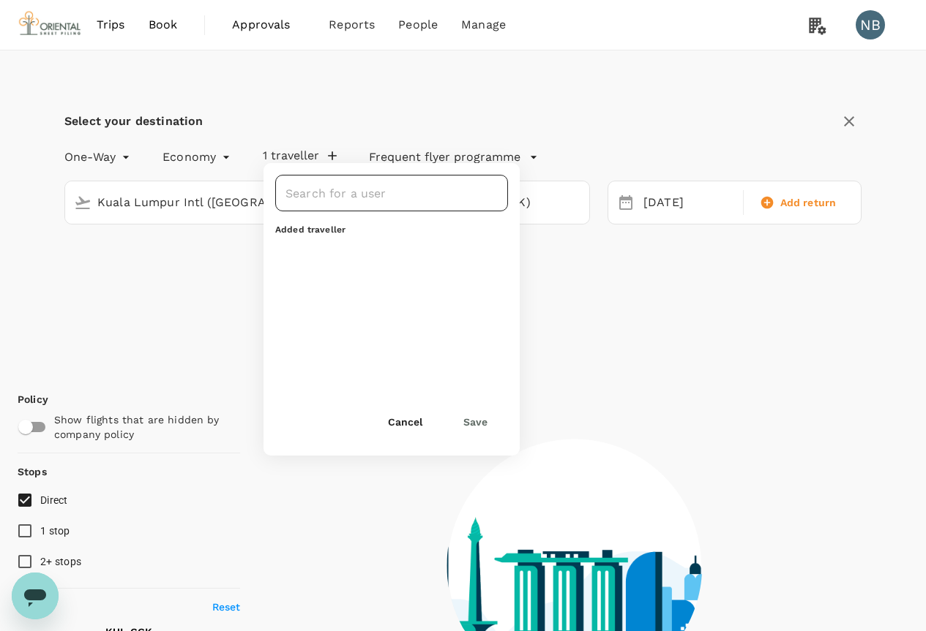
click at [323, 194] on input "text" at bounding box center [381, 193] width 198 height 28
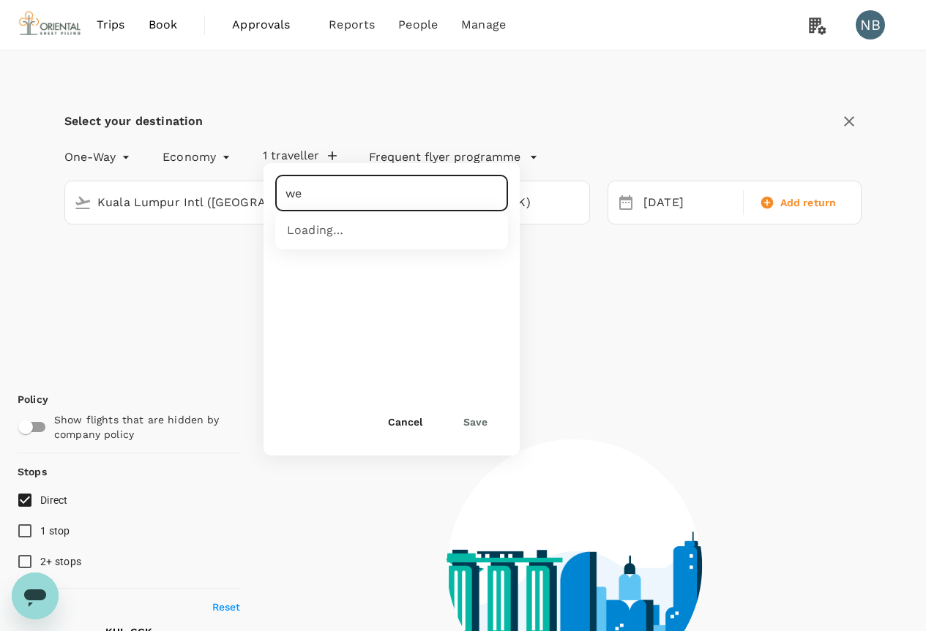
type input "wee"
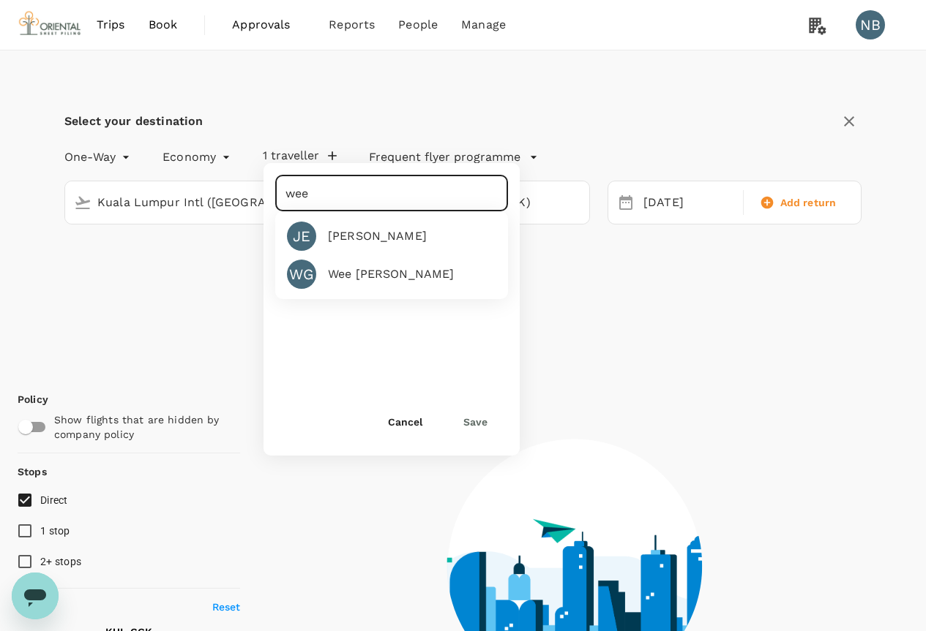
type input "1070"
click at [353, 277] on div "Wee [PERSON_NAME]" at bounding box center [391, 275] width 127 height 18
type input "wee"
checkbox input "true"
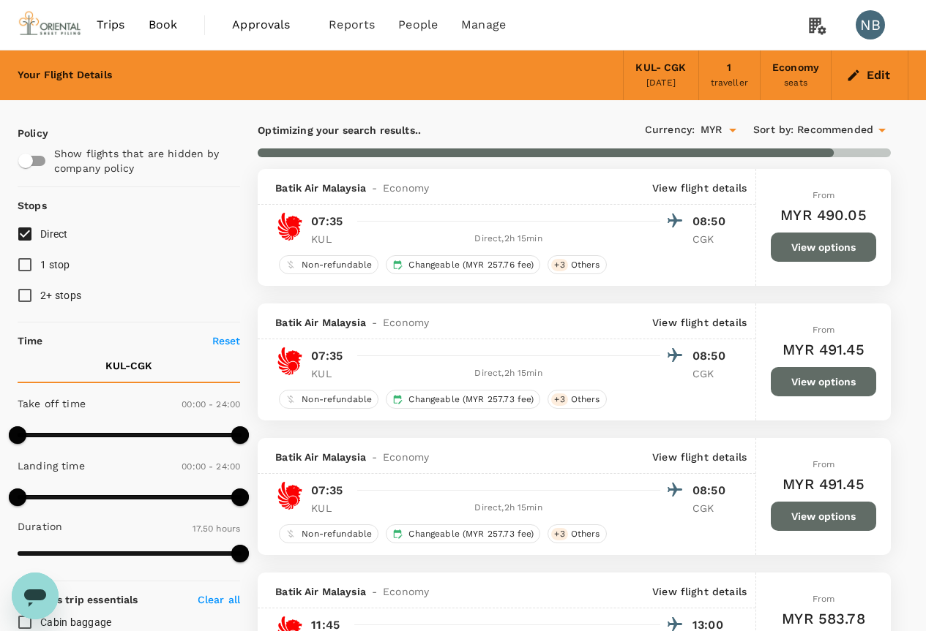
type input "1890"
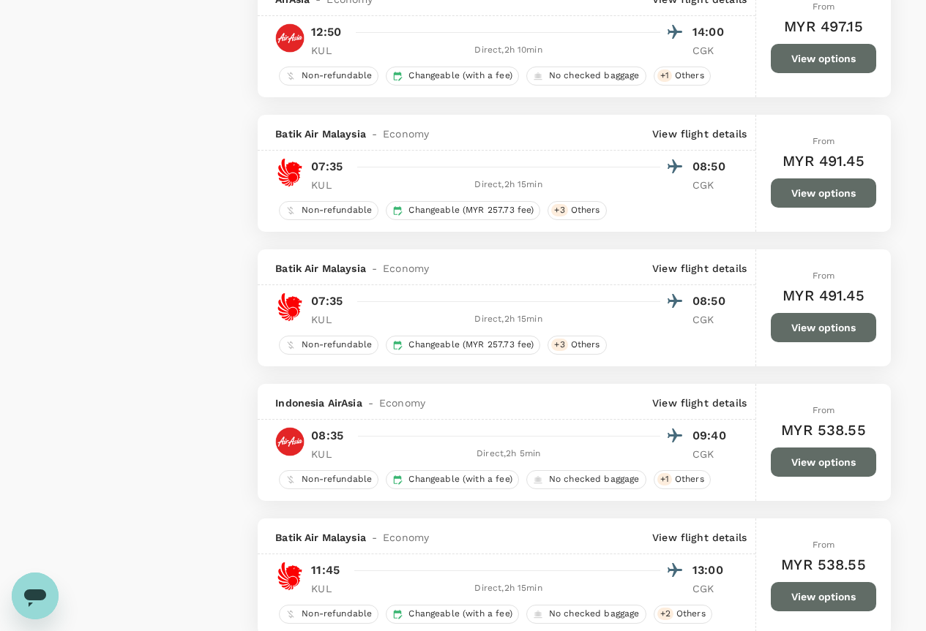
scroll to position [1683, 0]
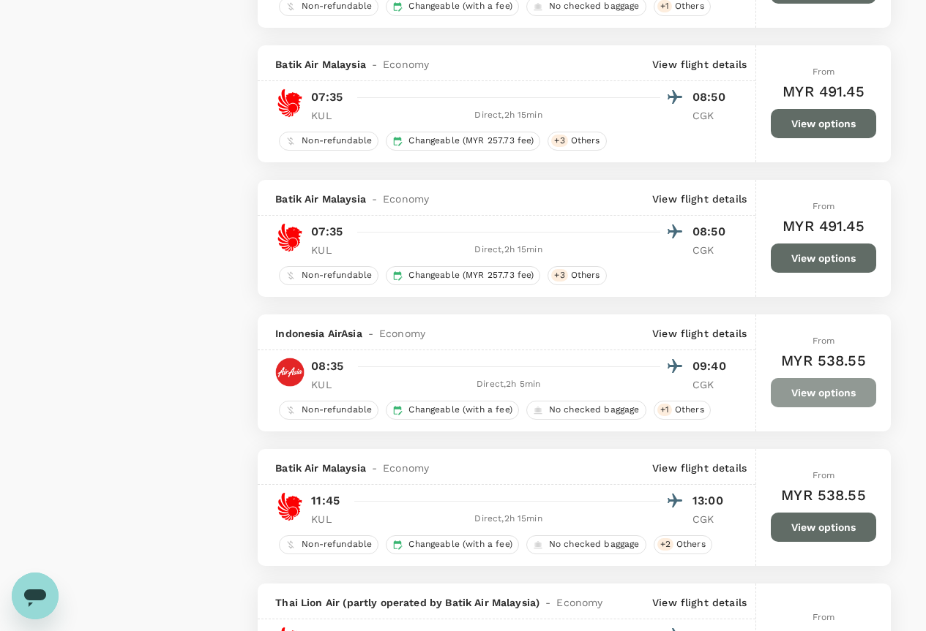
click at [776, 399] on button "View options" at bounding box center [822, 392] width 105 height 29
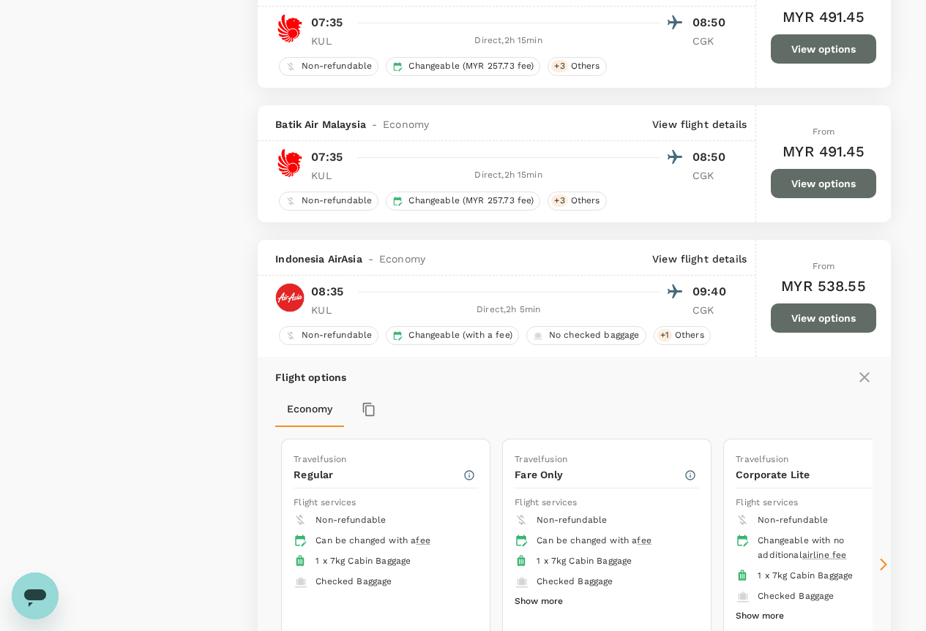
scroll to position [1997, 0]
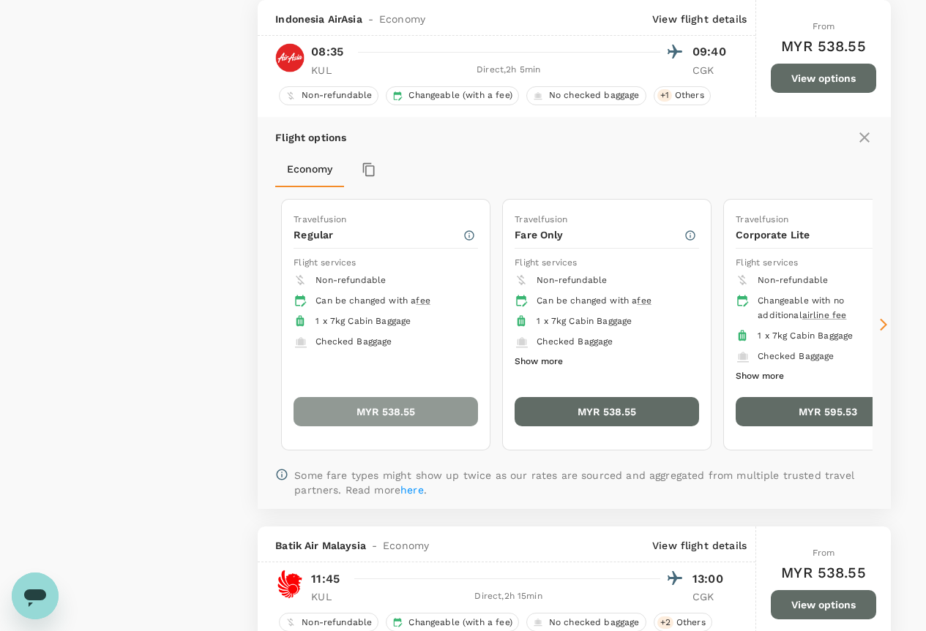
click at [313, 408] on button "MYR 538.55" at bounding box center [385, 411] width 184 height 29
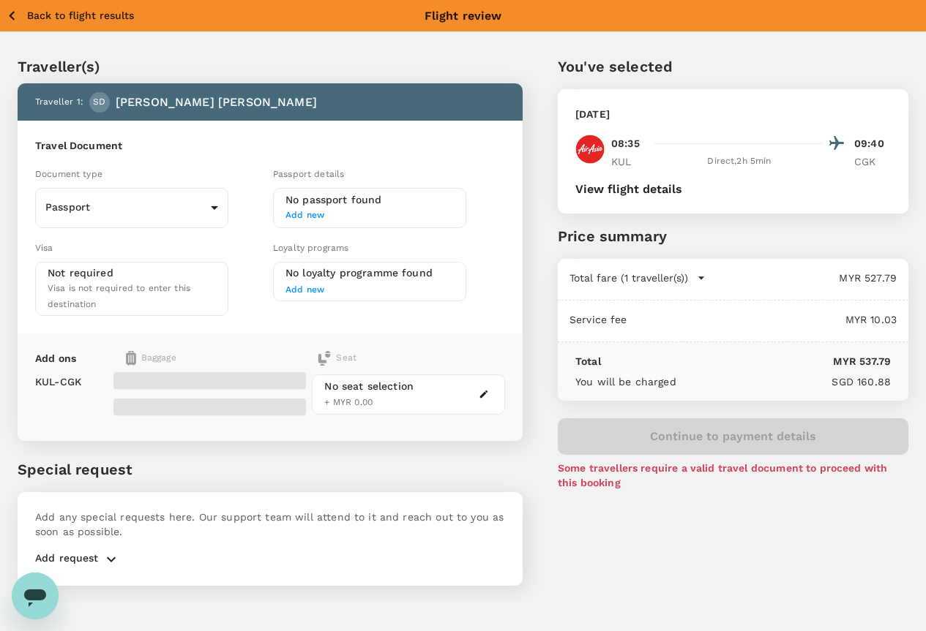
click at [492, 386] on button "button" at bounding box center [484, 395] width 18 height 18
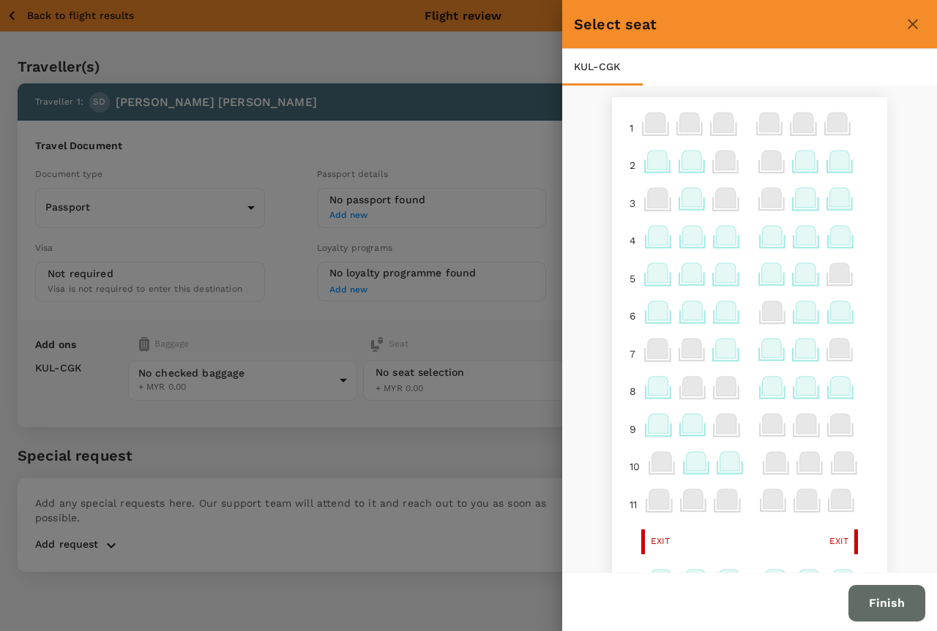
click at [721, 233] on icon at bounding box center [726, 235] width 20 height 19
click at [880, 203] on p "Select" at bounding box center [896, 203] width 32 height 15
click at [898, 607] on button "Finish" at bounding box center [886, 603] width 77 height 37
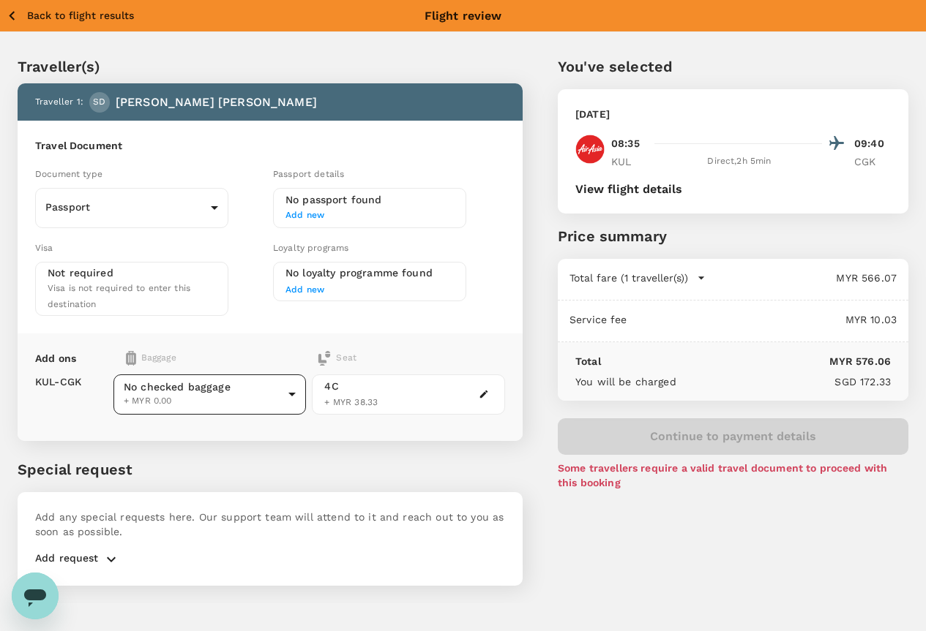
click at [249, 383] on body "Back to flight results Flight review Traveller(s) Traveller 1 : SD [PERSON_NAME…" at bounding box center [463, 335] width 926 height 671
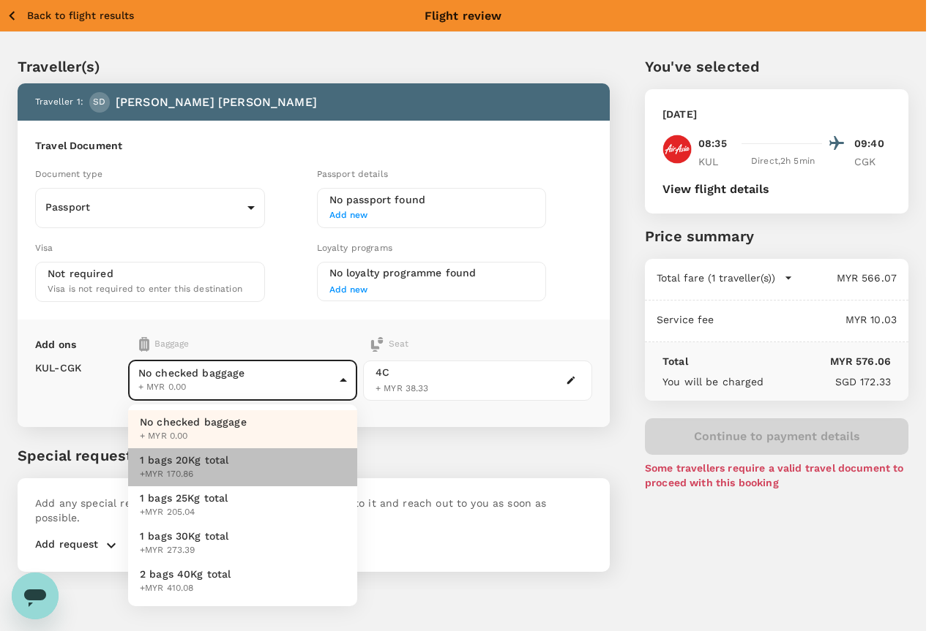
click at [170, 462] on span "1 bags 20Kg total" at bounding box center [184, 460] width 89 height 15
type input "1 - 51.04"
